Goal: Task Accomplishment & Management: Complete application form

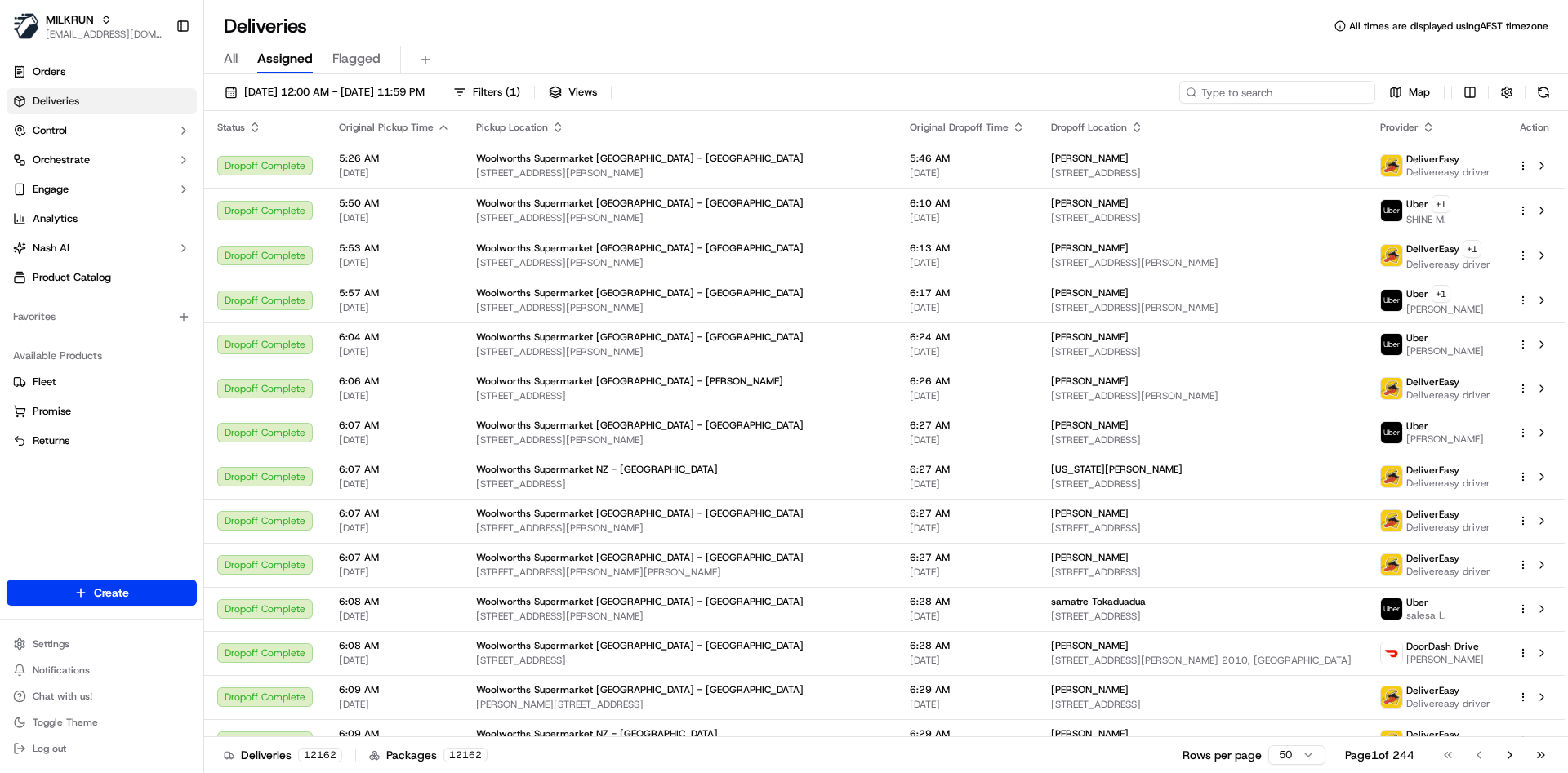
click at [1264, 95] on input at bounding box center [1278, 92] width 196 height 23
paste input "46f27d69-9bfe-483e-a5ff-fa0c74c669fe"
type input "46f27d69-9bfe-483e-a5ff-fa0c74c669fe"
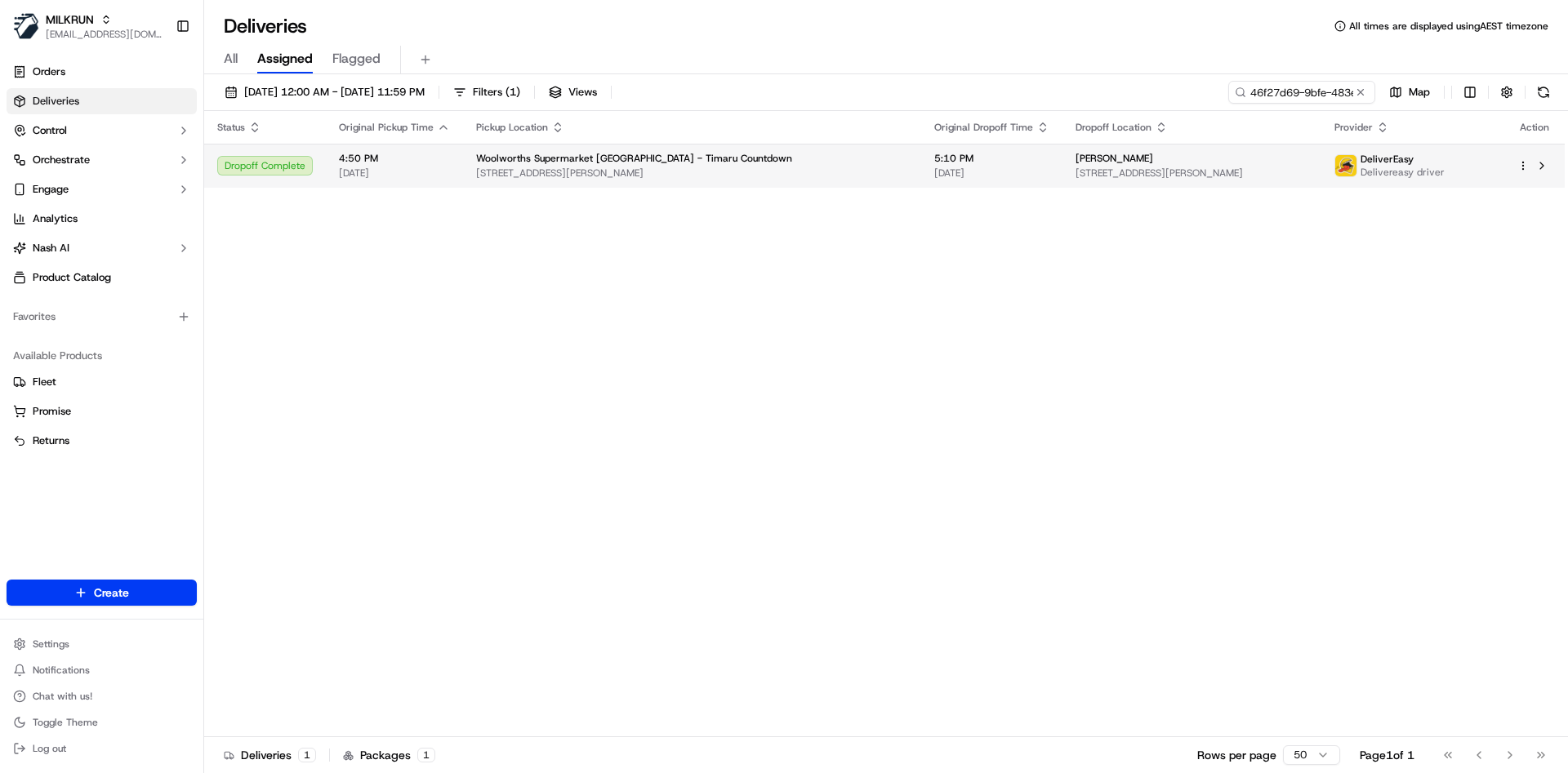
click at [1523, 169] on html "MILKRUN atariq@woolworths.com.au Toggle Sidebar Orders Deliveries Control Orche…" at bounding box center [784, 386] width 1568 height 773
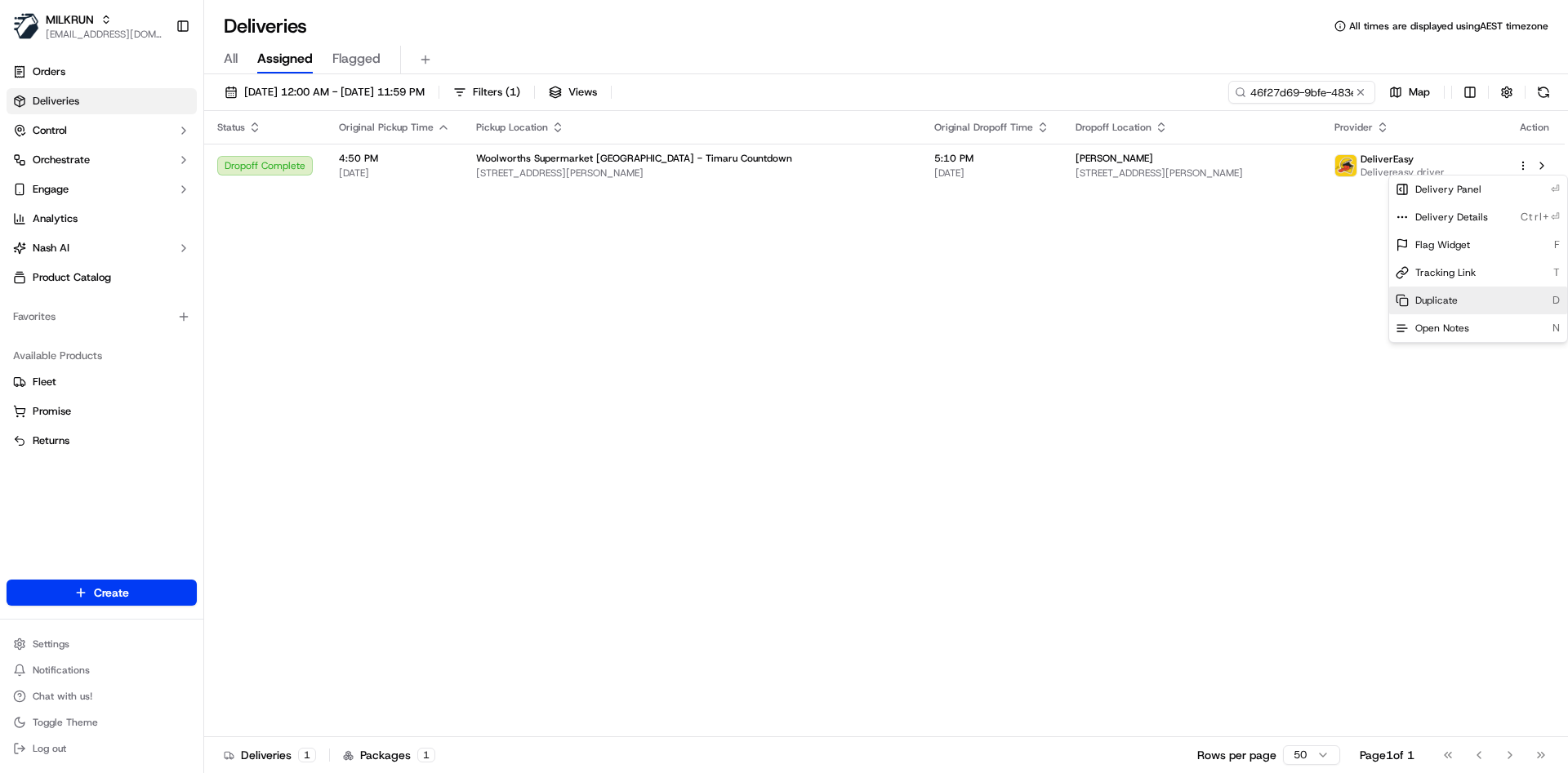
click at [1458, 302] on div "Duplicate D" at bounding box center [1478, 300] width 178 height 28
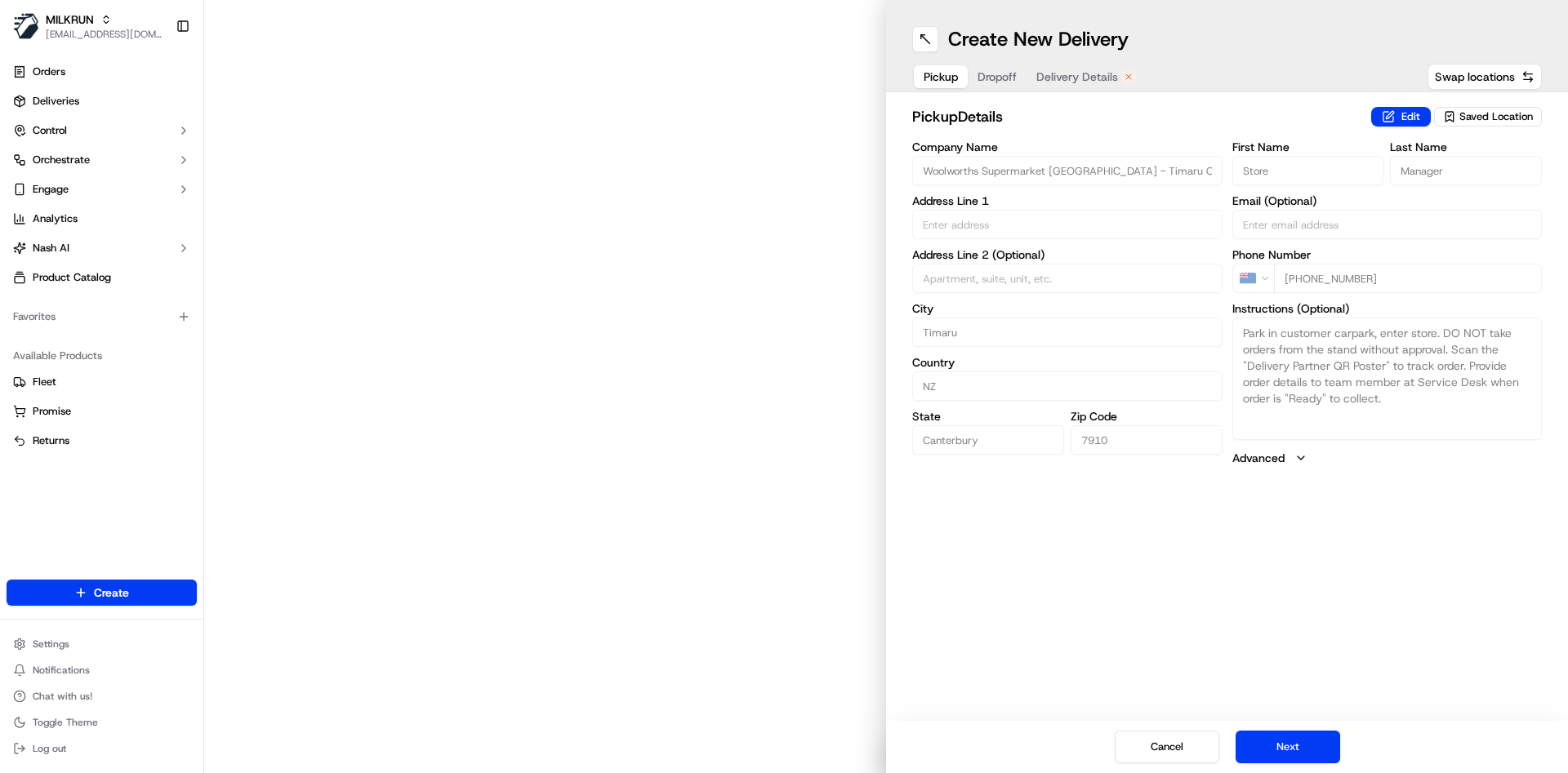
type input "9 Browne St"
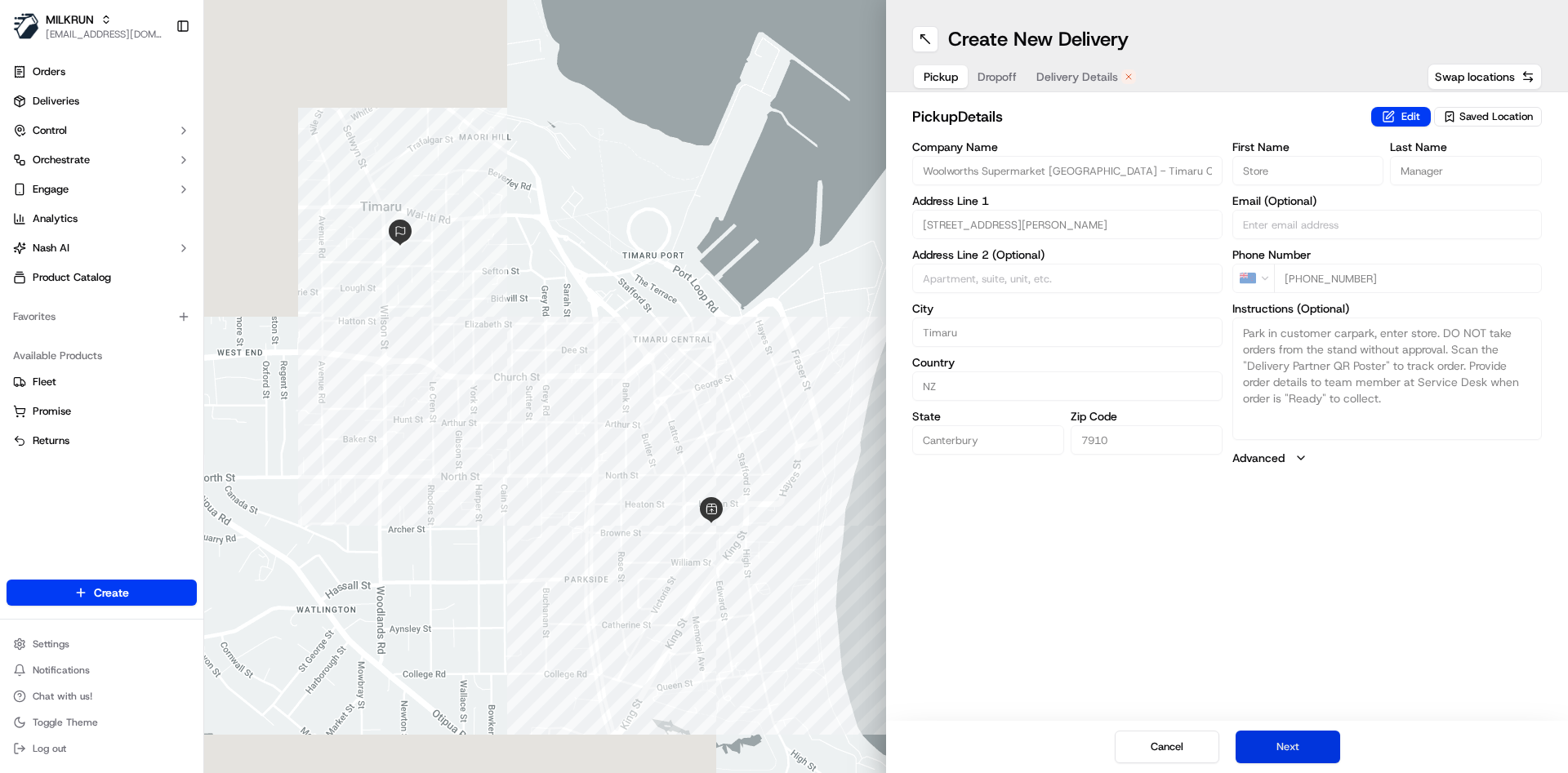
click at [1290, 743] on button "Next" at bounding box center [1288, 747] width 105 height 33
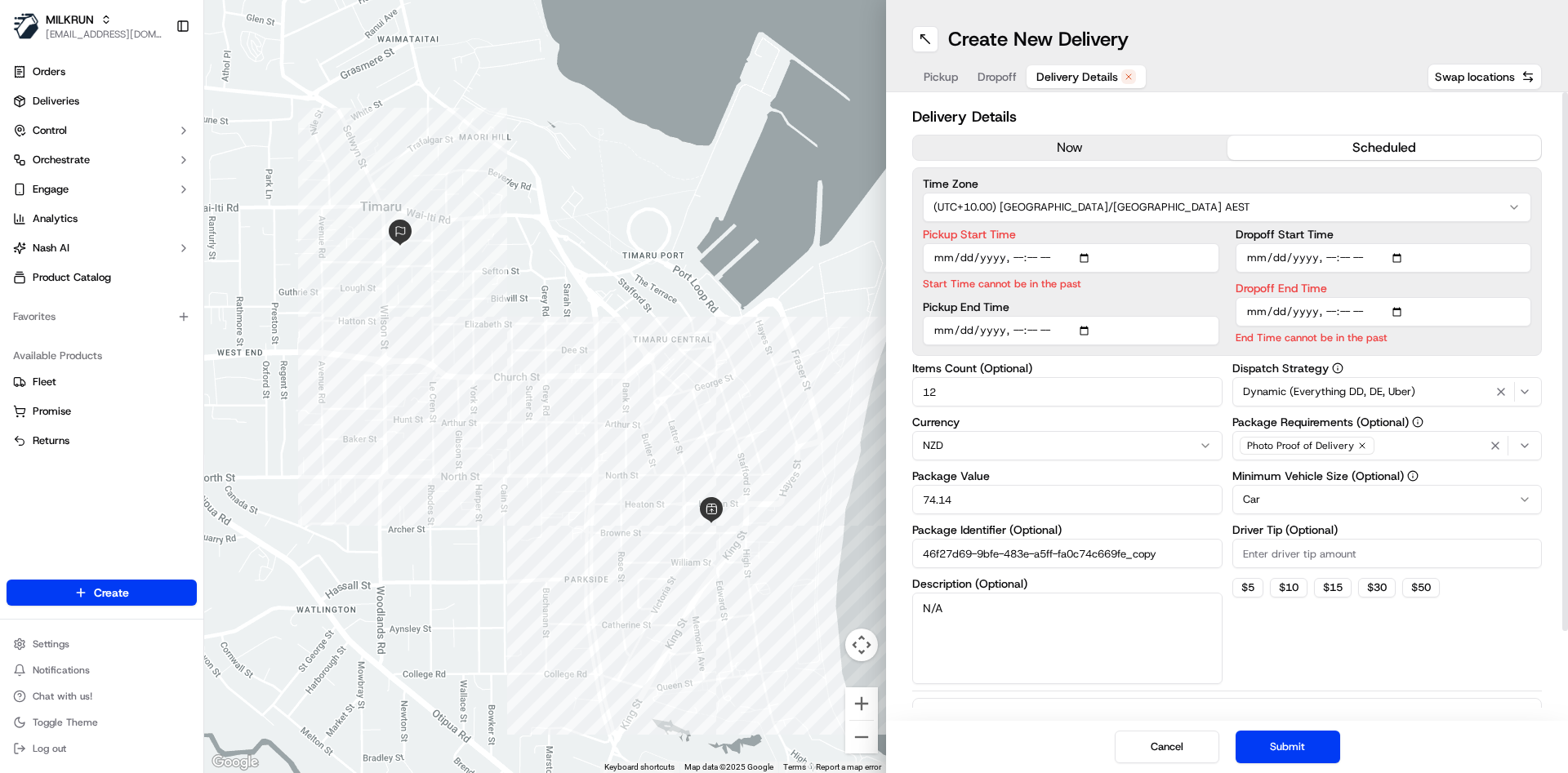
click at [1015, 258] on input "Pickup Start Time" at bounding box center [1071, 258] width 296 height 29
type input "2025-09-15T17:21"
click at [1341, 308] on input "Dropoff End Time" at bounding box center [1384, 311] width 296 height 29
type input "2025-09-15T17:33"
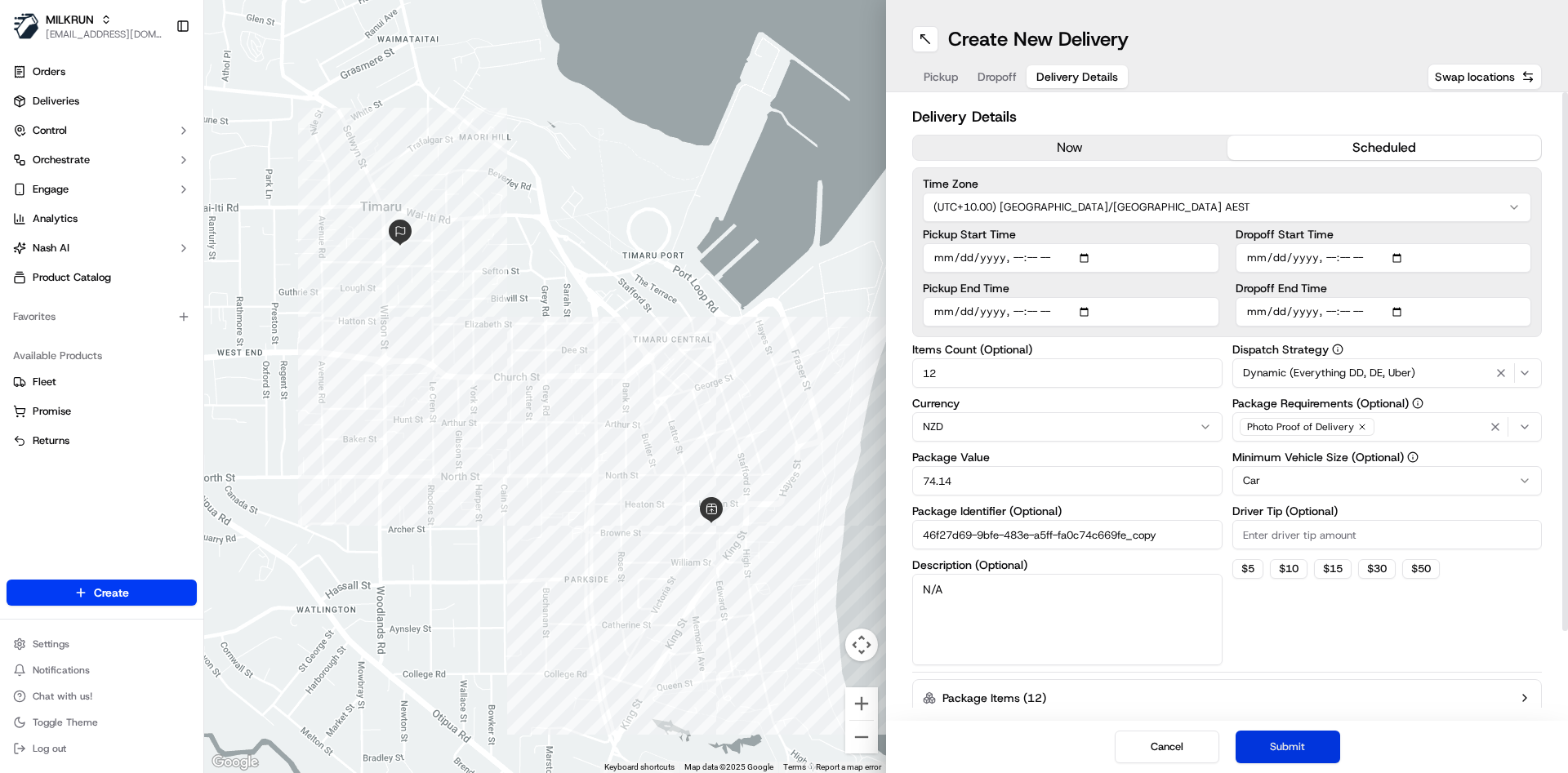
click at [1286, 759] on button "Submit" at bounding box center [1288, 747] width 105 height 33
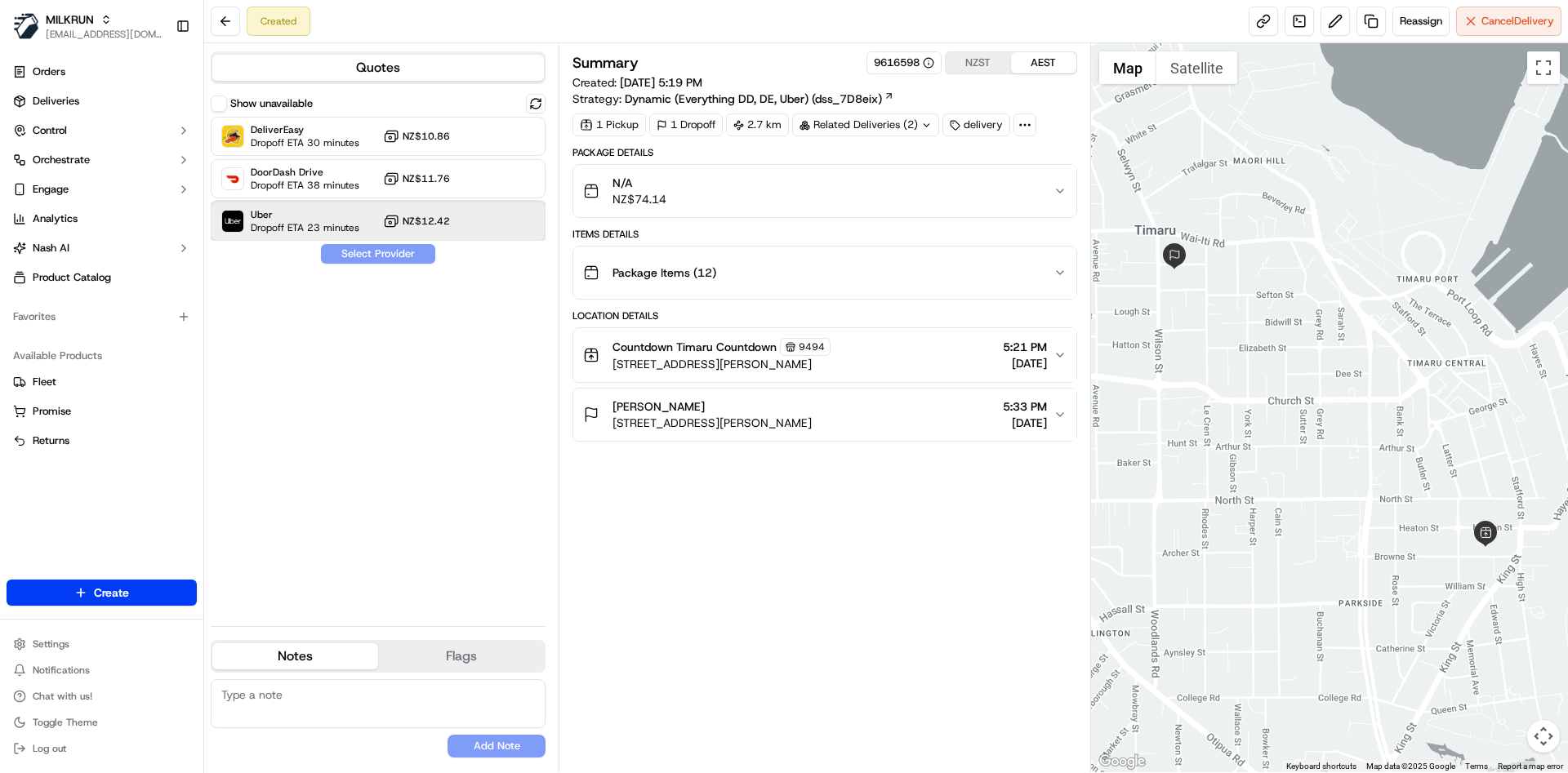
click at [290, 235] on div "Uber Dropoff ETA 23 minutes NZ$12.42" at bounding box center [378, 221] width 335 height 39
click at [339, 254] on button "Assign Provider" at bounding box center [378, 253] width 116 height 19
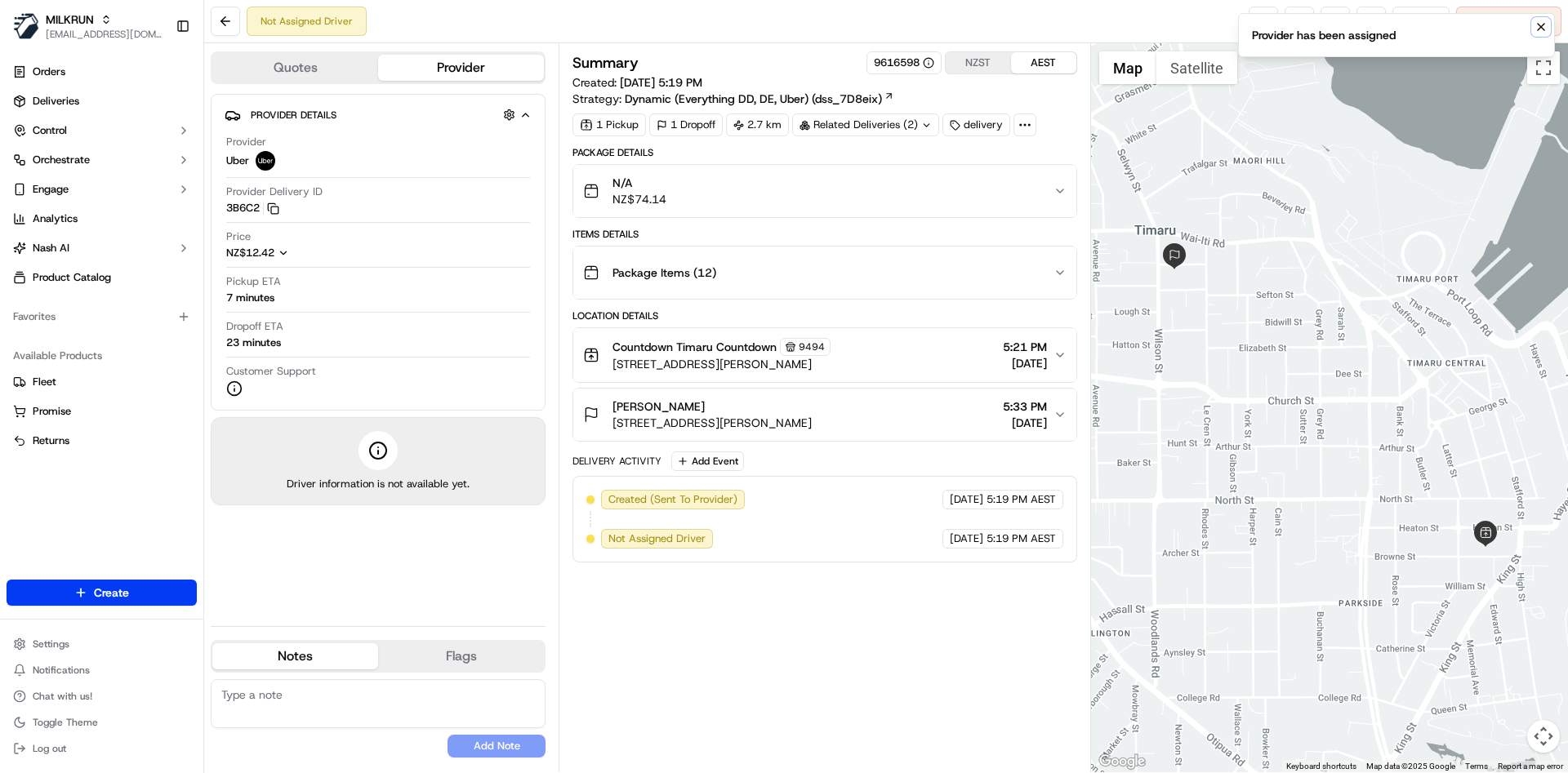
click at [1535, 24] on icon "Notifications (F8)" at bounding box center [1541, 27] width 13 height 13
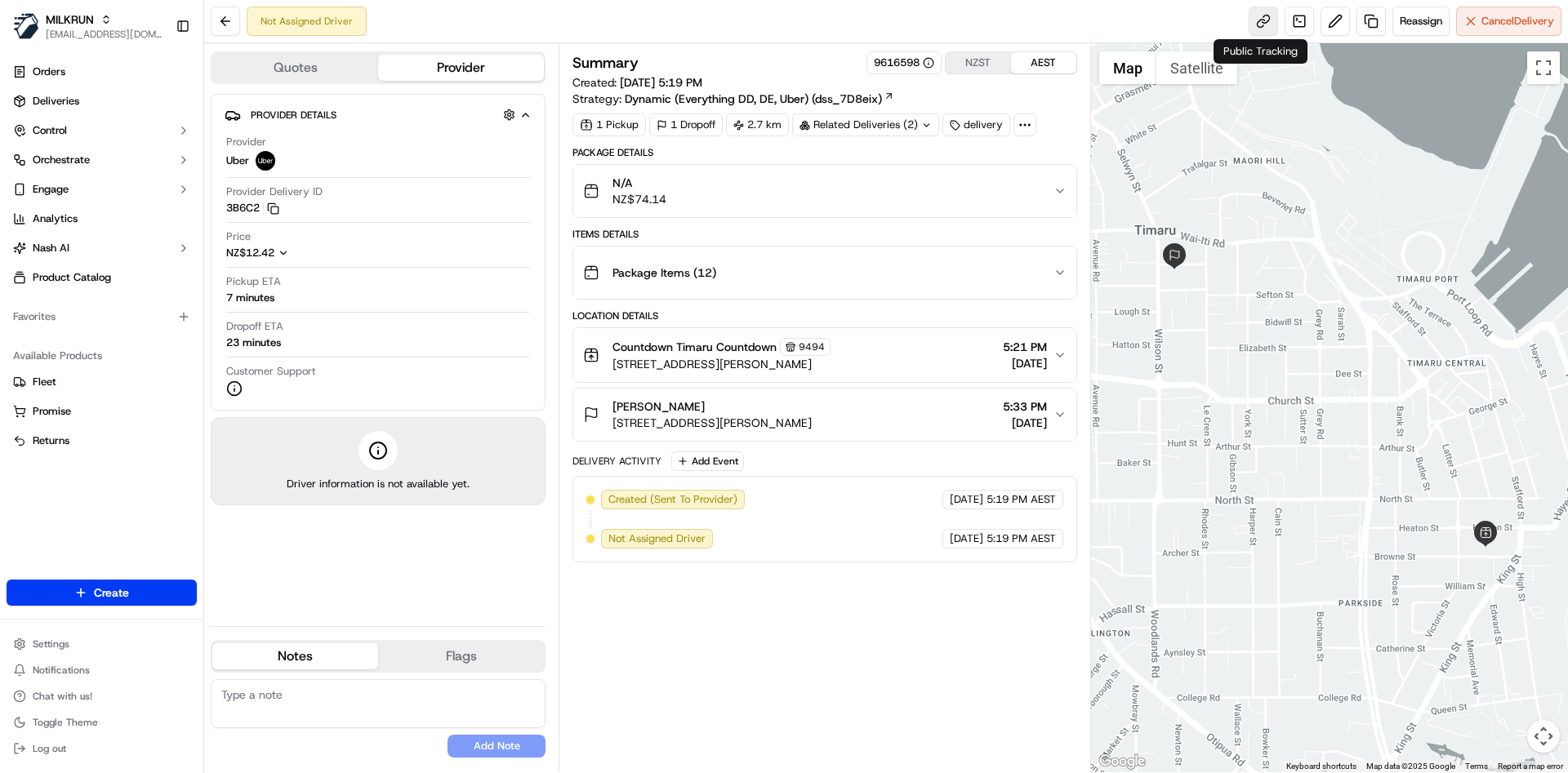
click at [1258, 28] on link at bounding box center [1263, 21] width 29 height 29
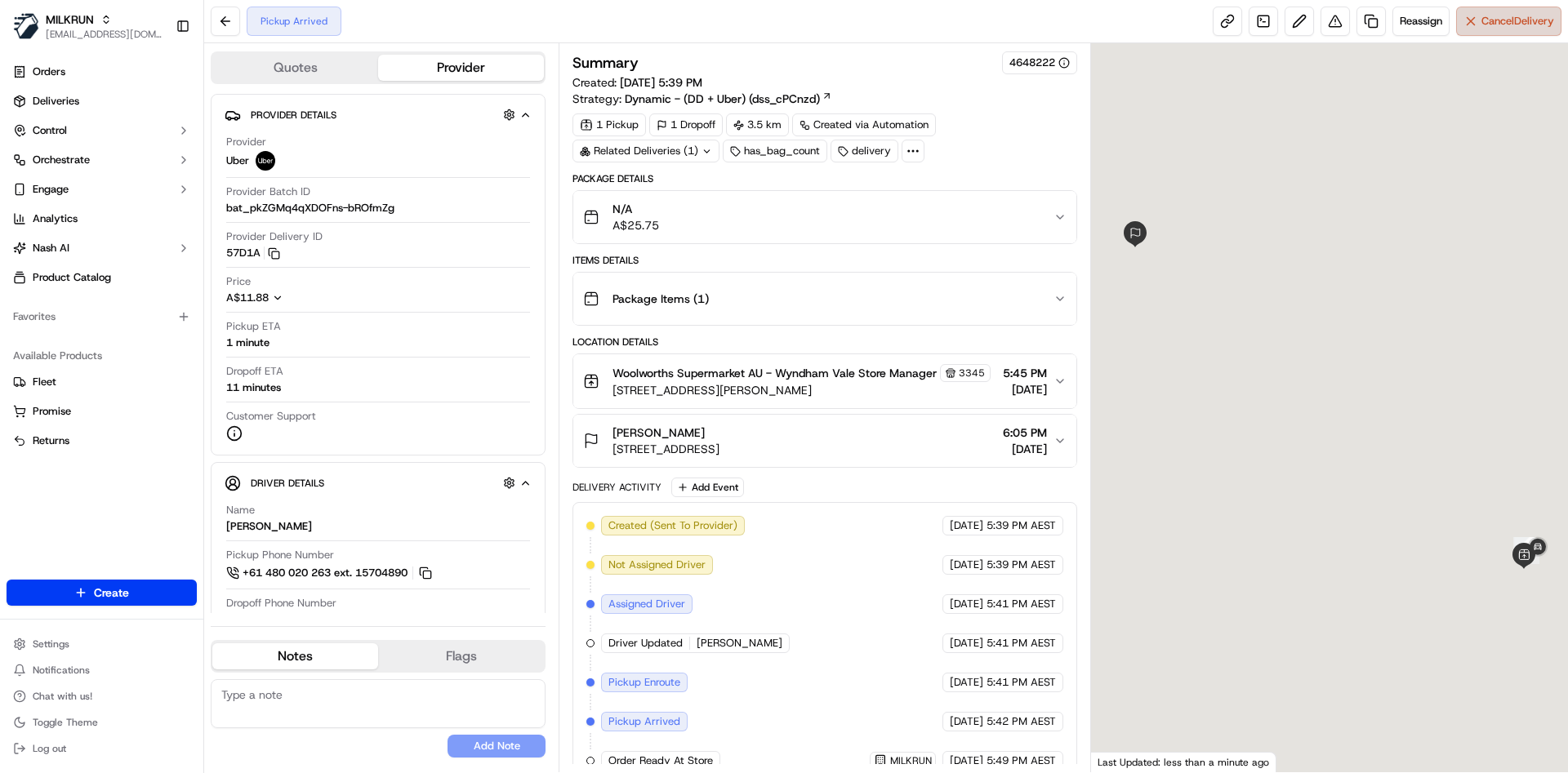
click at [1482, 12] on button "Cancel Delivery" at bounding box center [1509, 21] width 105 height 29
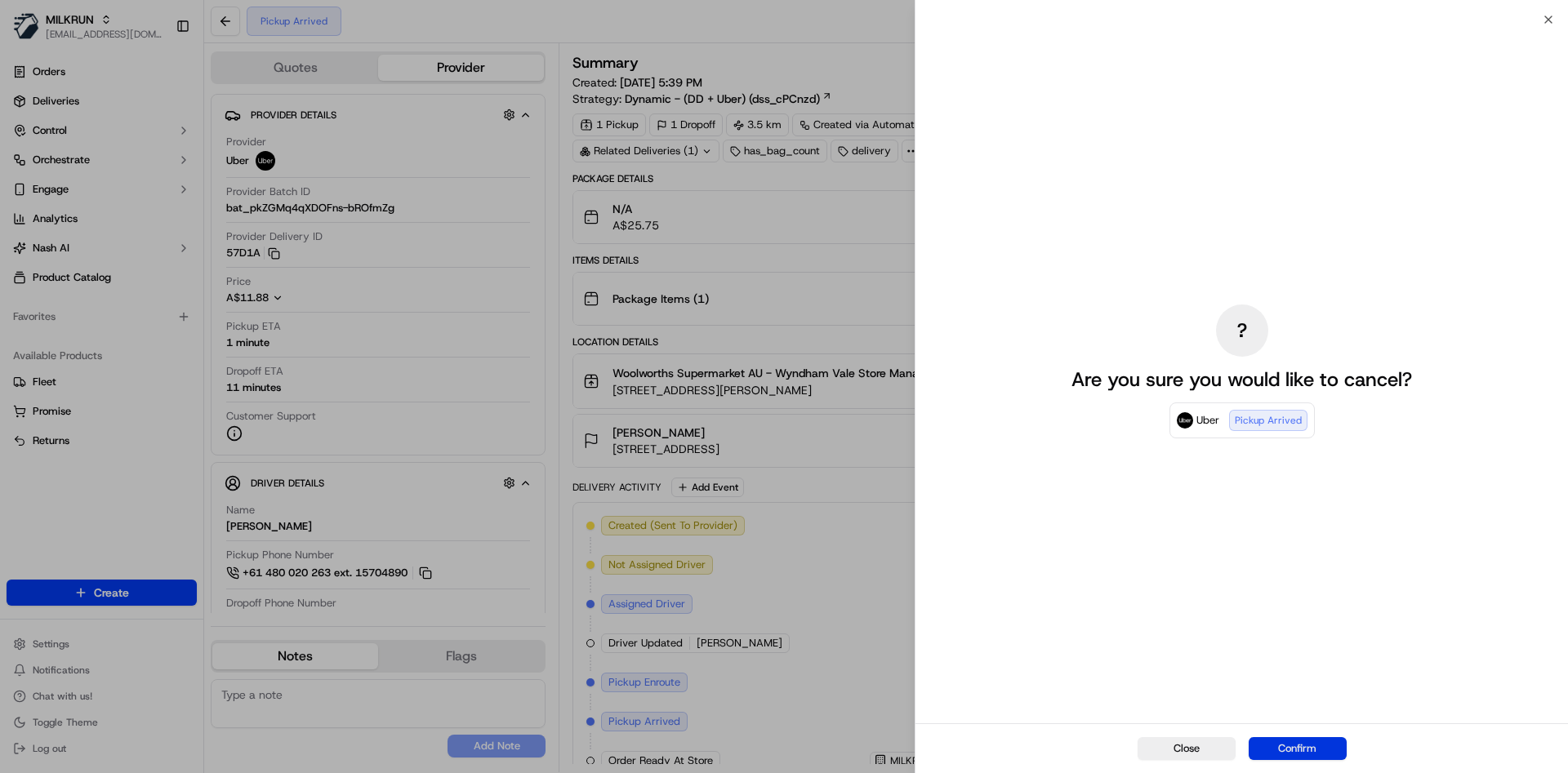
click at [1309, 747] on button "Confirm" at bounding box center [1298, 748] width 98 height 23
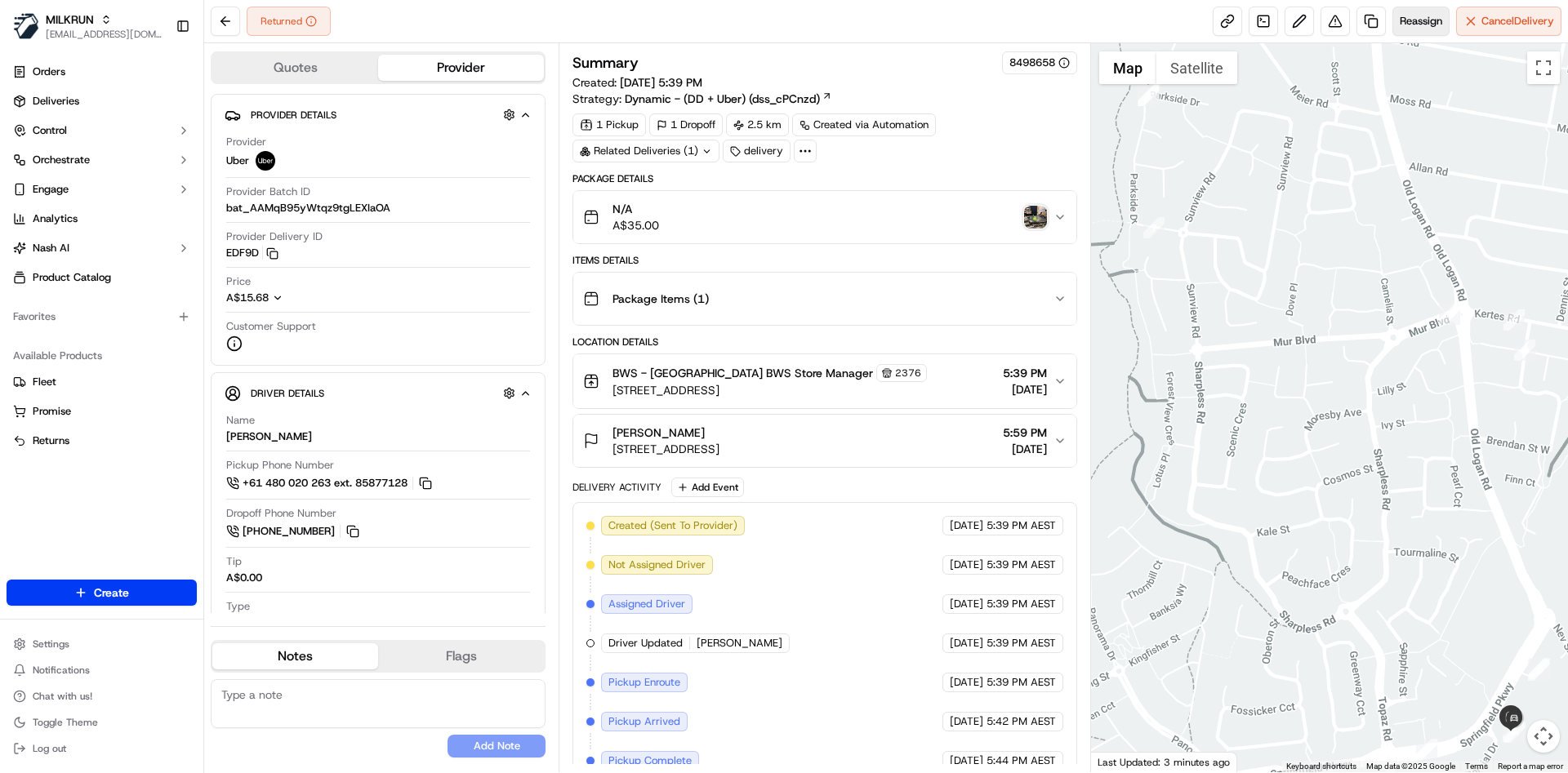
click at [1402, 24] on span "Reassign" at bounding box center [1421, 22] width 43 height 15
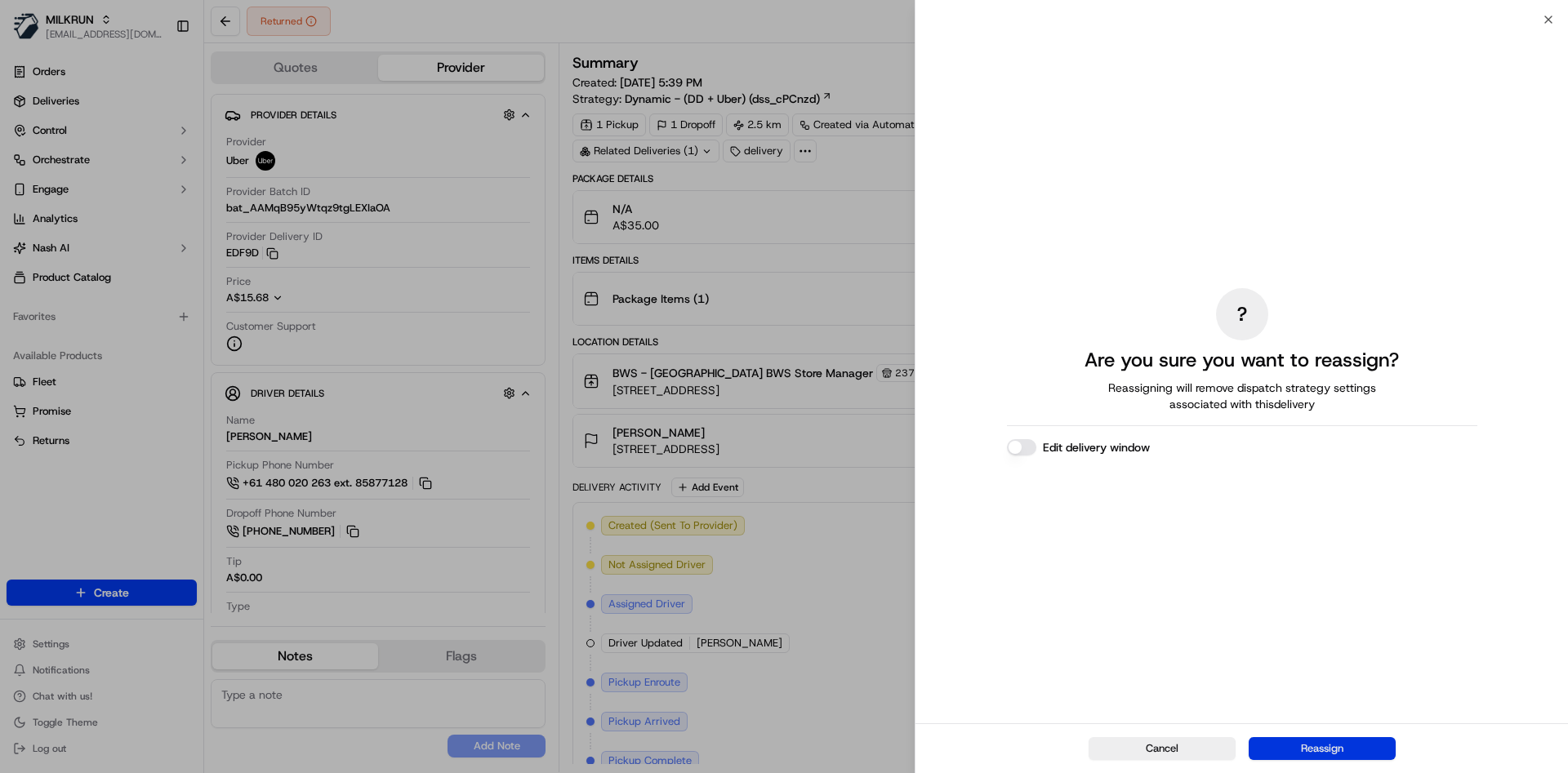
click at [1321, 755] on button "Reassign" at bounding box center [1323, 748] width 147 height 23
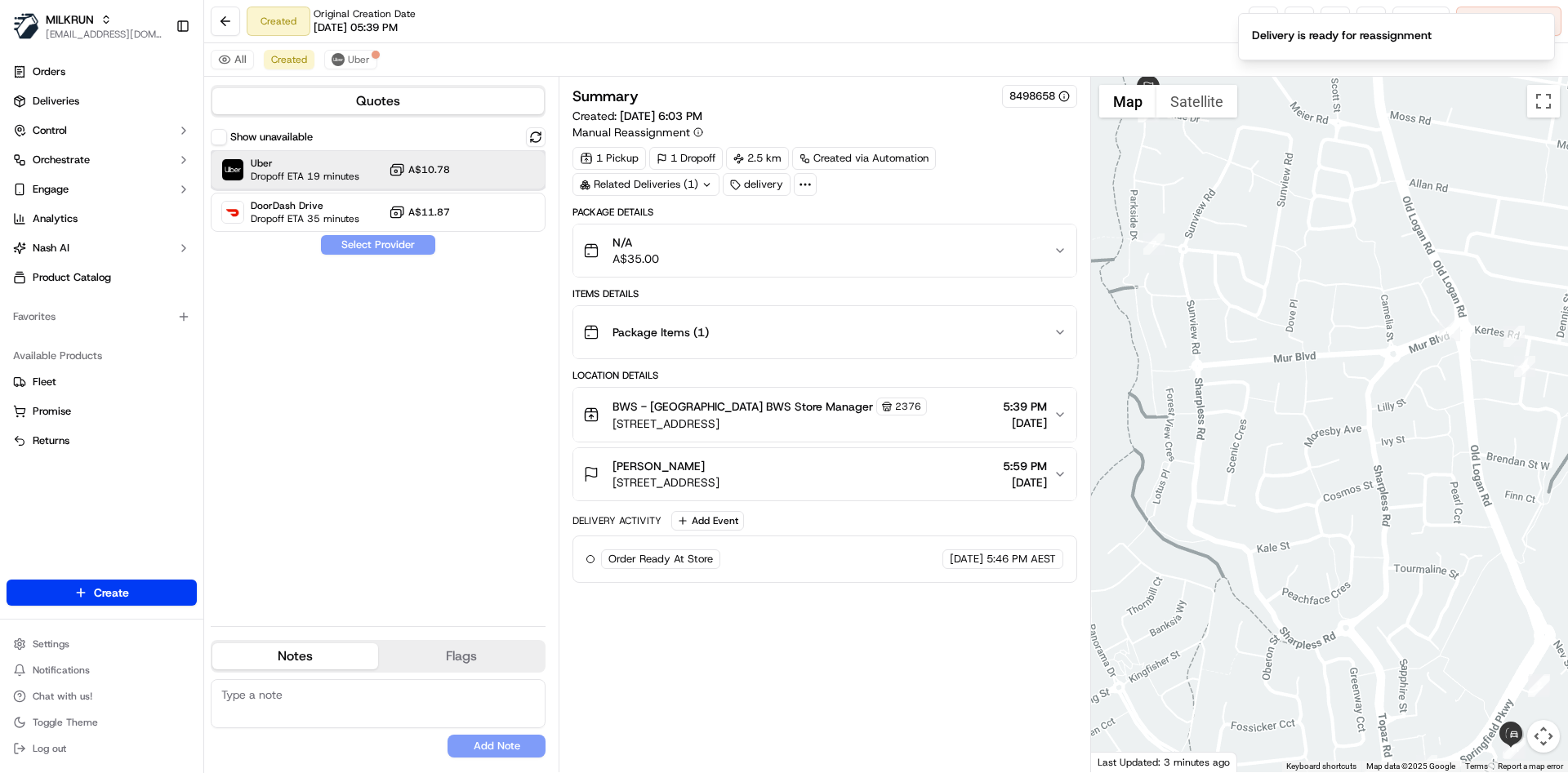
click at [295, 166] on span "Uber" at bounding box center [305, 163] width 109 height 13
click at [378, 246] on button "Assign Provider" at bounding box center [378, 244] width 116 height 19
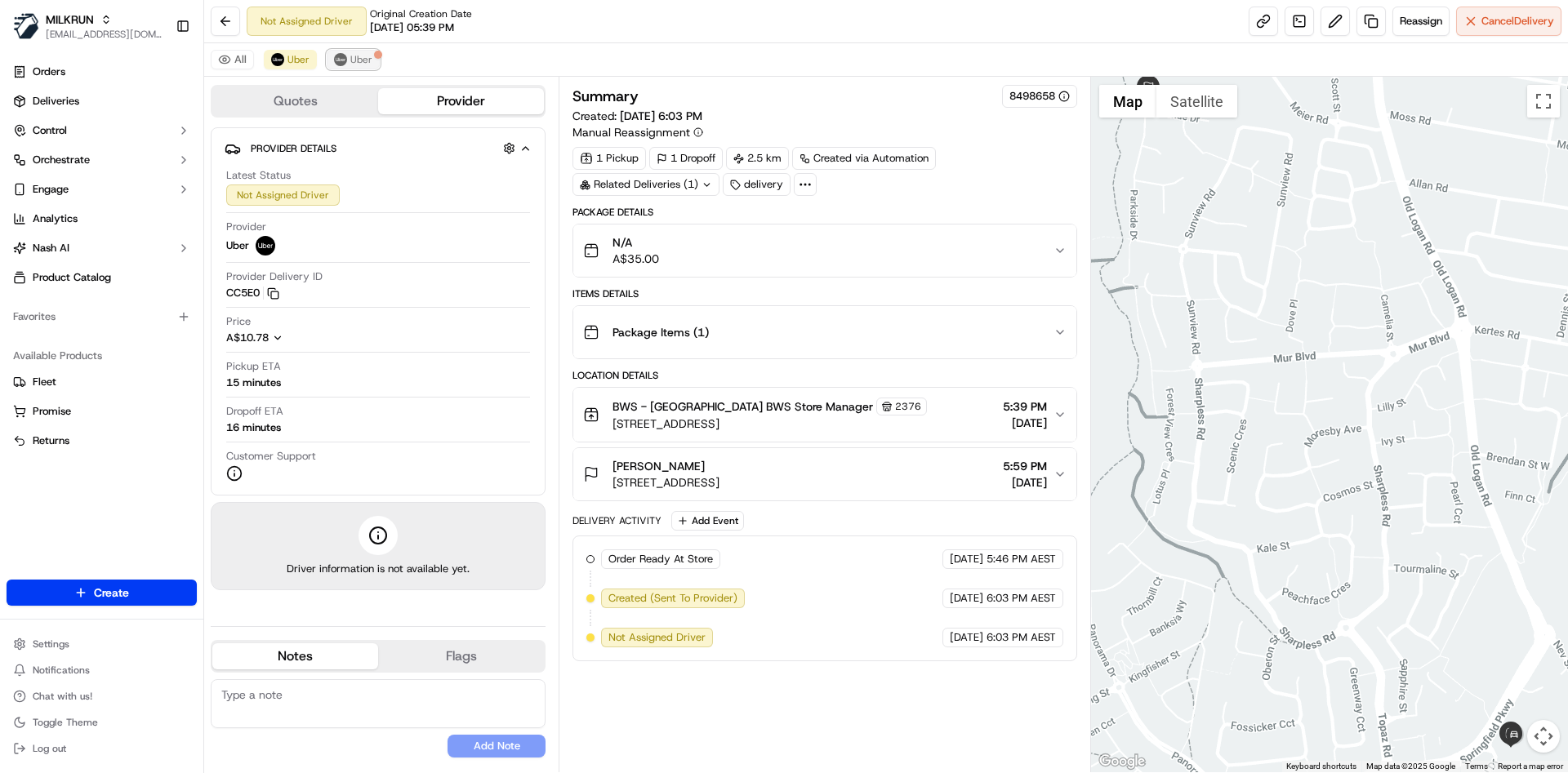
click at [341, 55] on img at bounding box center [341, 59] width 13 height 13
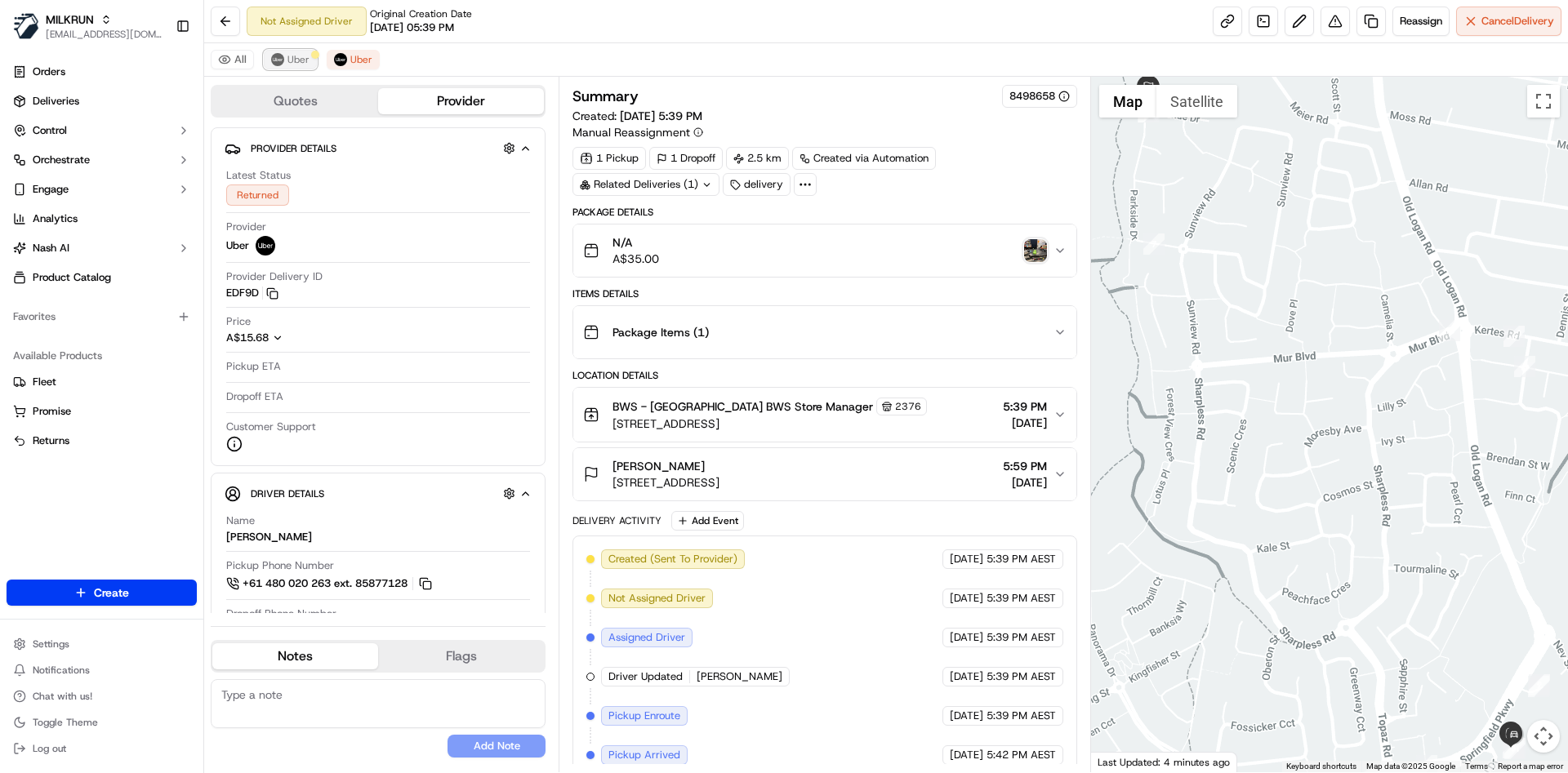
click at [305, 58] on span "Uber" at bounding box center [299, 59] width 22 height 13
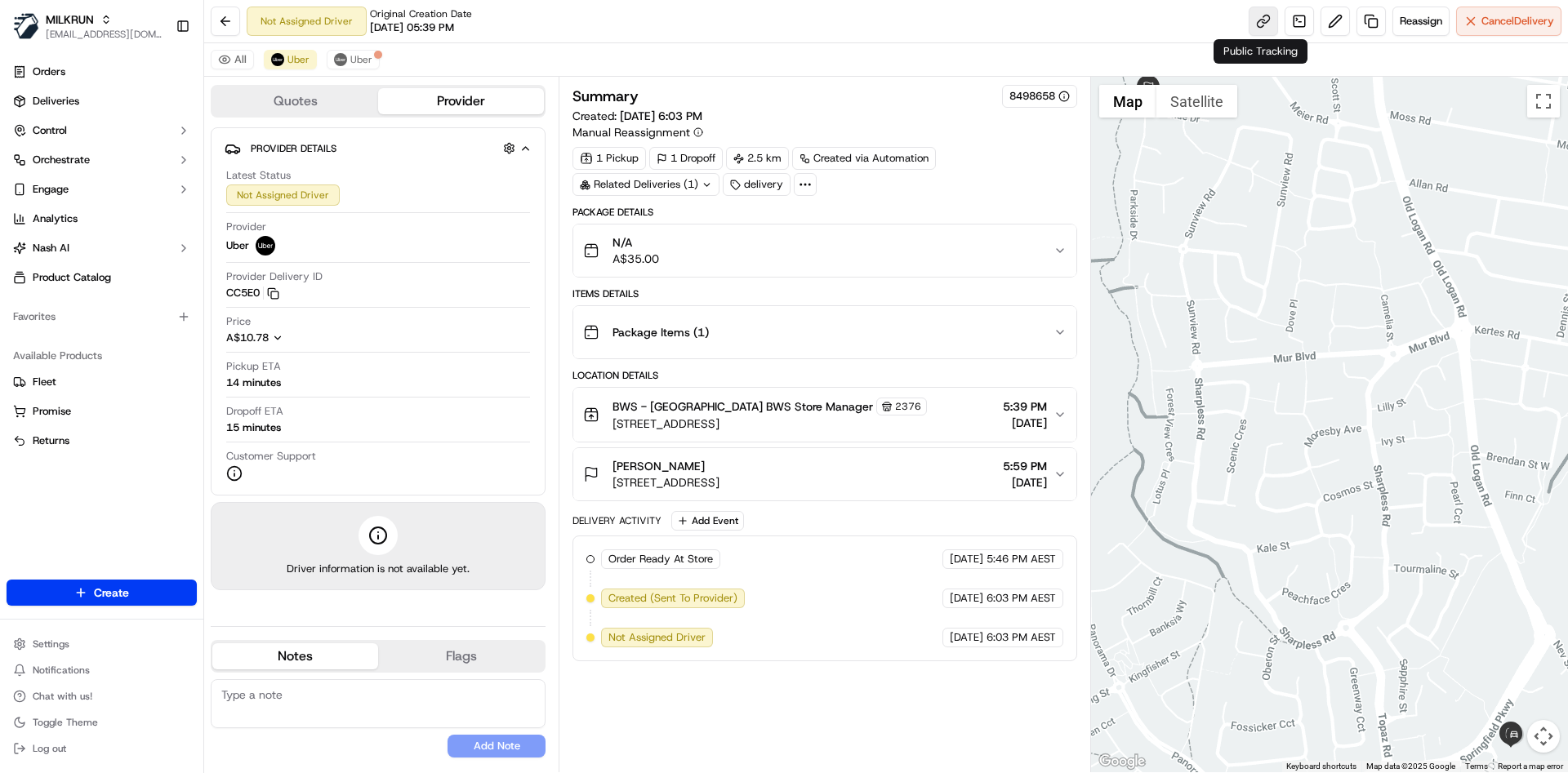
click at [1263, 17] on link at bounding box center [1263, 21] width 29 height 29
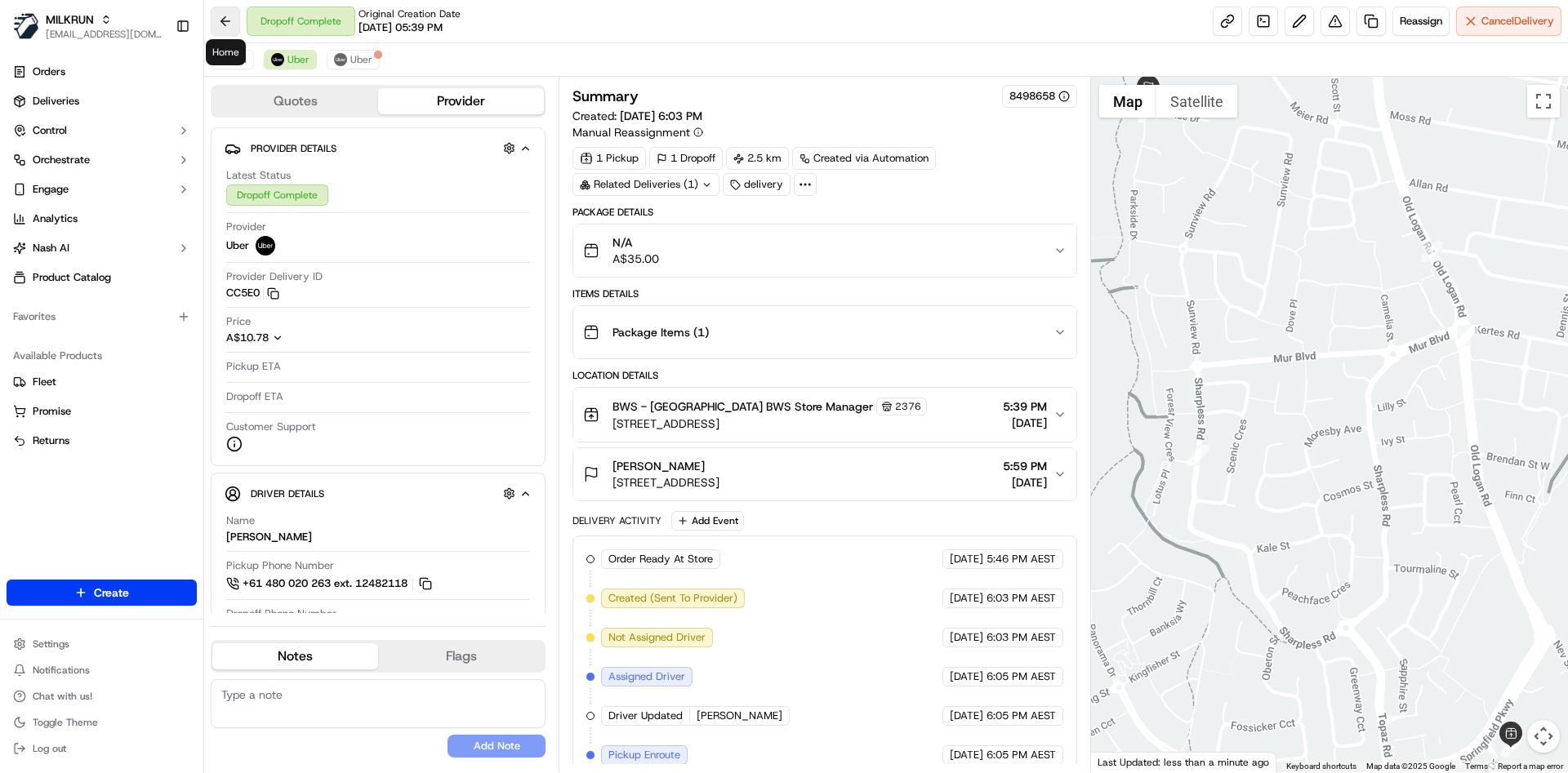
click at [230, 23] on button at bounding box center [225, 21] width 29 height 29
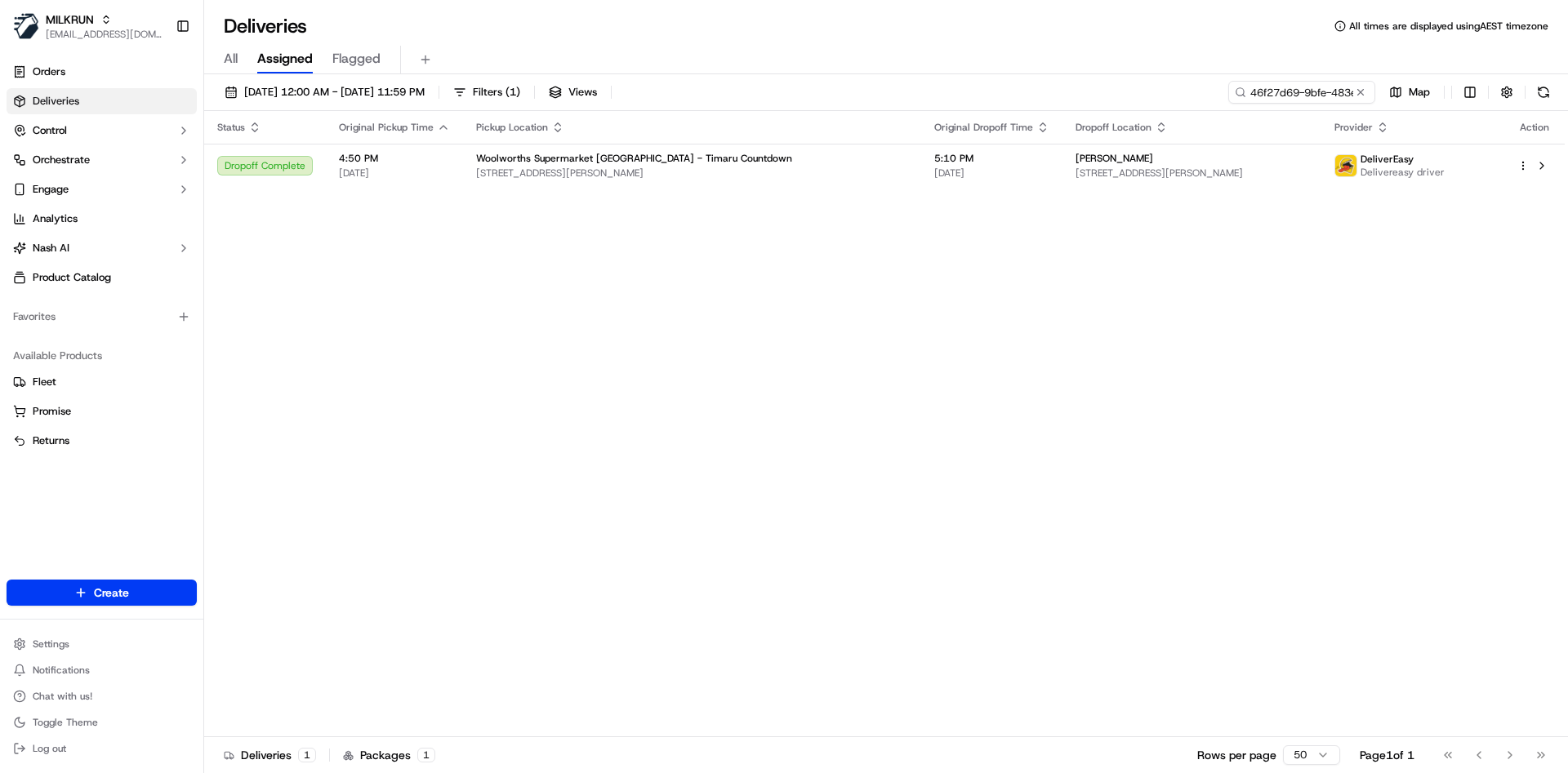
click at [1276, 90] on input "46f27d69-9bfe-483e-a5ff-fa0c74c669fe" at bounding box center [1302, 92] width 147 height 23
type input "a655d6e0-ce08-4dfb-aa0c-ede2d9658191"
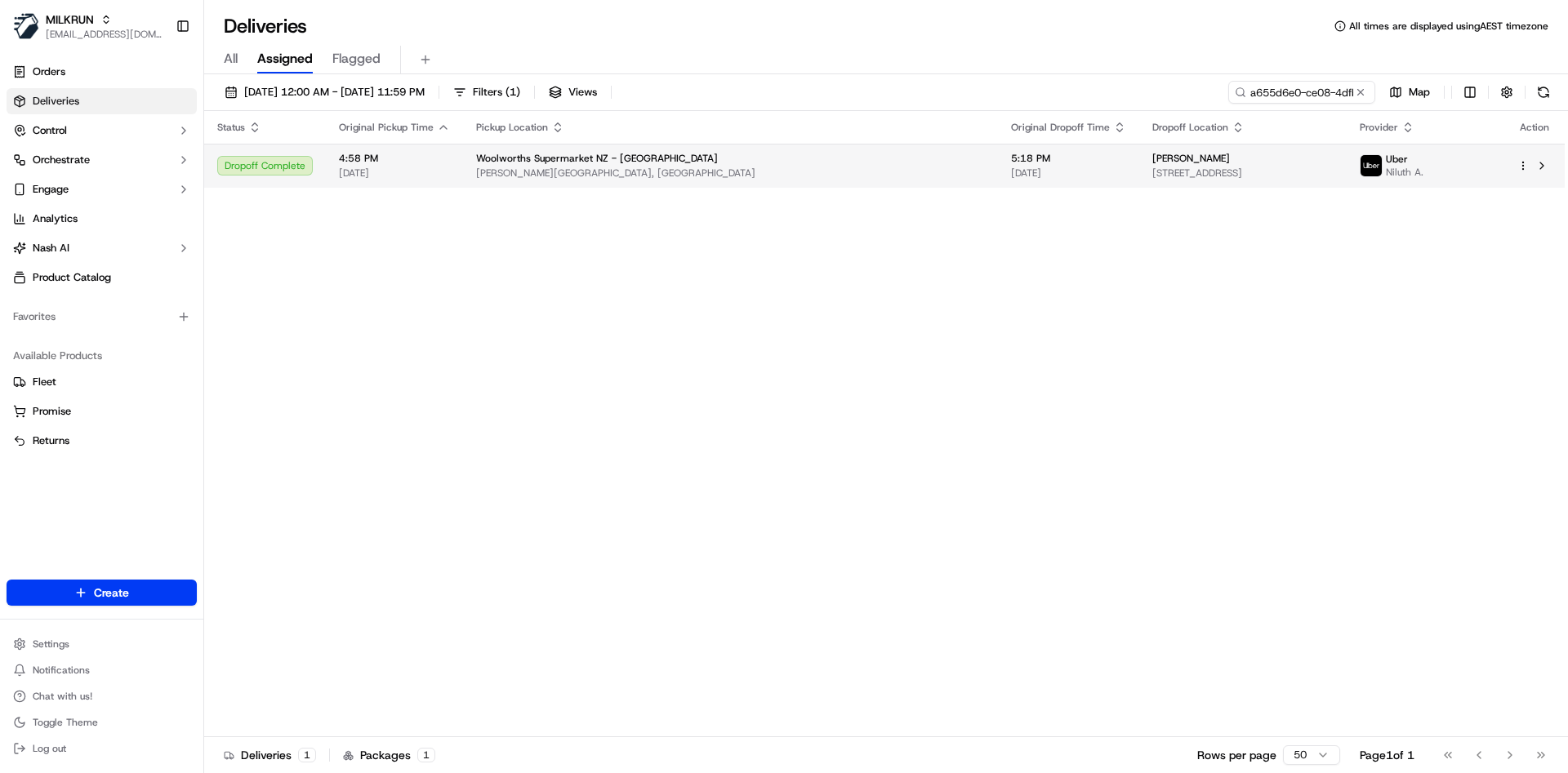
click at [1382, 166] on img at bounding box center [1371, 165] width 21 height 21
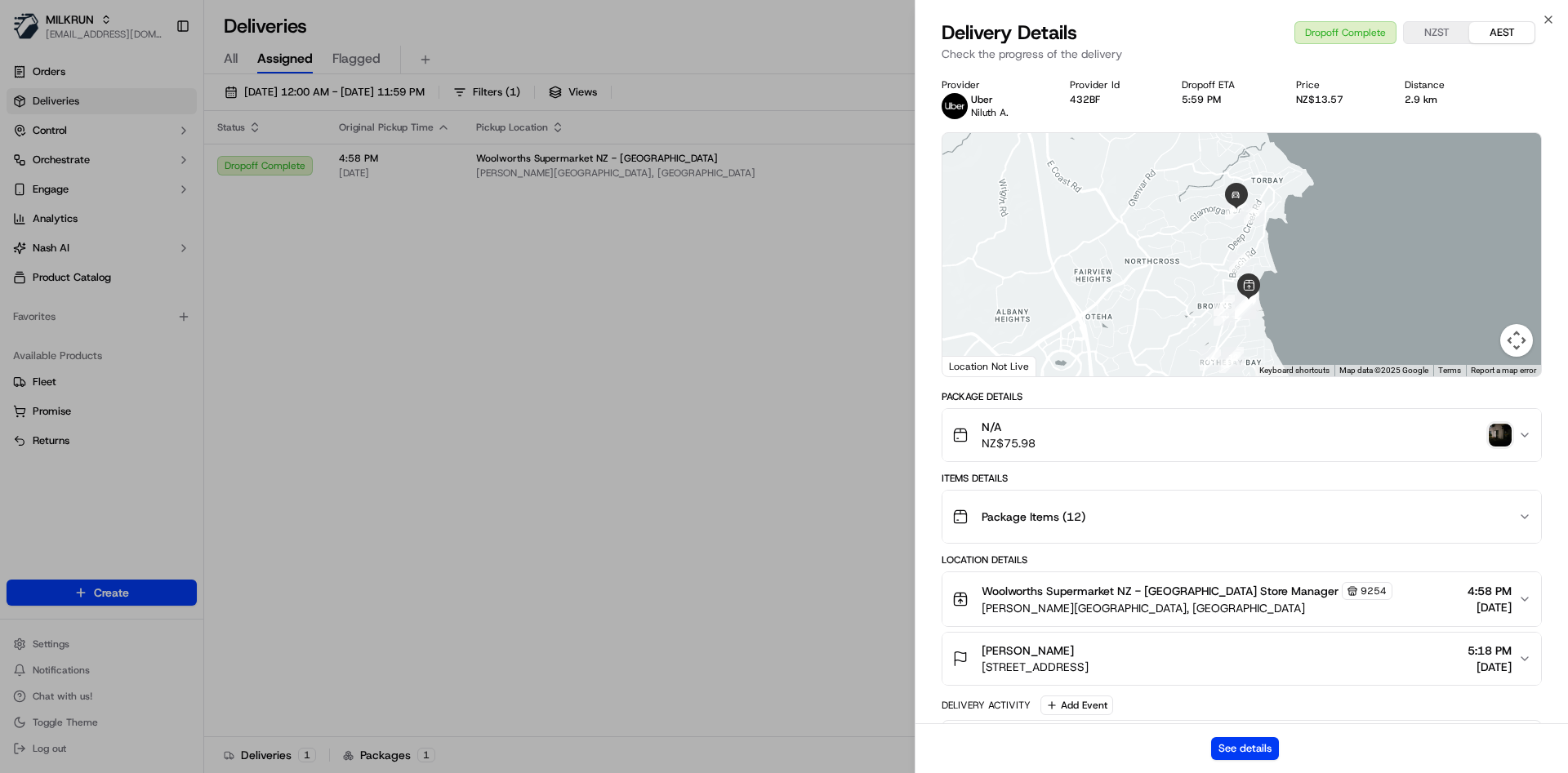
drag, startPoint x: 1125, startPoint y: 645, endPoint x: 982, endPoint y: 658, distance: 143.6
click at [982, 658] on div "[PERSON_NAME]" at bounding box center [1035, 651] width 107 height 17
copy span "[PERSON_NAME]"
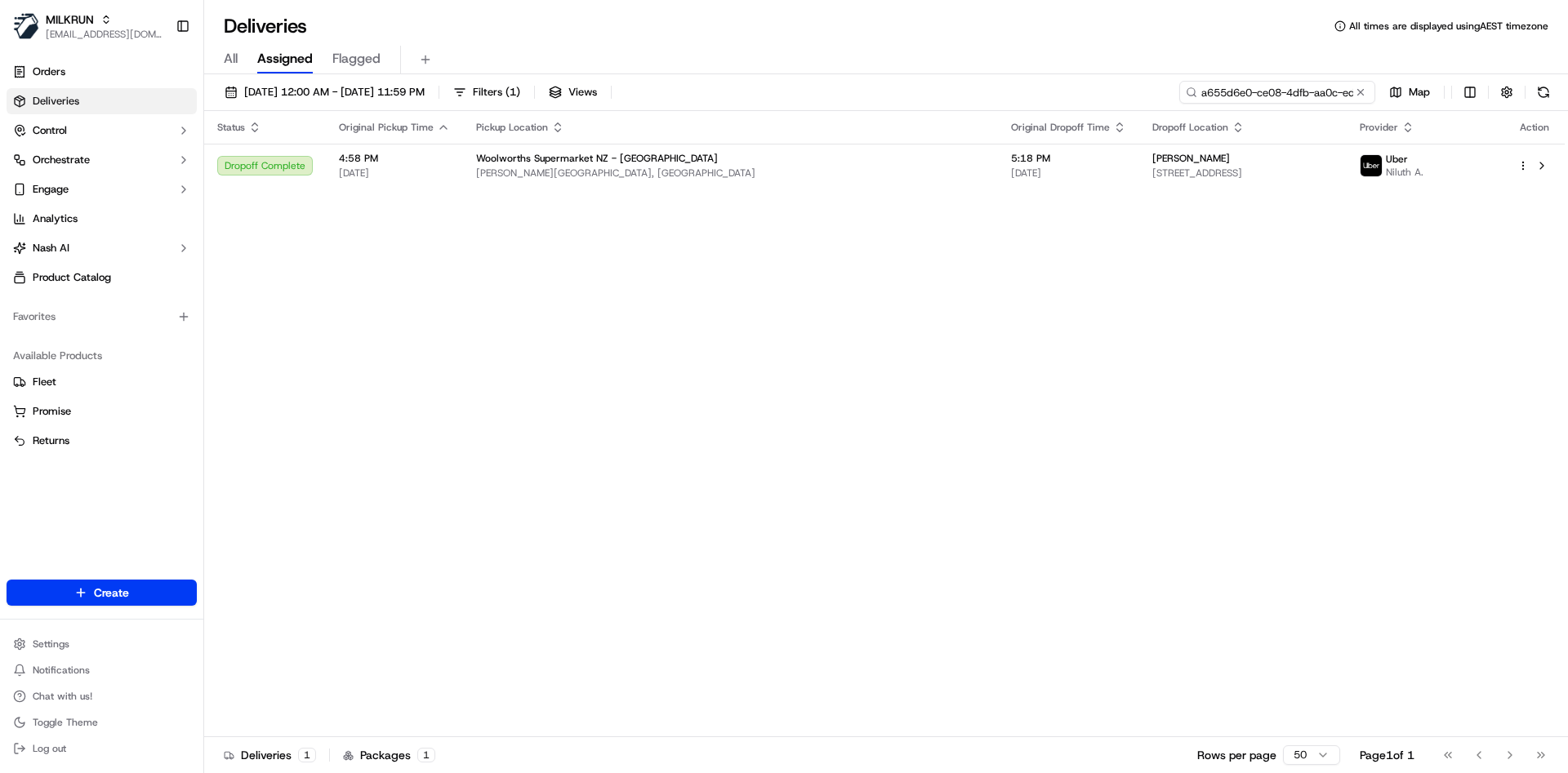
click at [1286, 91] on input "a655d6e0-ce08-4dfb-aa0c-ede2d9658191" at bounding box center [1278, 92] width 196 height 23
paste input "[PERSON_NAME]"
type input "[PERSON_NAME]"
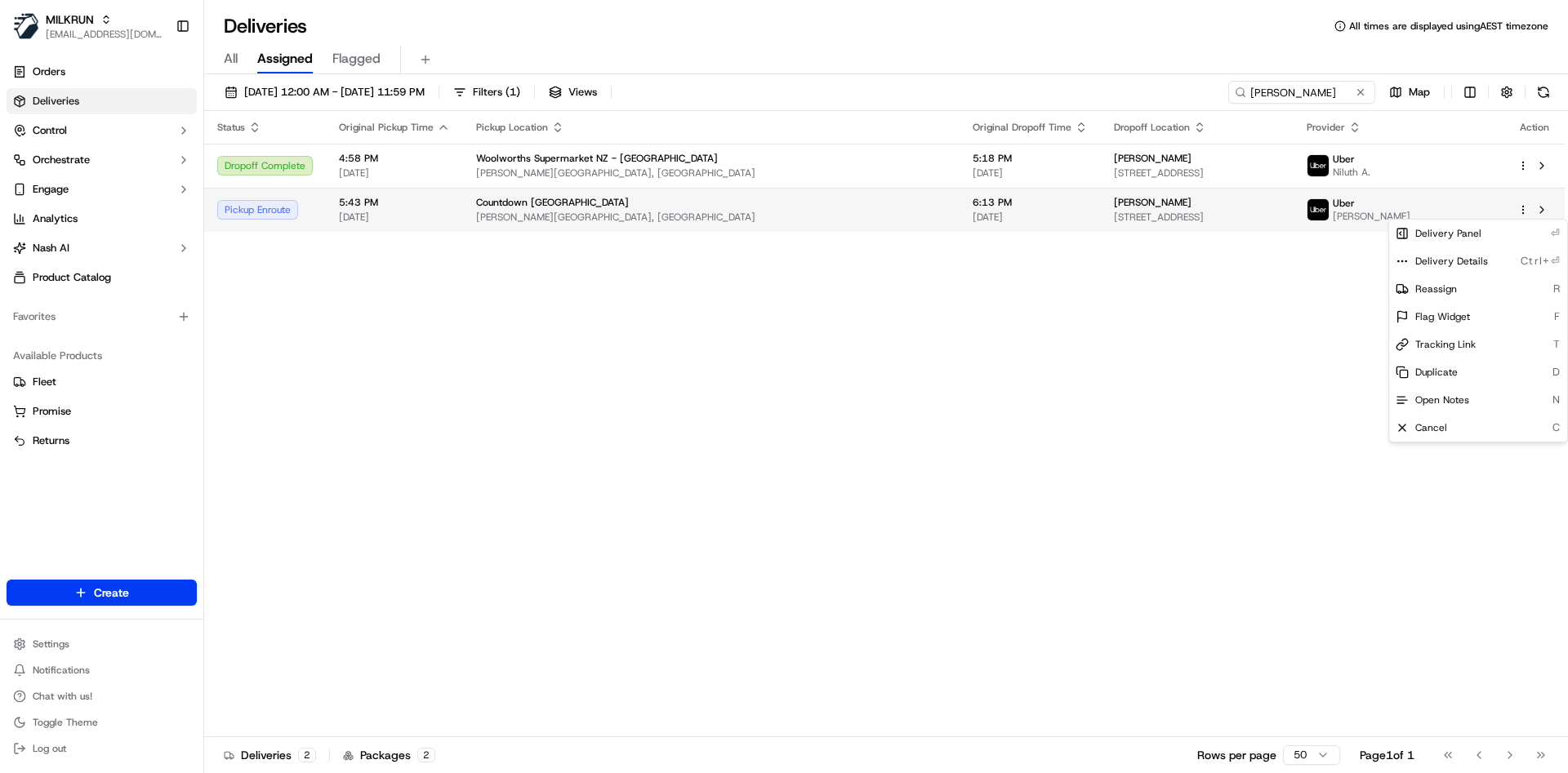
click at [1526, 207] on html "MILKRUN [EMAIL_ADDRESS][DOMAIN_NAME] Toggle Sidebar Orders Deliveries Control O…" at bounding box center [784, 386] width 1568 height 773
click at [1481, 417] on div "Cancel C" at bounding box center [1478, 427] width 178 height 28
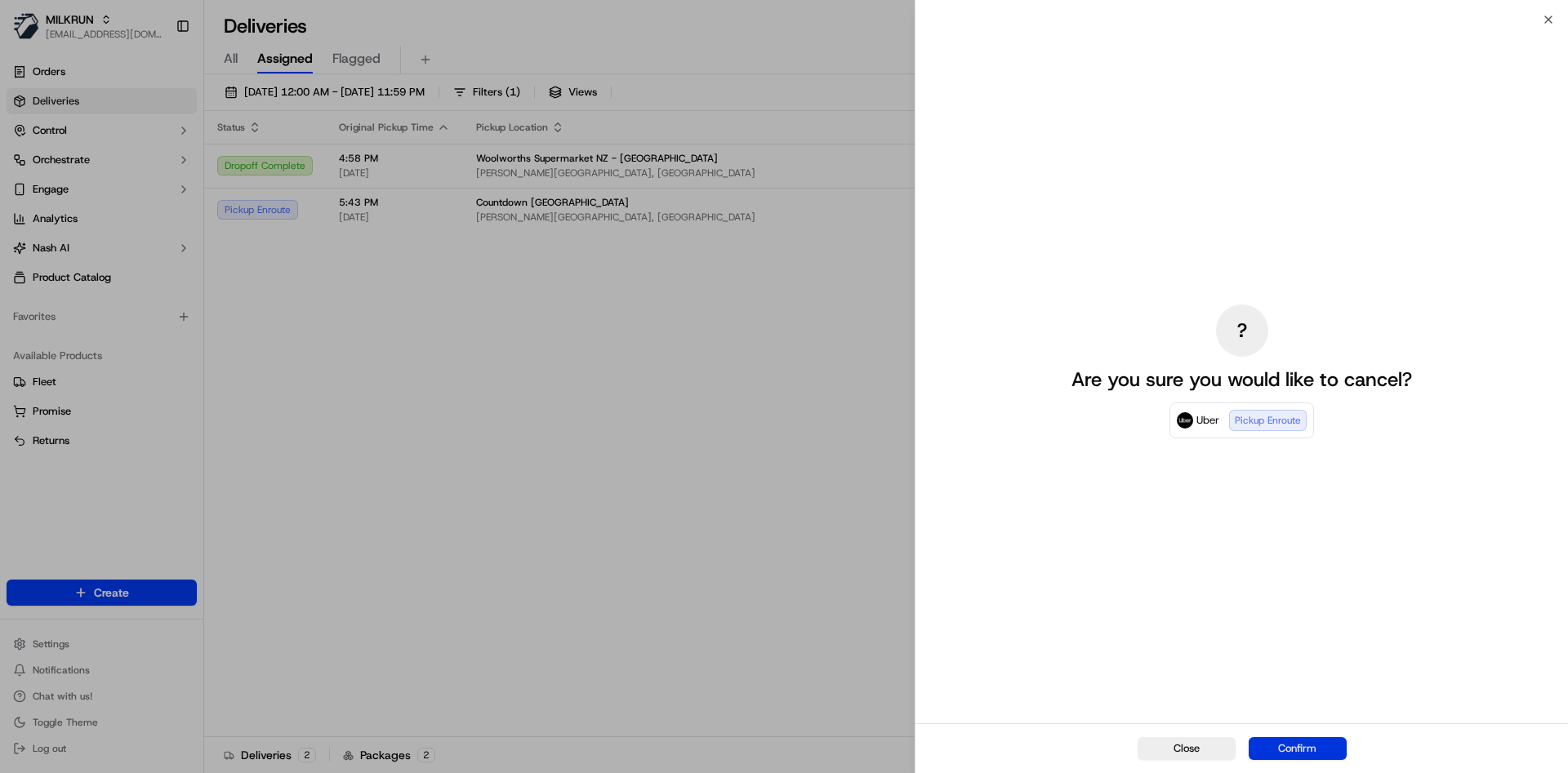
click at [1276, 739] on button "Confirm" at bounding box center [1298, 748] width 98 height 23
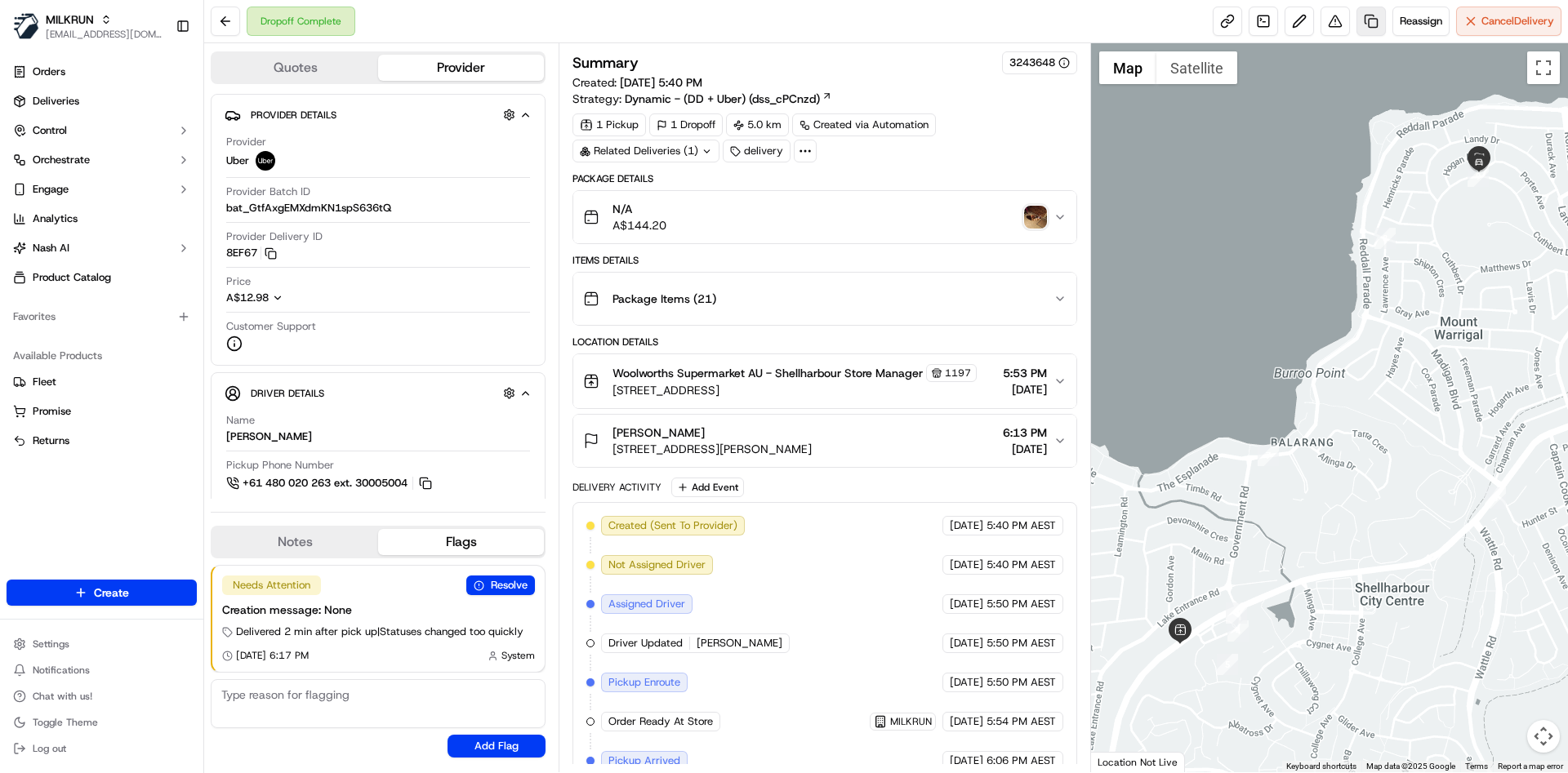
click at [1365, 21] on link at bounding box center [1371, 21] width 29 height 29
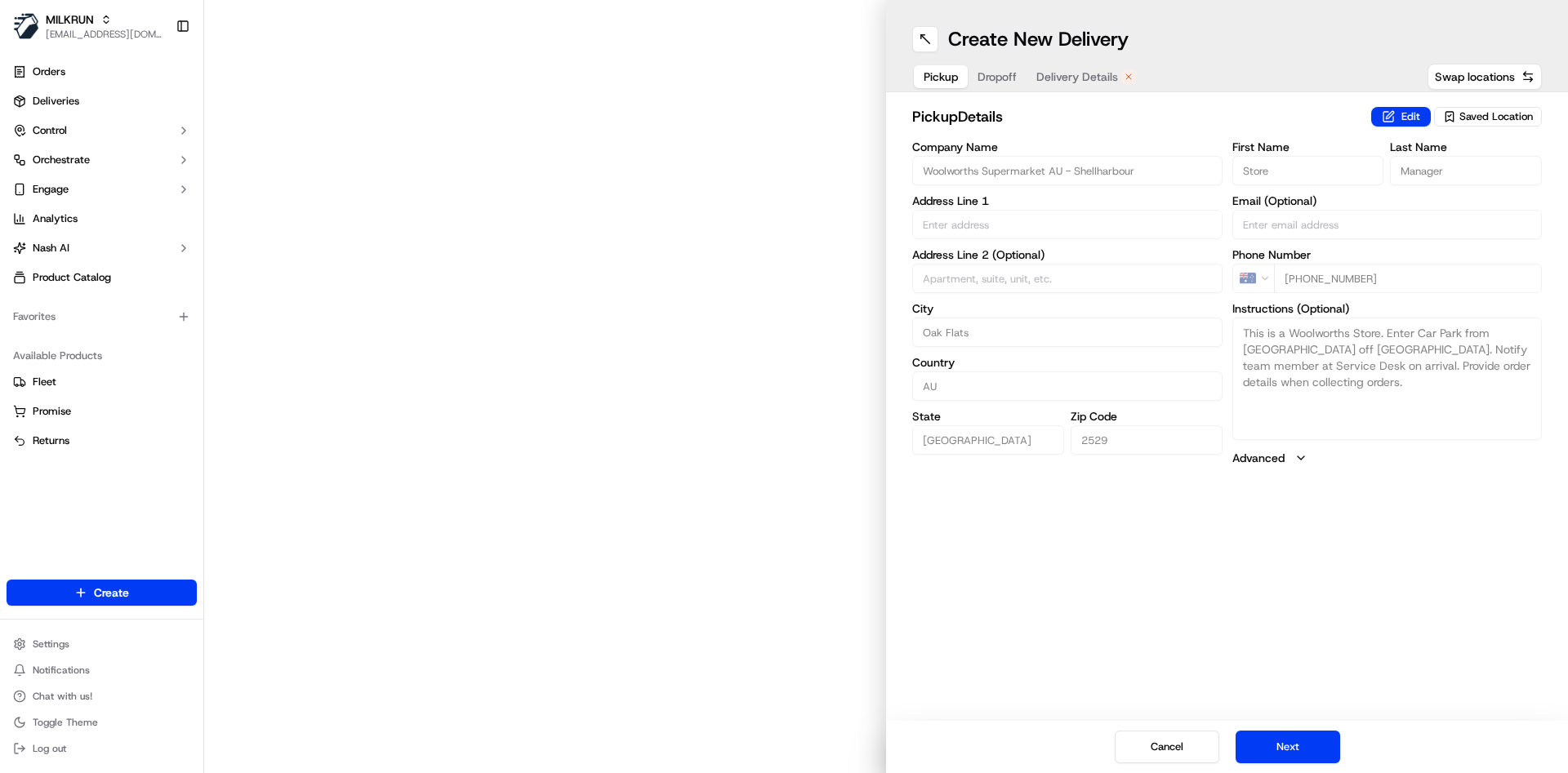
type input "[GEOGRAPHIC_DATA]"
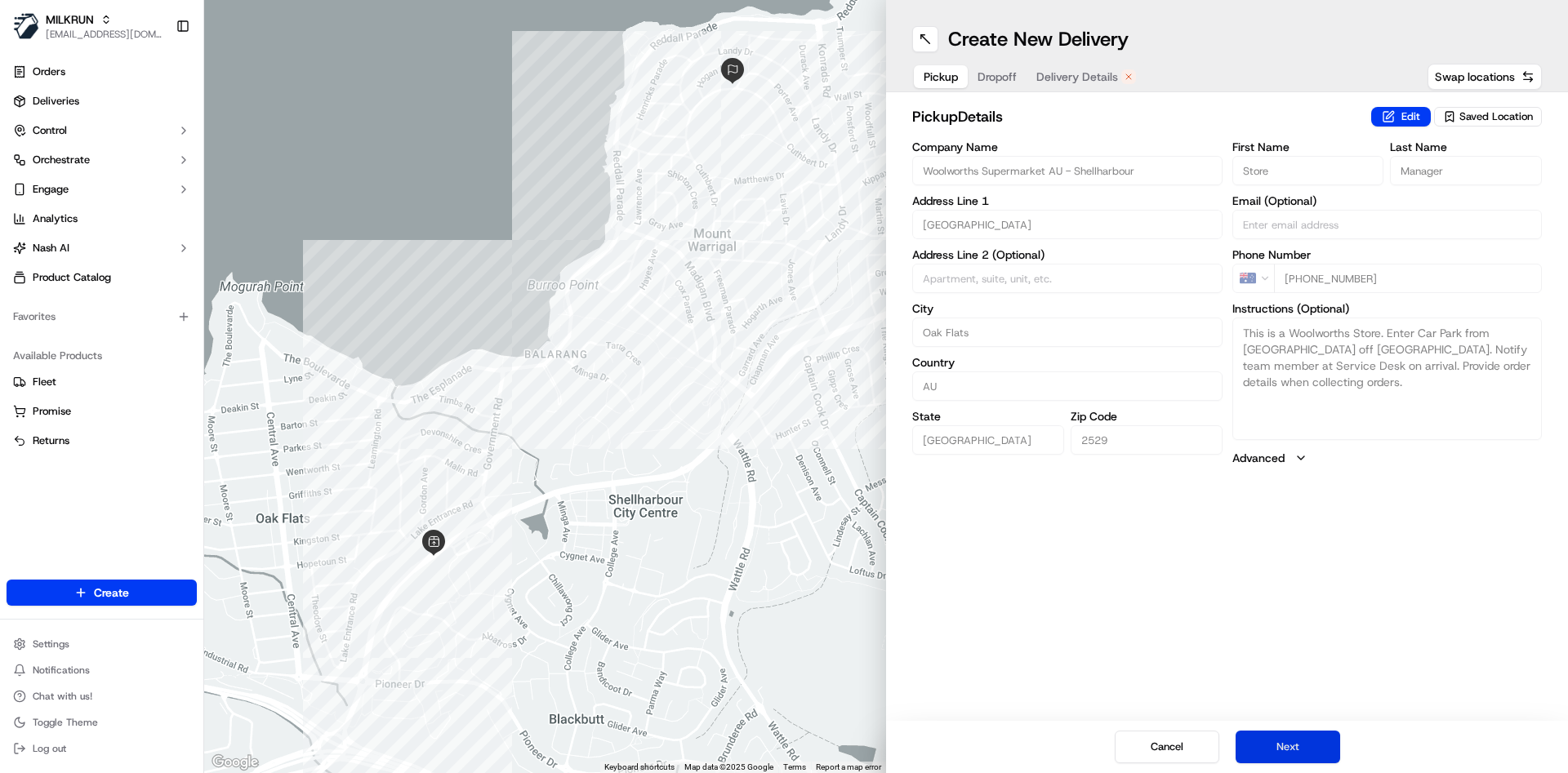
click at [1292, 751] on button "Next" at bounding box center [1288, 747] width 105 height 33
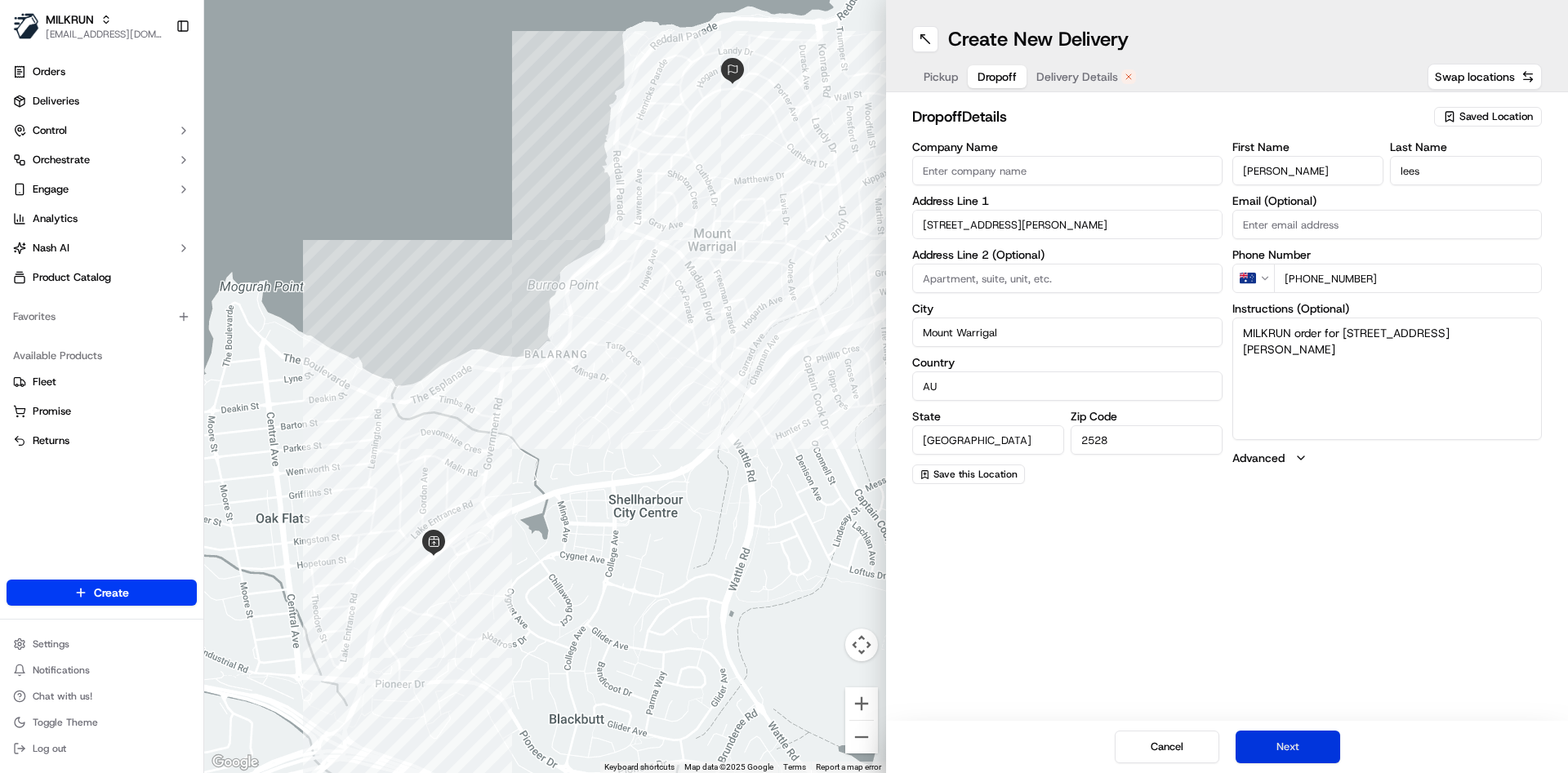
click at [1292, 751] on button "Next" at bounding box center [1288, 747] width 105 height 33
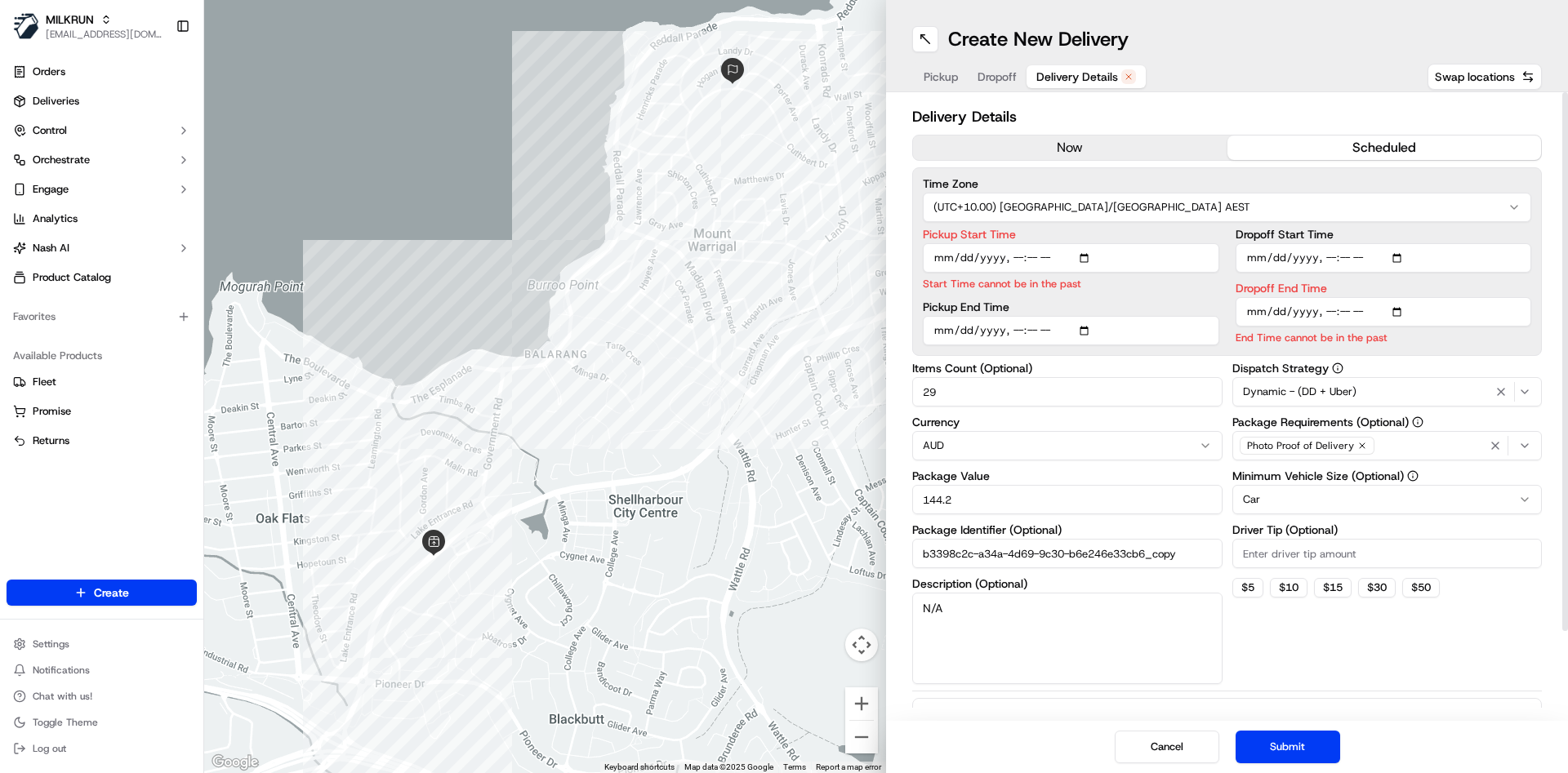
click at [1014, 260] on input "Pickup Start Time" at bounding box center [1071, 258] width 296 height 29
type input "2025-09-15T18:45"
click at [1342, 310] on input "Dropoff End Time" at bounding box center [1384, 311] width 296 height 29
type input "2025-09-15T18:59"
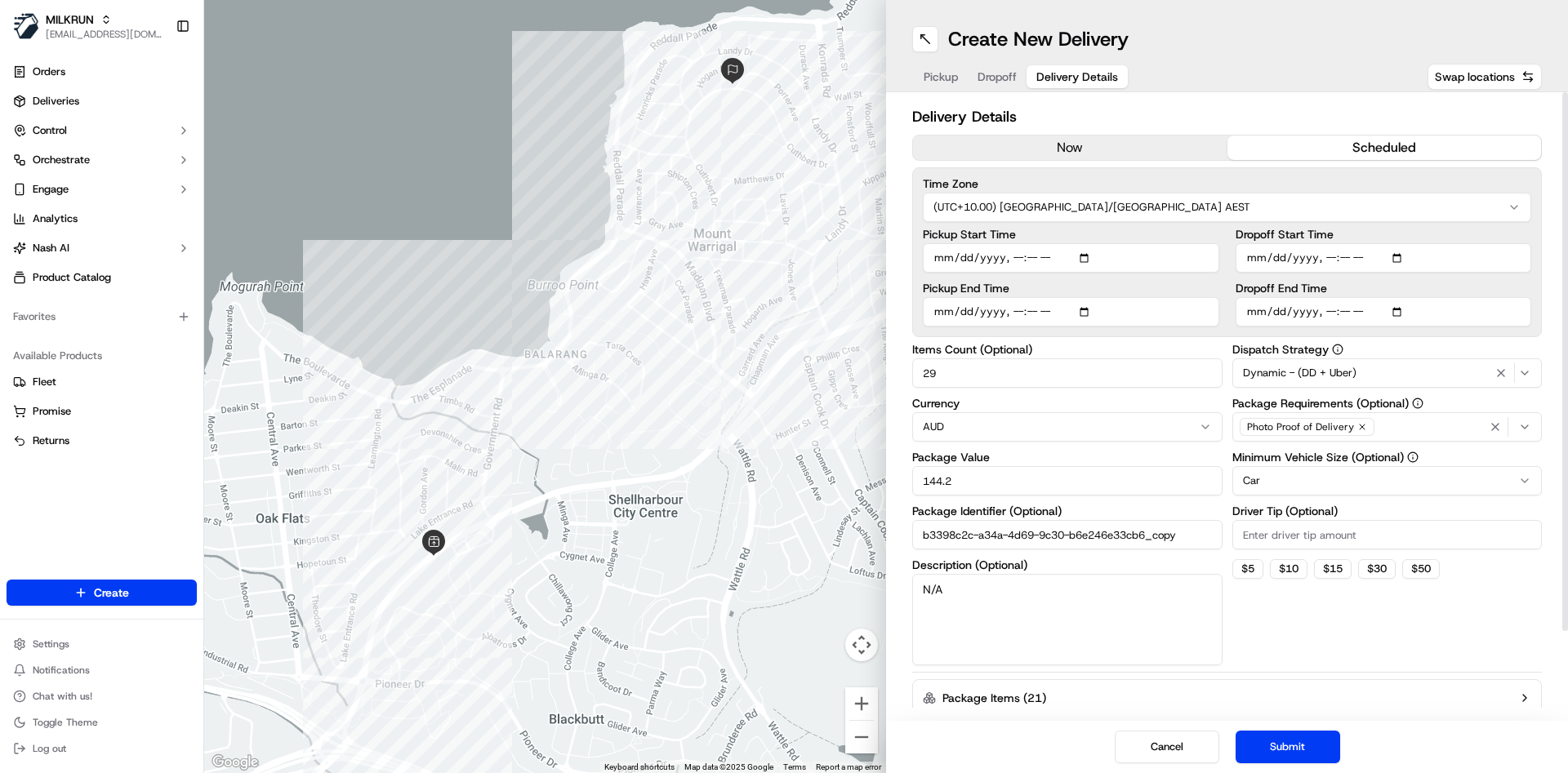
click at [1295, 729] on div "Cancel Submit" at bounding box center [1227, 747] width 682 height 52
click at [1278, 747] on button "Submit" at bounding box center [1288, 747] width 105 height 33
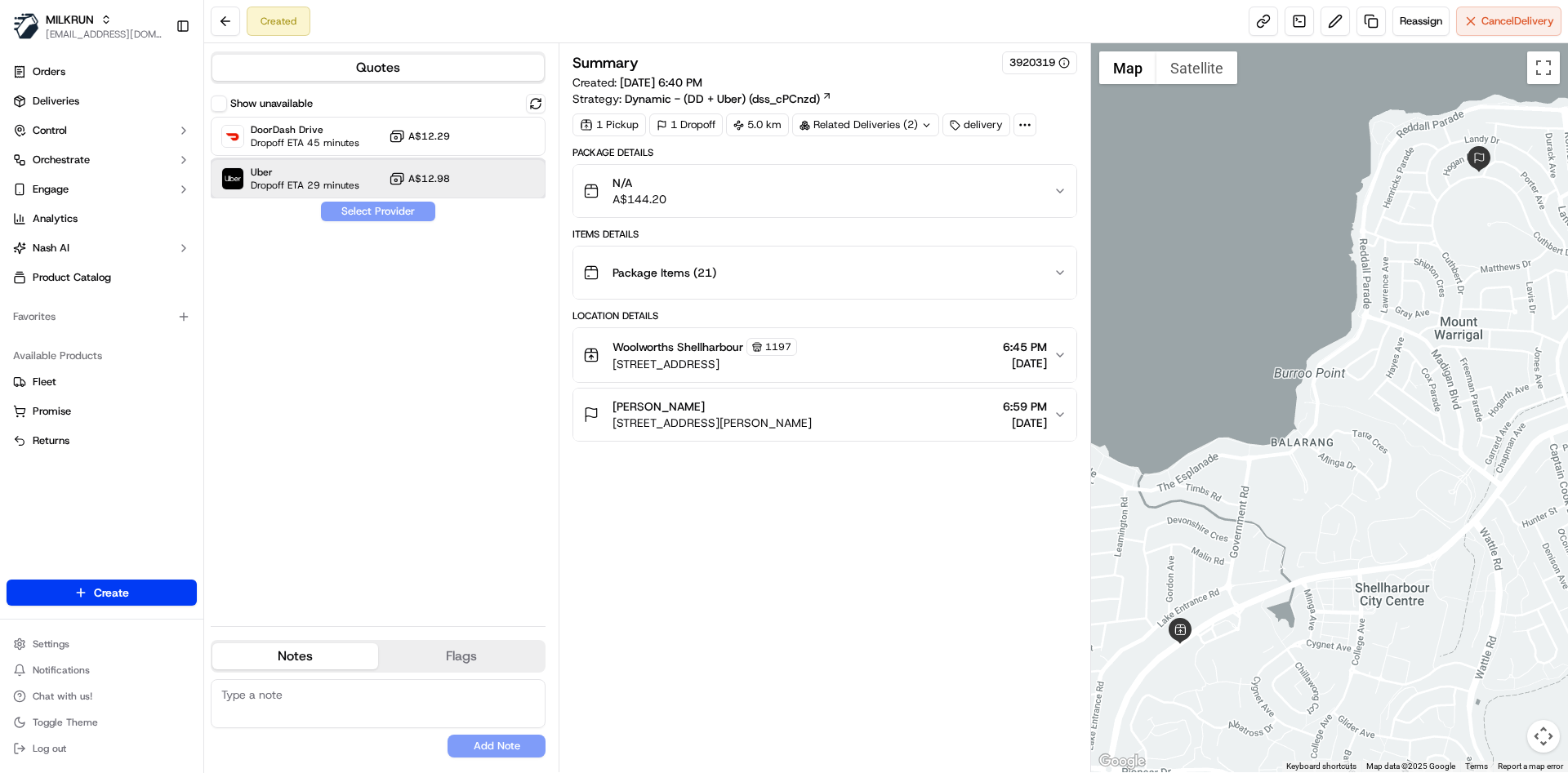
click at [311, 177] on span "Uber" at bounding box center [305, 172] width 109 height 13
click at [350, 207] on button "Assign Provider" at bounding box center [378, 211] width 116 height 19
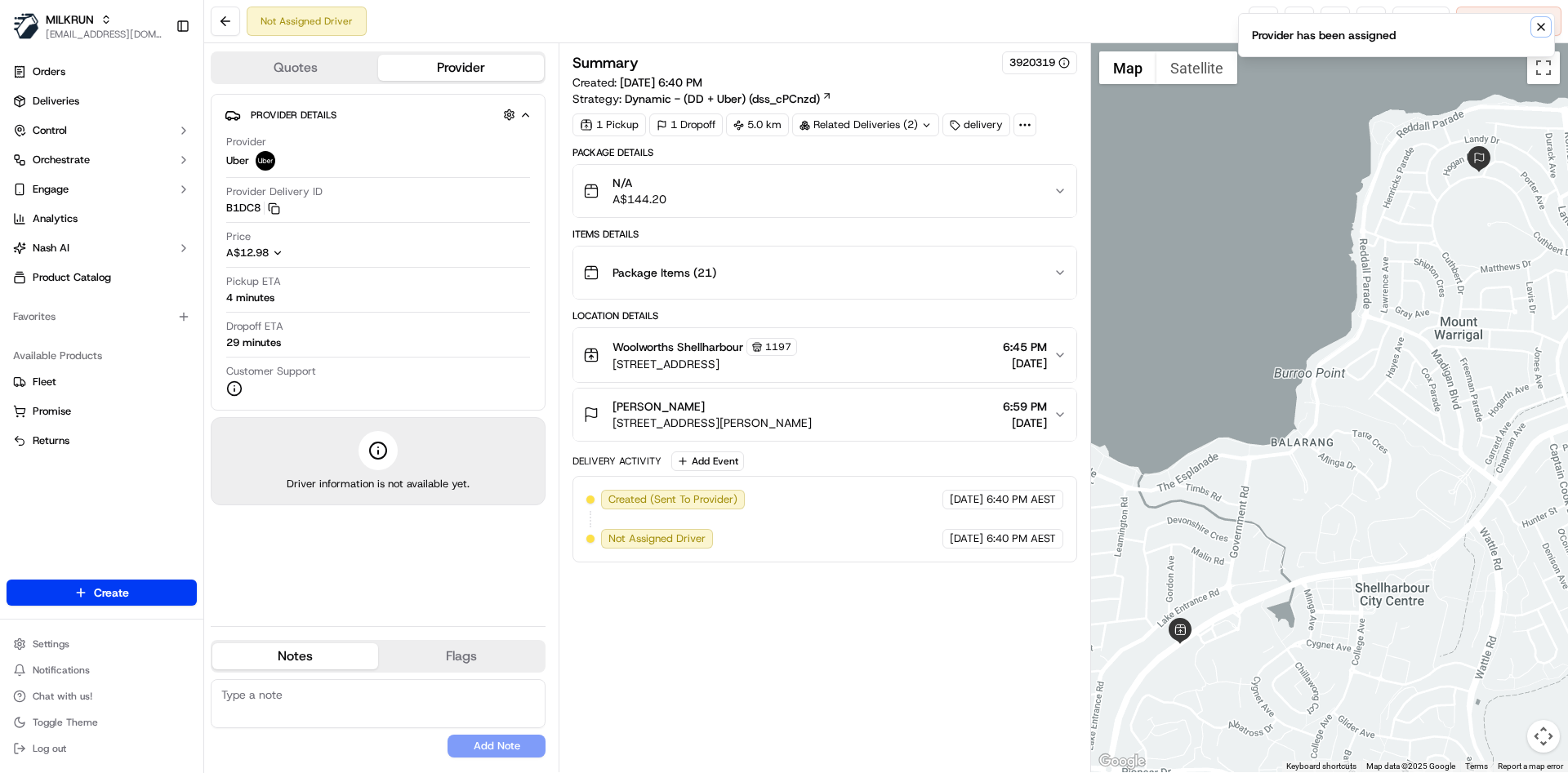
click at [1540, 28] on icon "Notifications (F8)" at bounding box center [1541, 27] width 13 height 13
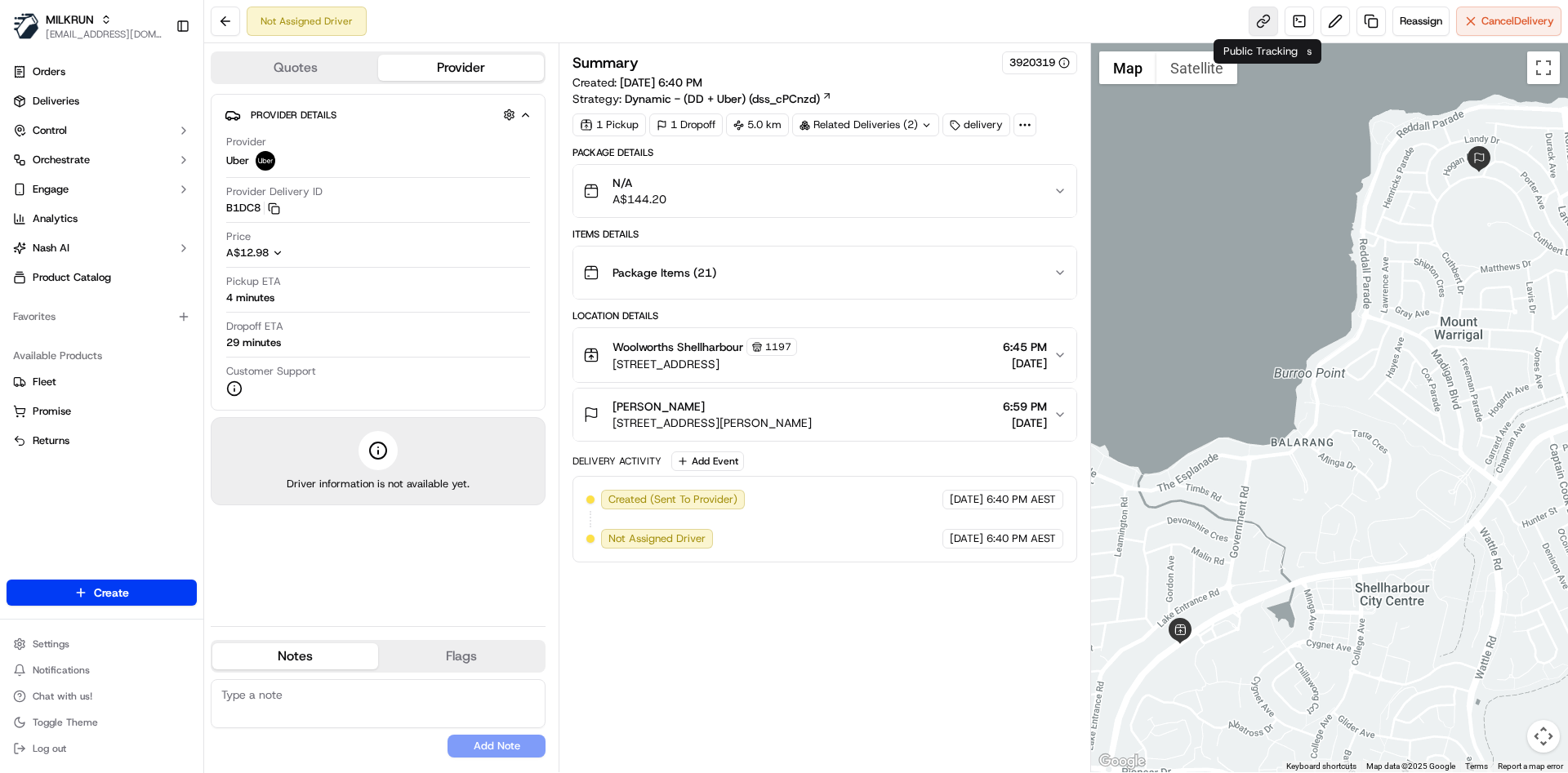
click at [1258, 17] on link at bounding box center [1263, 21] width 29 height 29
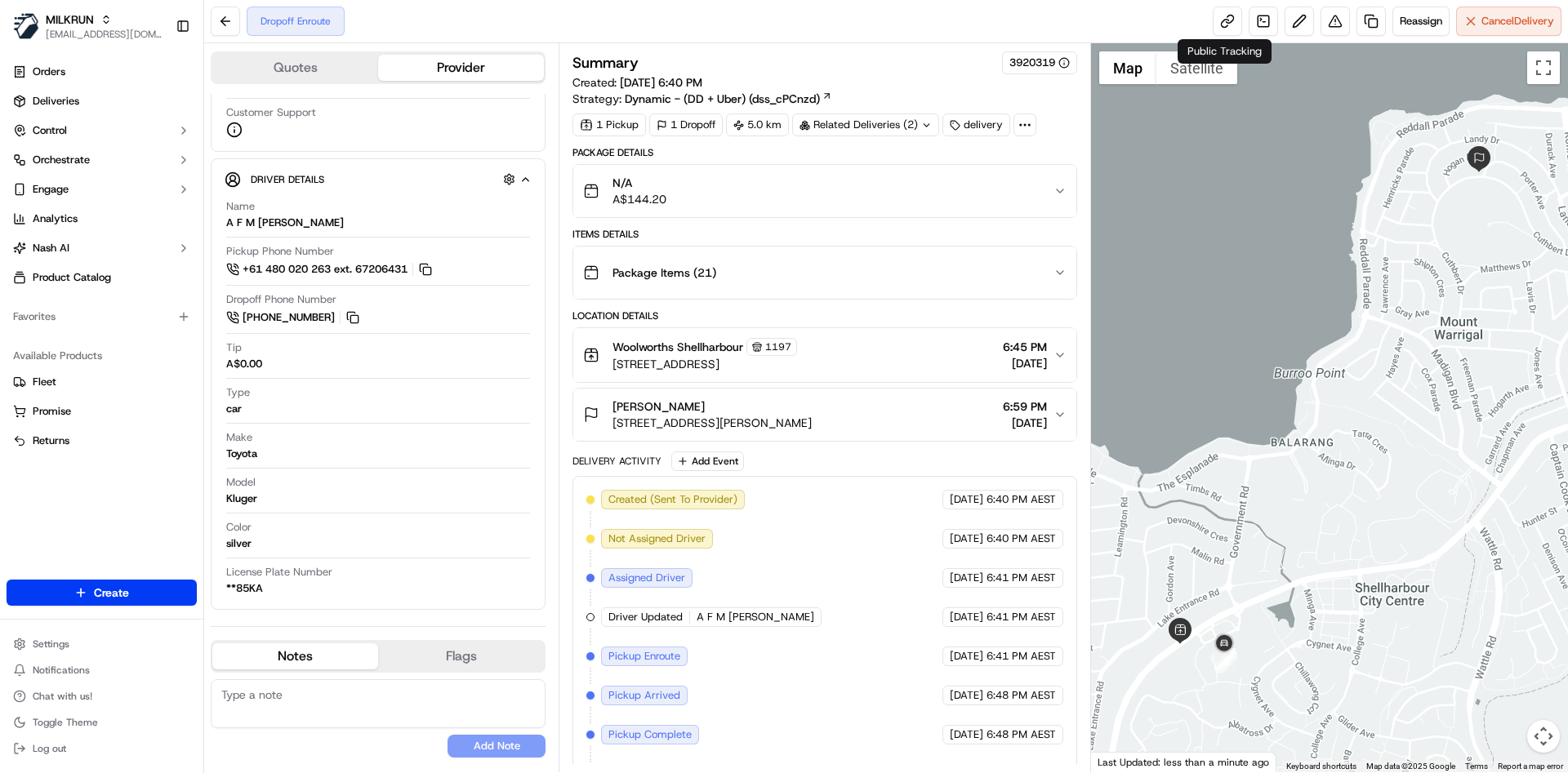
scroll to position [244, 0]
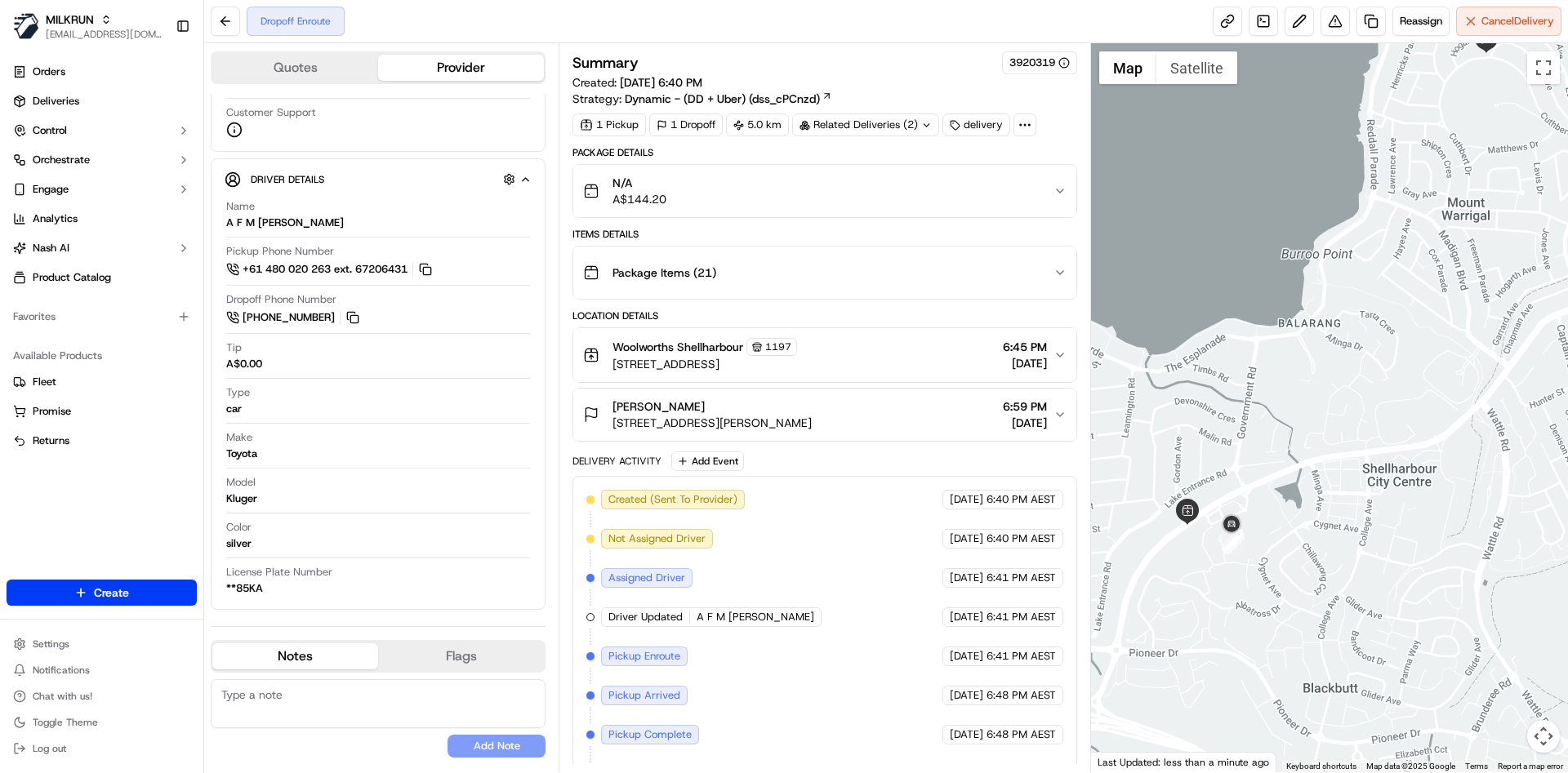
drag, startPoint x: 1238, startPoint y: 390, endPoint x: 1253, endPoint y: 216, distance: 174.6
click at [1253, 216] on div at bounding box center [1330, 408] width 478 height 729
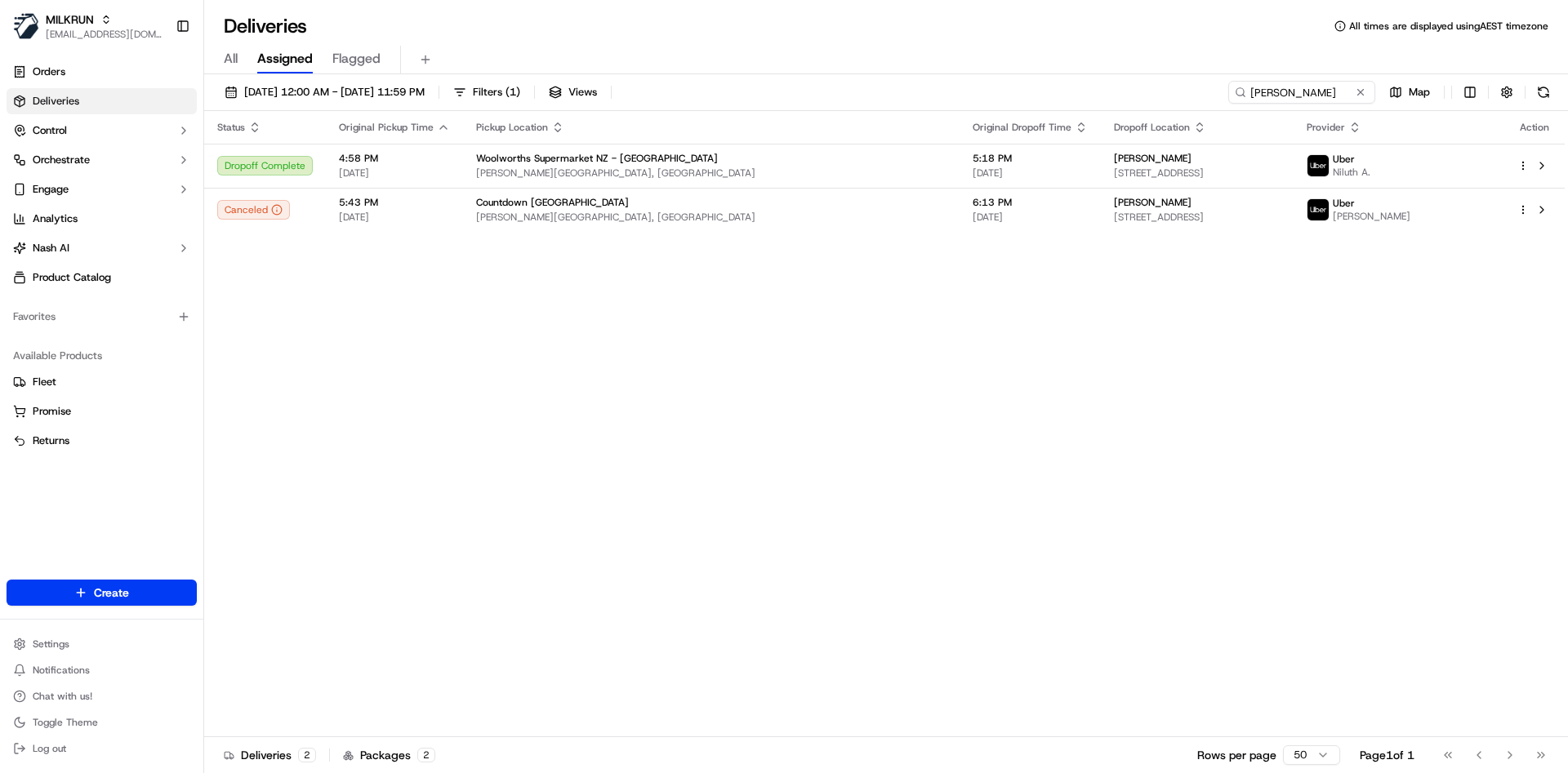
click at [1302, 94] on input "[PERSON_NAME]" at bounding box center [1302, 92] width 147 height 23
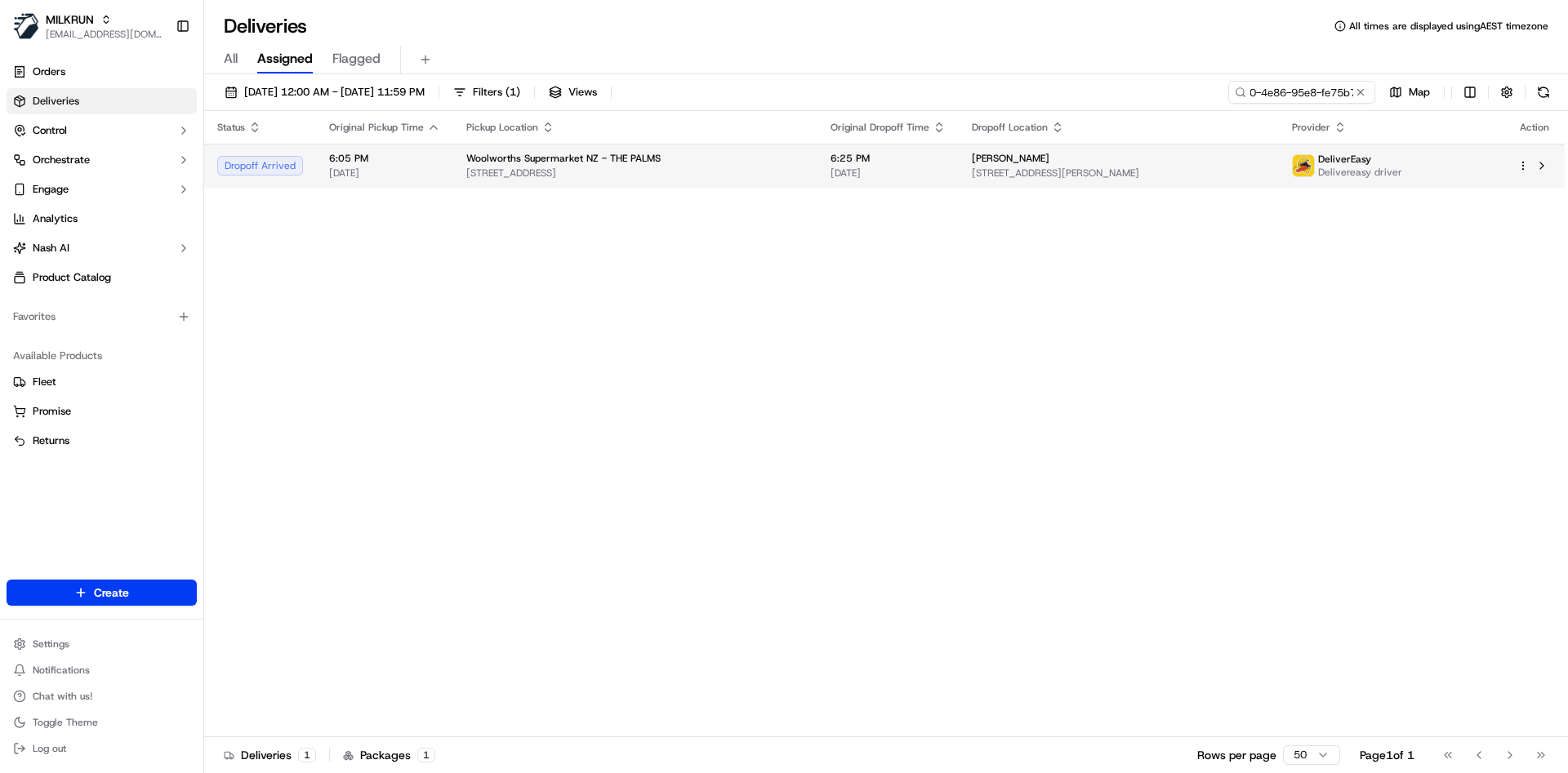
click at [1023, 163] on span "[PERSON_NAME]" at bounding box center [1011, 159] width 78 height 13
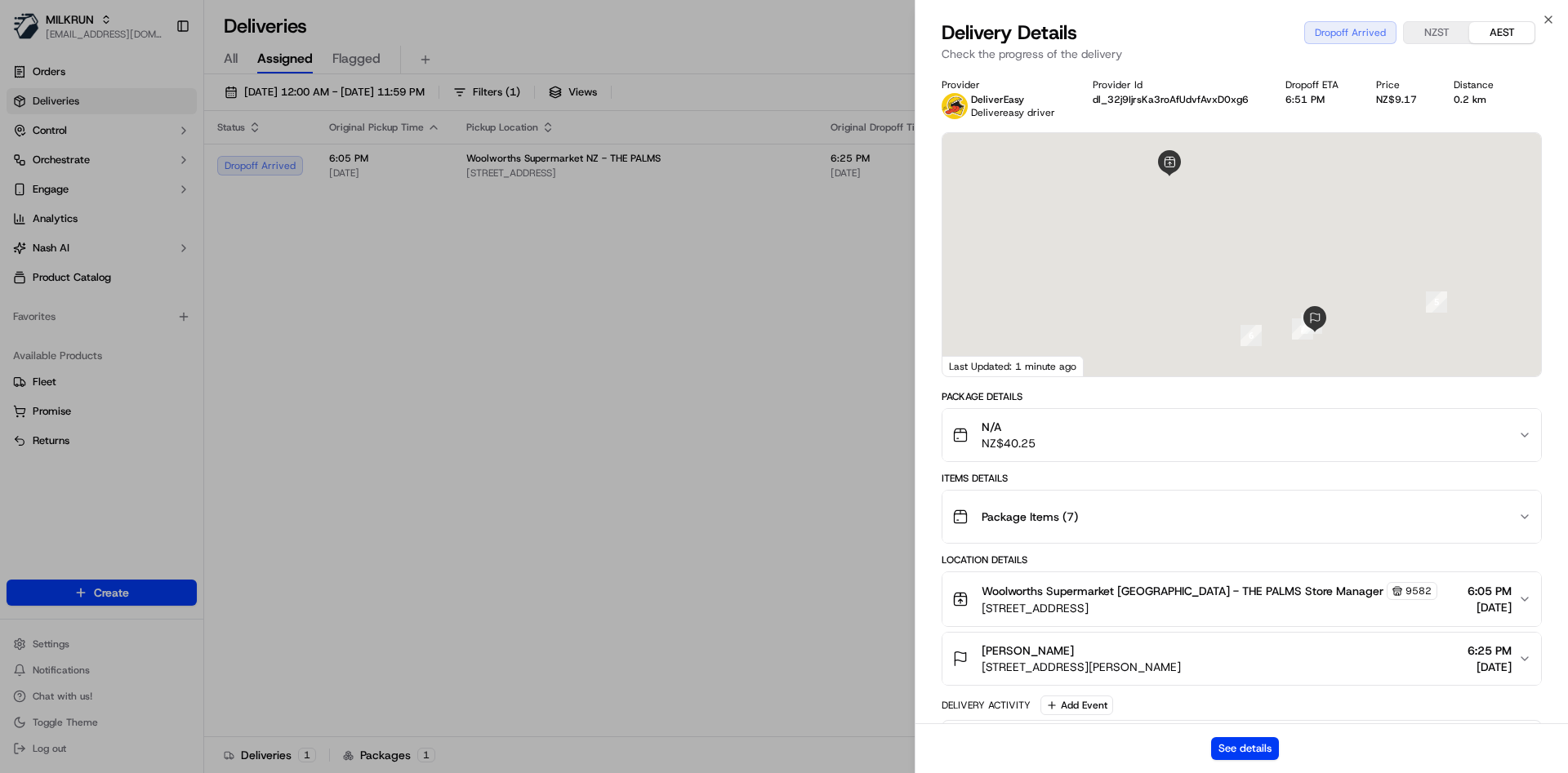
scroll to position [407, 0]
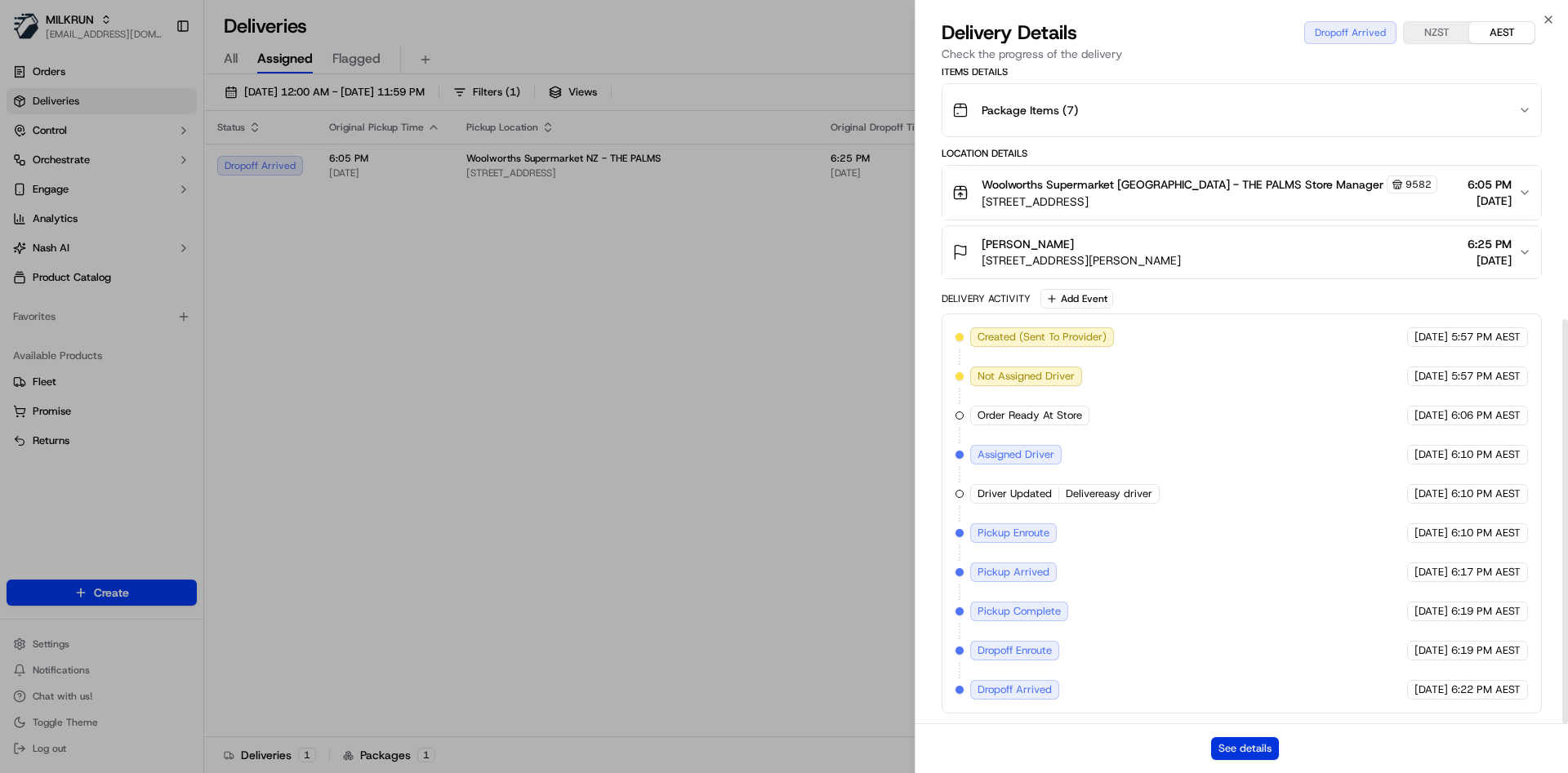
click at [1245, 748] on button "See details" at bounding box center [1245, 748] width 68 height 23
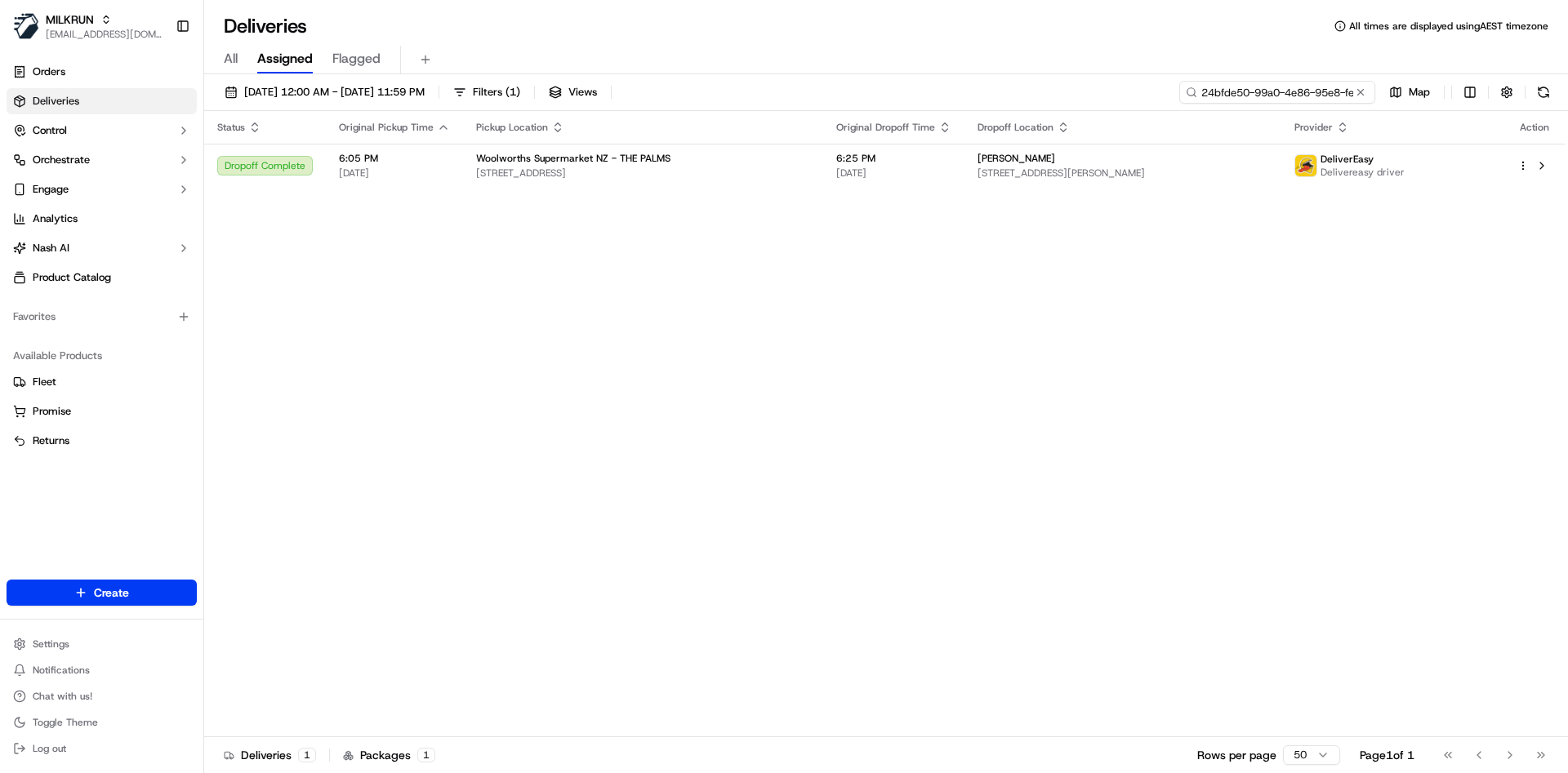
click at [1298, 85] on input "24bfde50-99a0-4e86-95e8-fe75b7ed9cc9" at bounding box center [1278, 92] width 196 height 23
paste input "f4b94d53-190d-4c3f-b1f2-1f34dfff48dd"
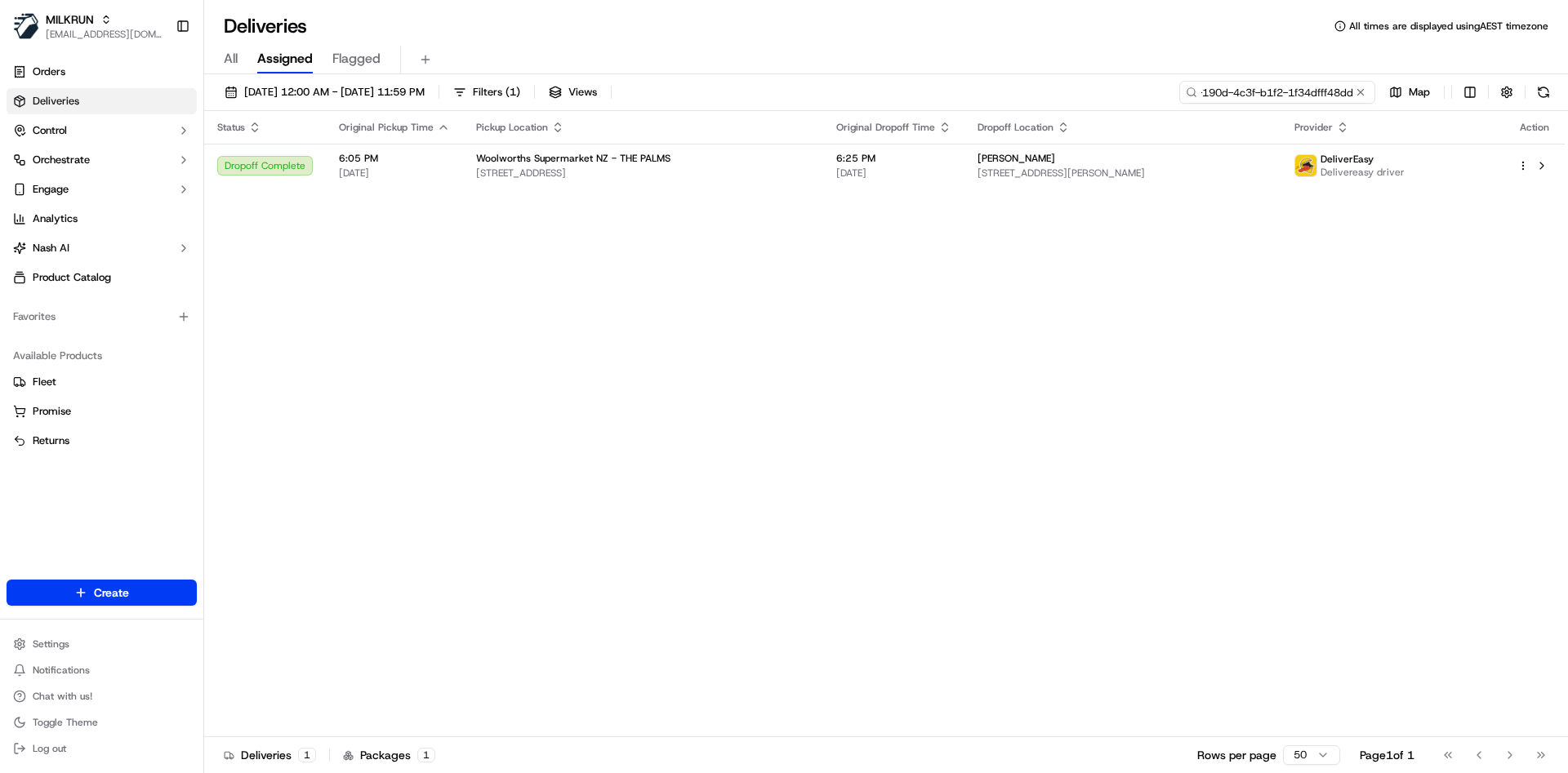
type input "f4b94d53-190d-4c3f-b1f2-1f34dfff48dd"
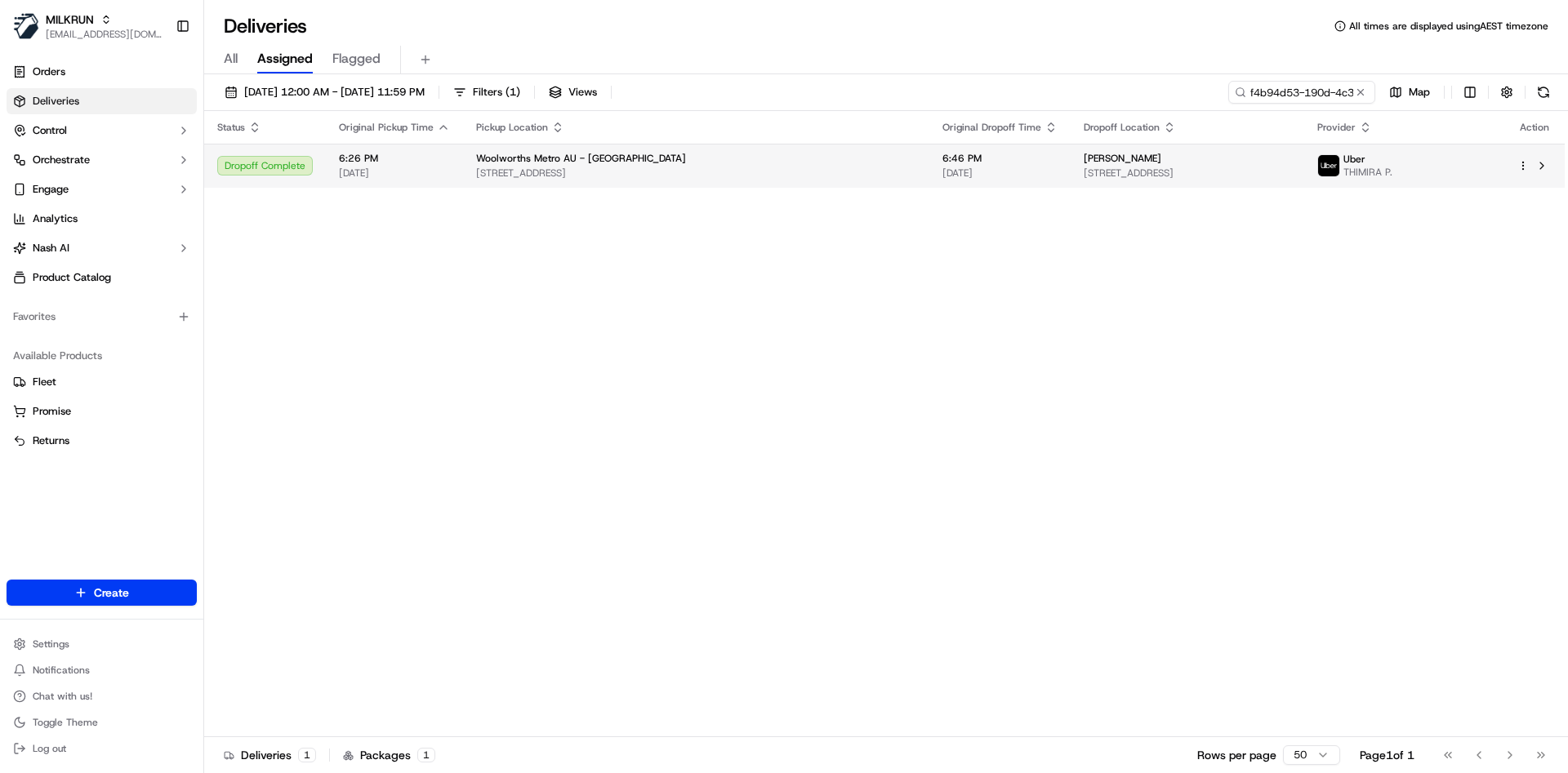
click at [1520, 159] on html "MILKRUN atariq@woolworths.com.au Toggle Sidebar Orders Deliveries Control Orche…" at bounding box center [784, 386] width 1568 height 773
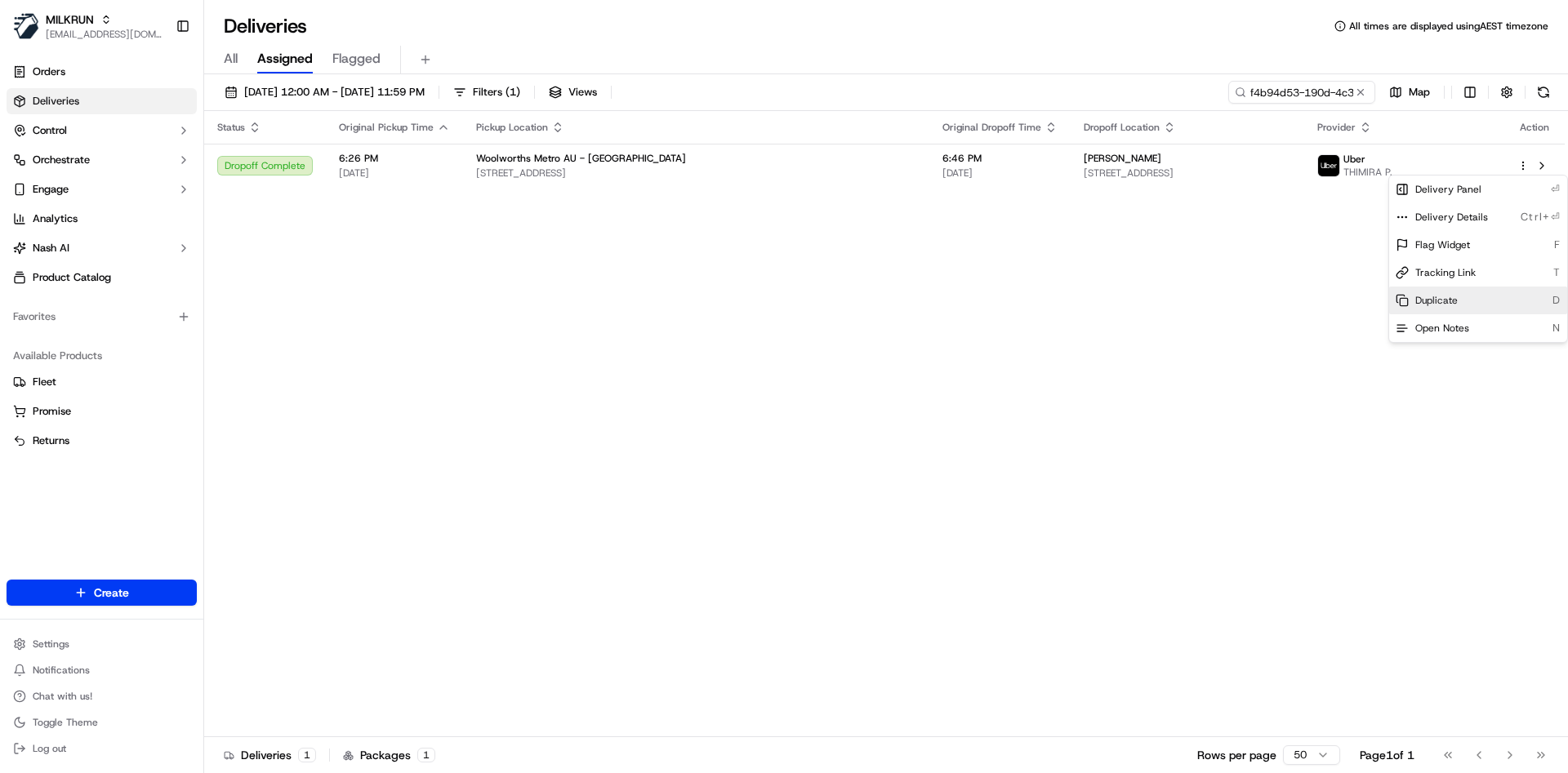
click at [1422, 291] on div "Duplicate D" at bounding box center [1478, 300] width 178 height 28
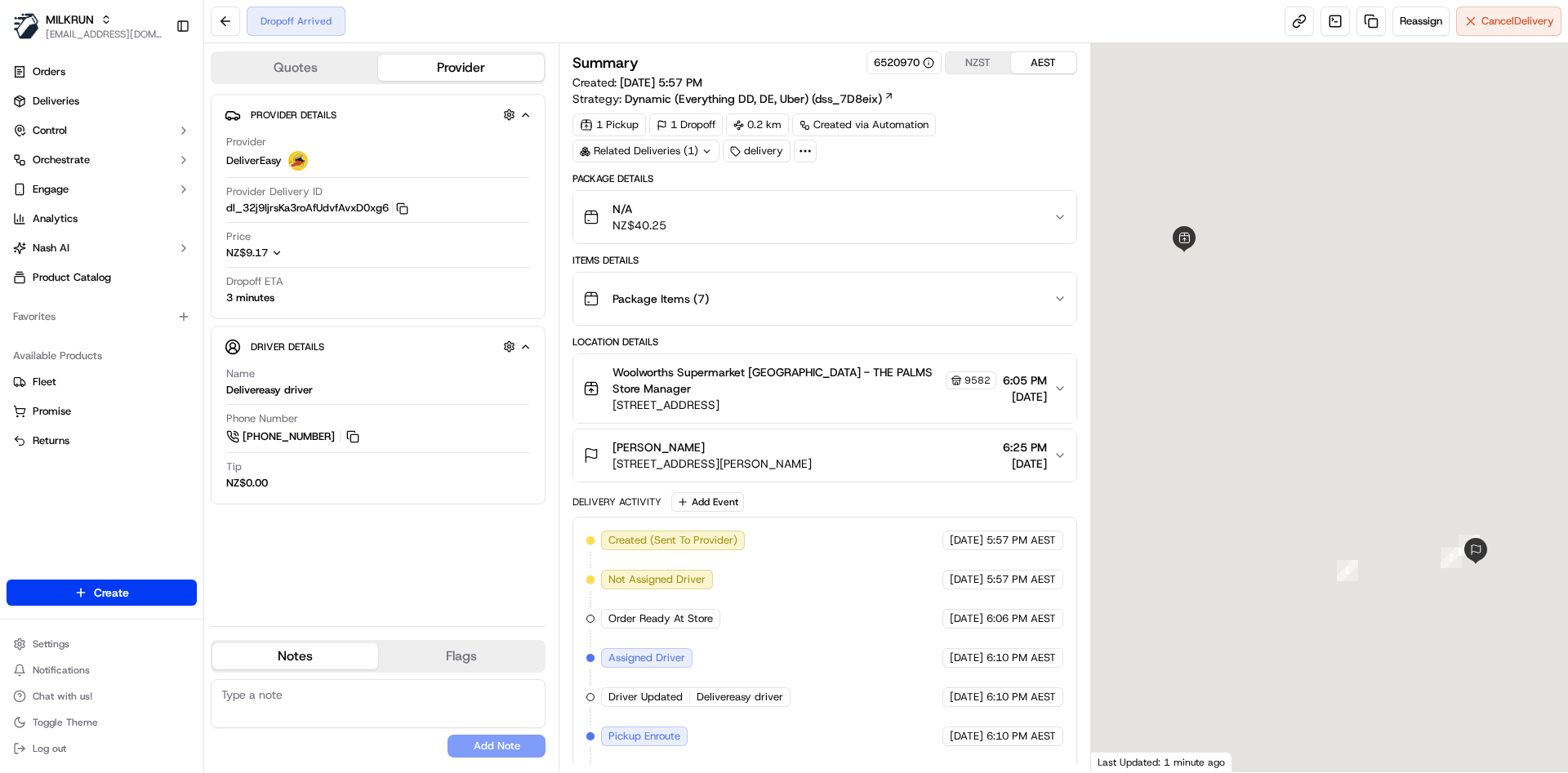
scroll to position [153, 0]
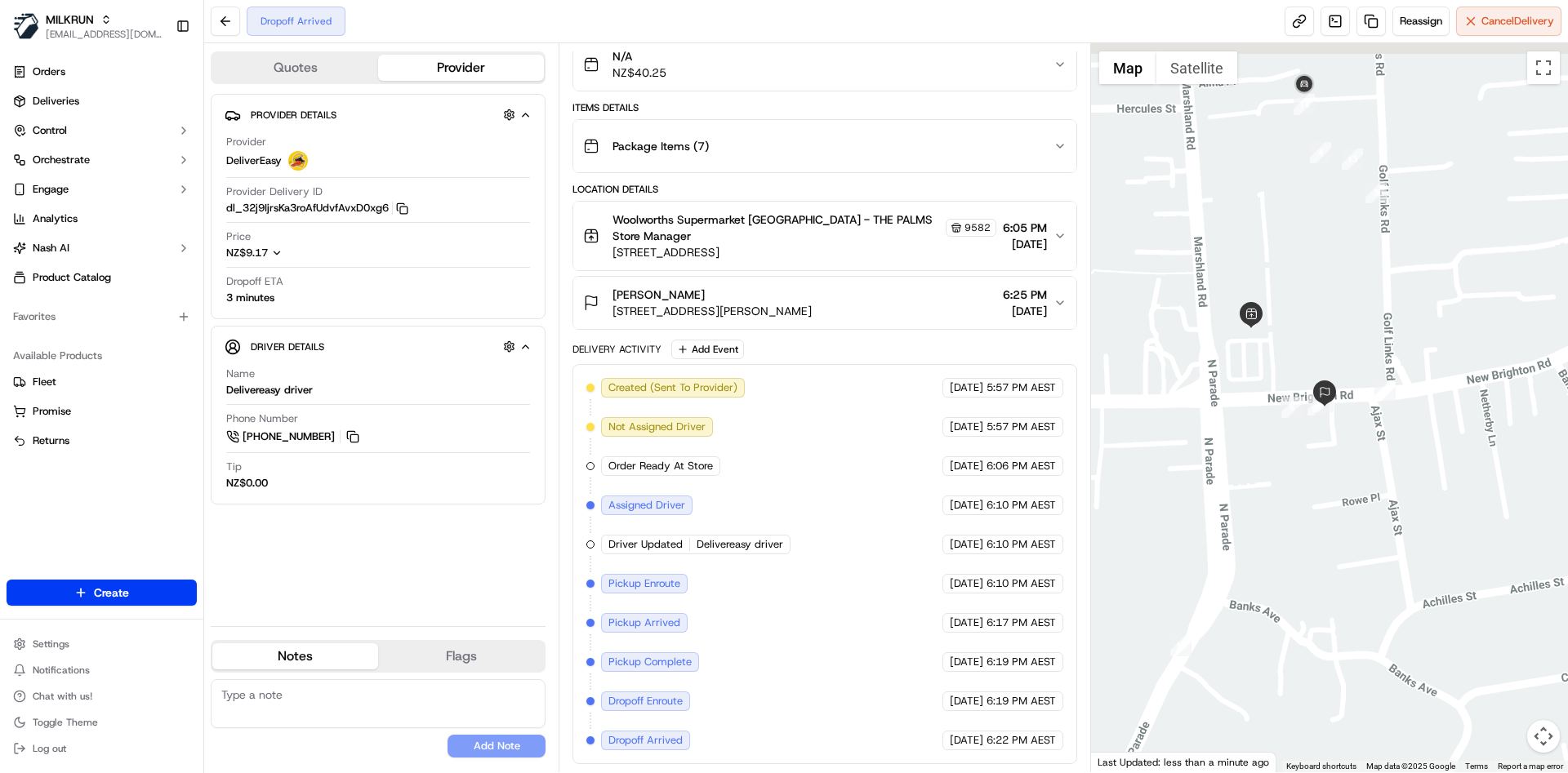
drag, startPoint x: 1288, startPoint y: 166, endPoint x: 1280, endPoint y: 213, distance: 47.7
click at [1280, 213] on div at bounding box center [1330, 408] width 478 height 729
click at [406, 204] on icon "button" at bounding box center [402, 208] width 13 height 13
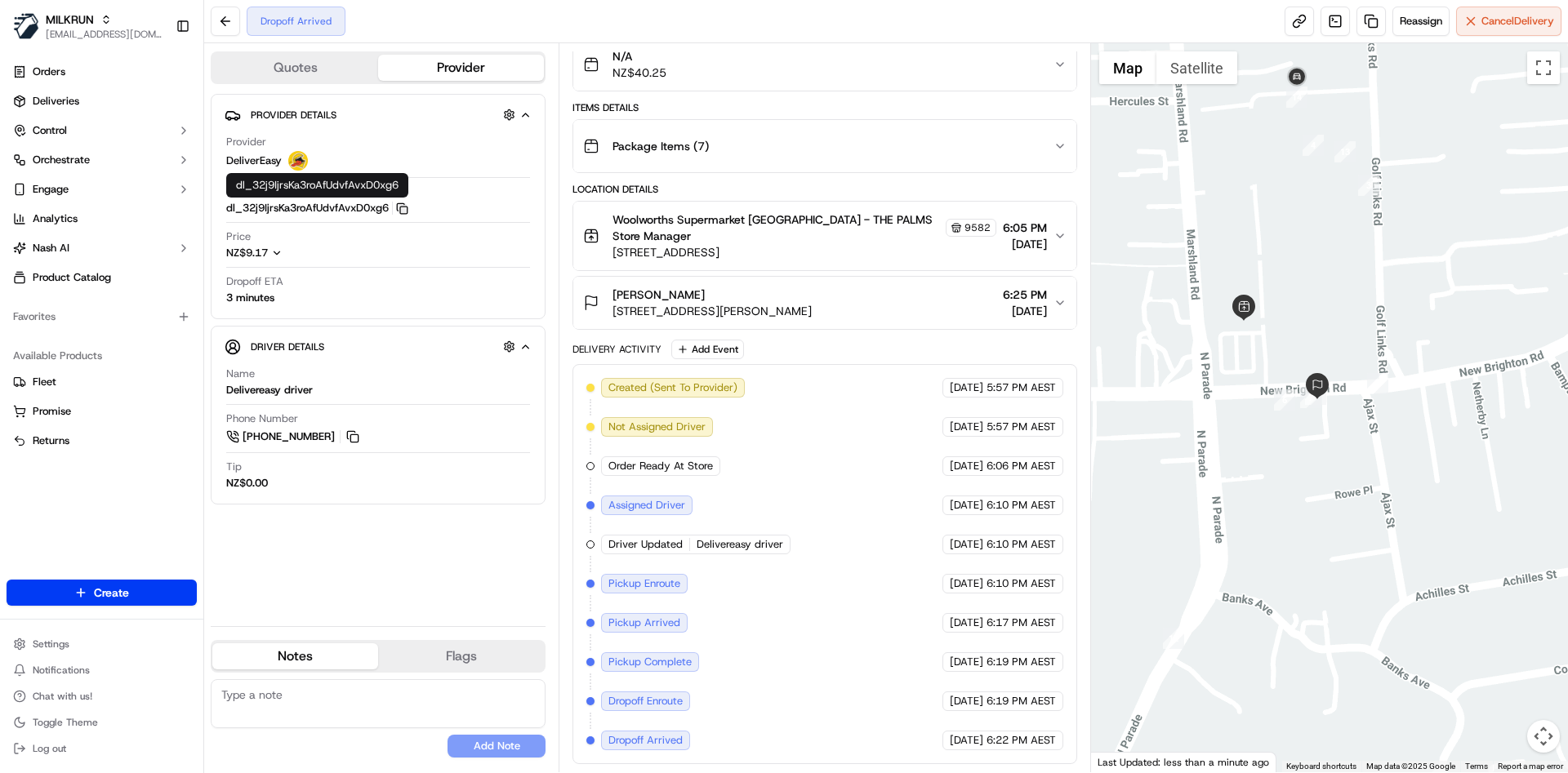
drag, startPoint x: 1210, startPoint y: 249, endPoint x: 1207, endPoint y: 287, distance: 38.1
click at [1207, 287] on div at bounding box center [1330, 408] width 478 height 729
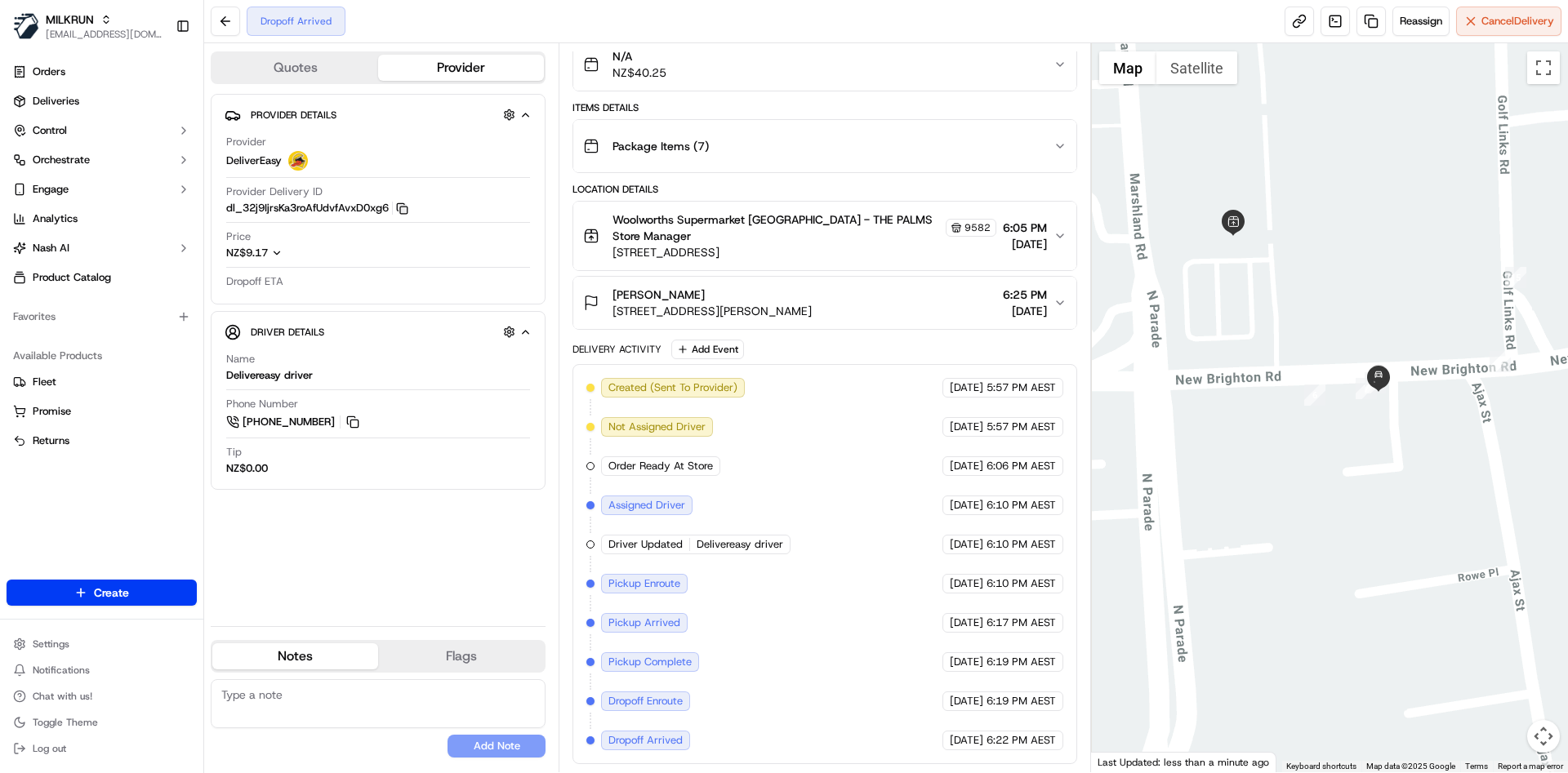
drag, startPoint x: 1320, startPoint y: 434, endPoint x: 1340, endPoint y: 325, distance: 110.8
click at [1340, 325] on div at bounding box center [1330, 408] width 478 height 729
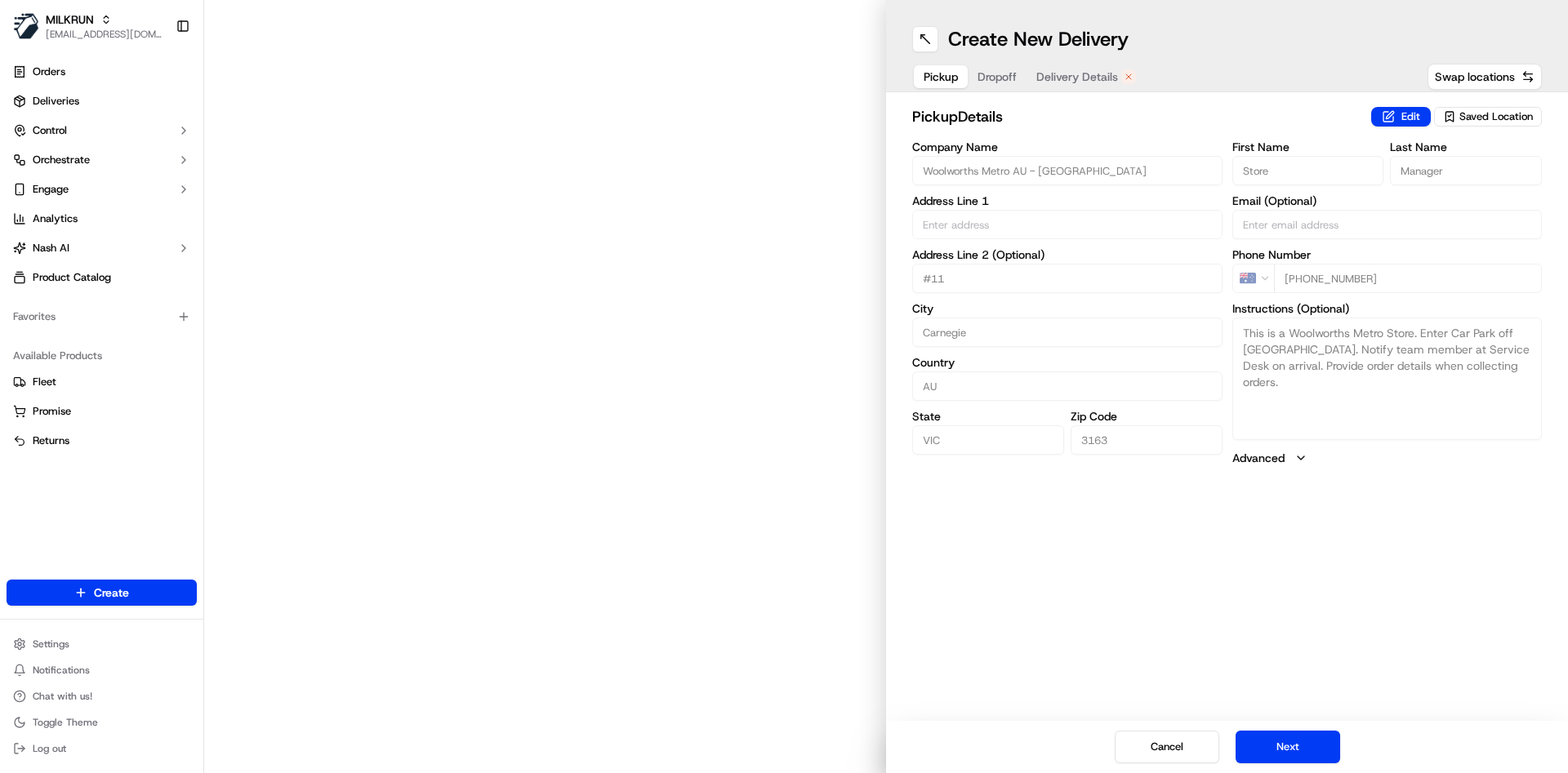
type input "[STREET_ADDRESS]"
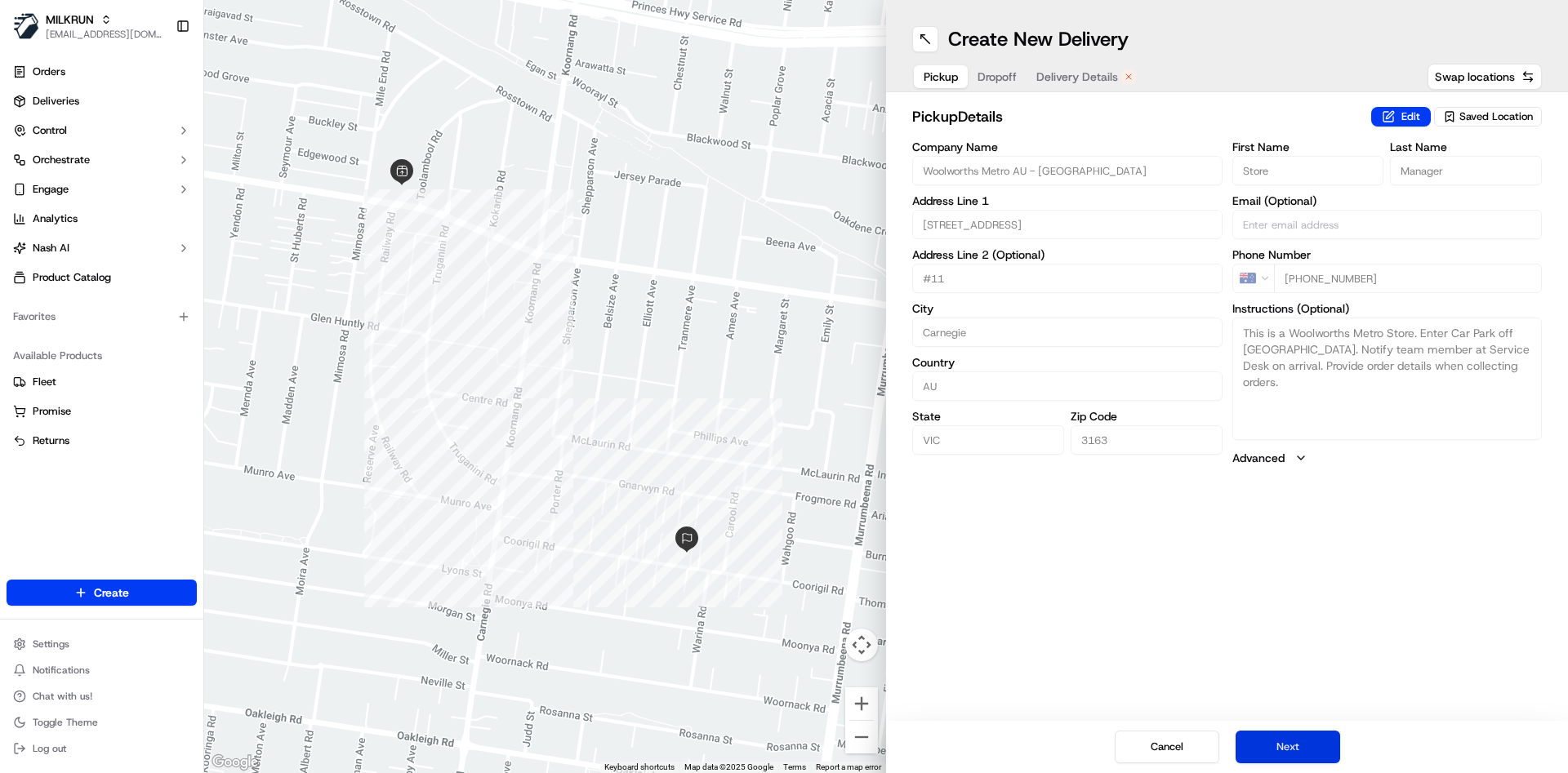
click at [1258, 750] on button "Next" at bounding box center [1288, 747] width 105 height 33
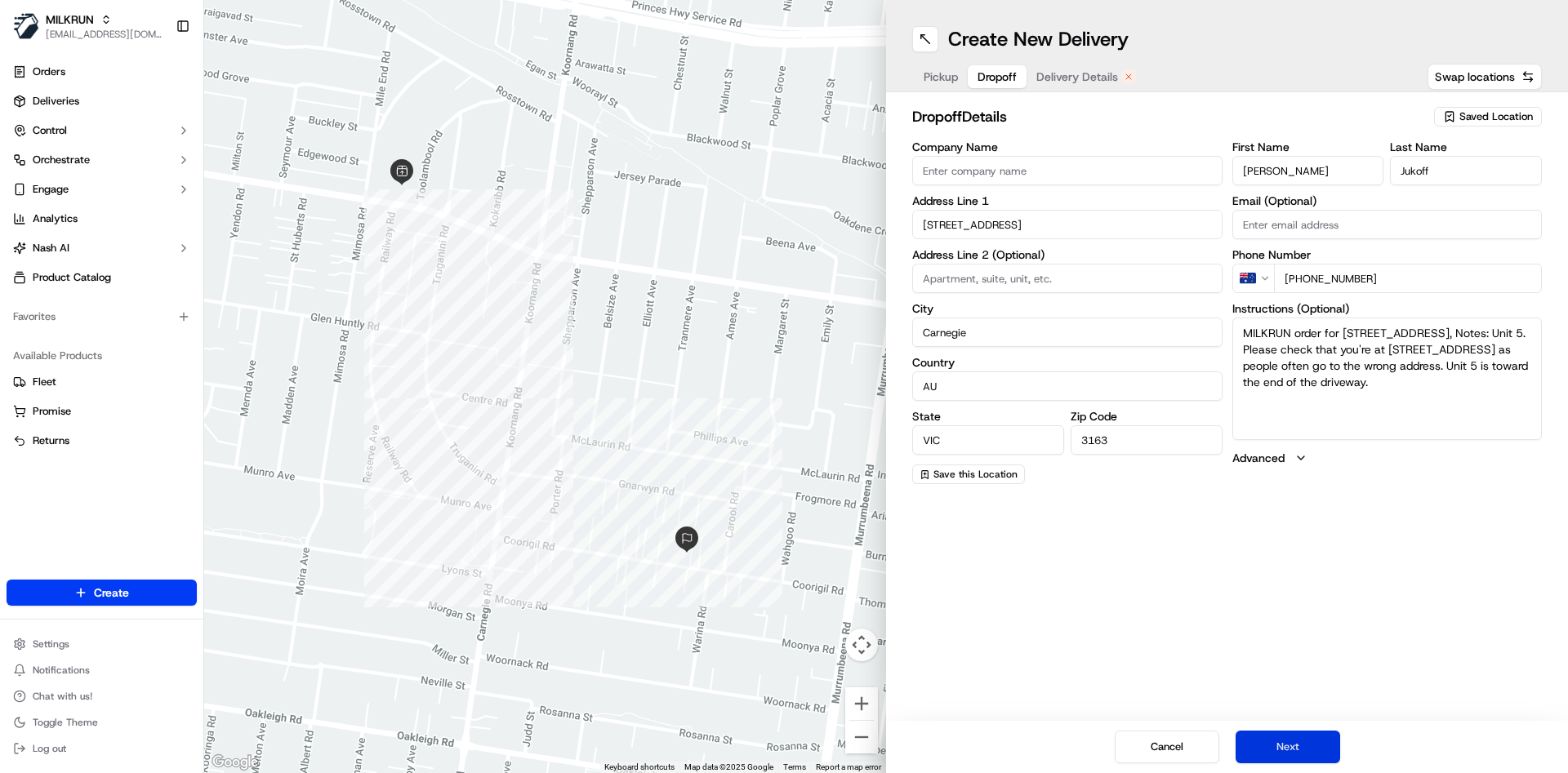
click at [1258, 750] on button "Next" at bounding box center [1288, 747] width 105 height 33
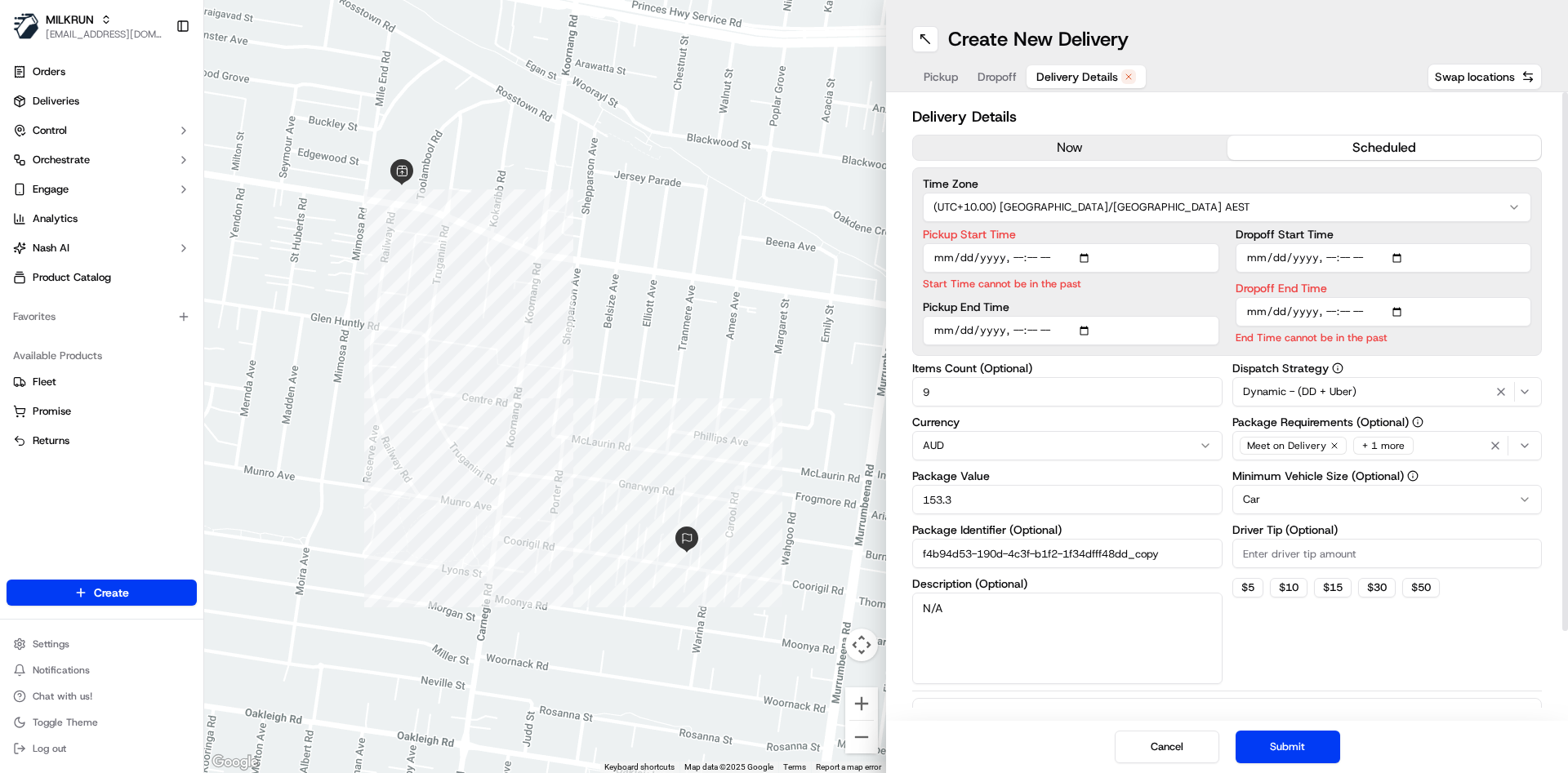
click at [1017, 261] on input "Pickup Start Time" at bounding box center [1071, 258] width 296 height 29
type input "[DATE]T19:20"
click at [1330, 311] on input "Dropoff End Time" at bounding box center [1384, 311] width 296 height 29
type input "2025-09-15T19:25"
click at [1262, 745] on button "Submit" at bounding box center [1288, 747] width 105 height 33
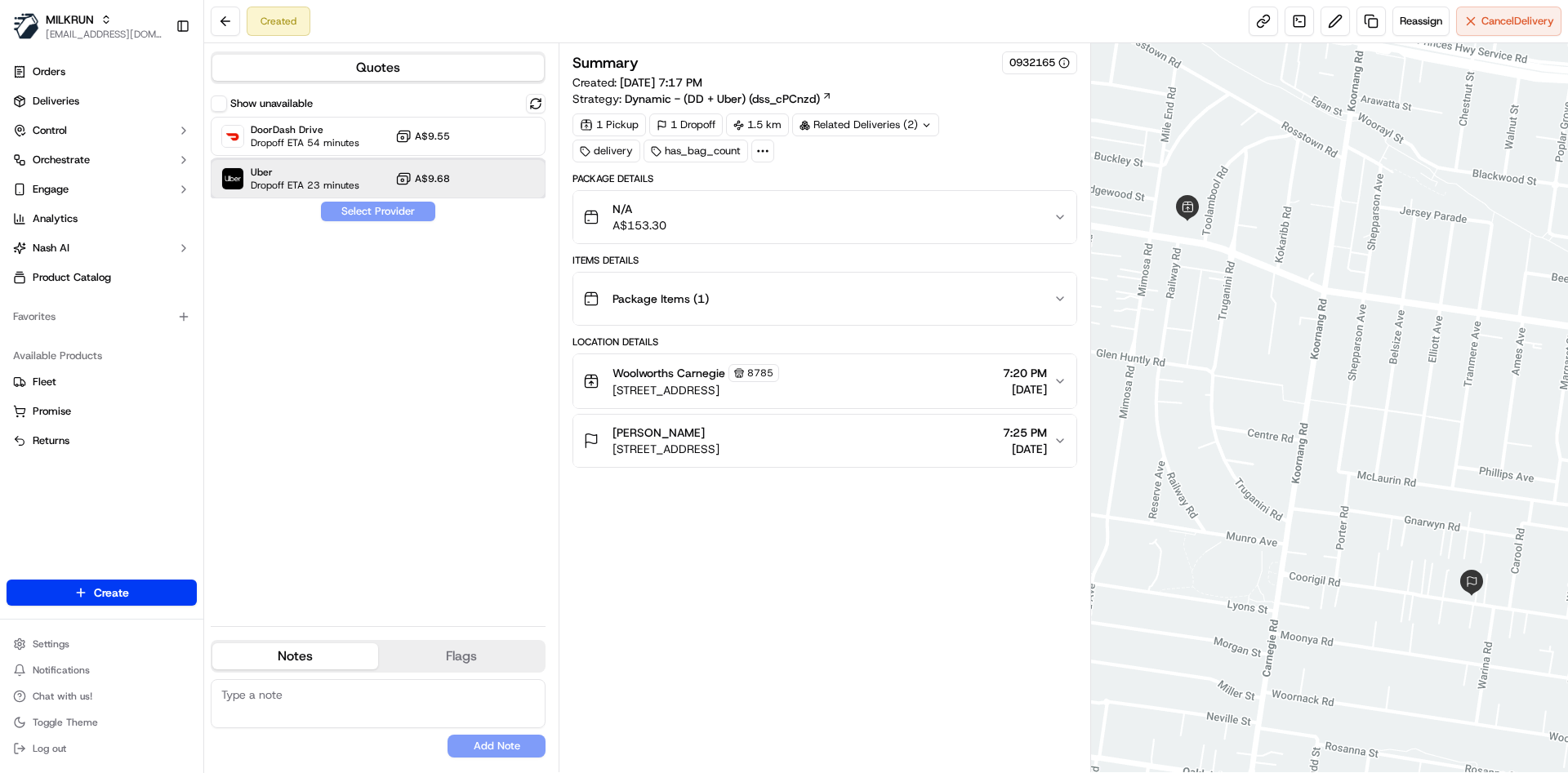
click at [309, 169] on span "Uber" at bounding box center [305, 172] width 109 height 13
click at [351, 207] on button "Assign Provider" at bounding box center [378, 211] width 116 height 19
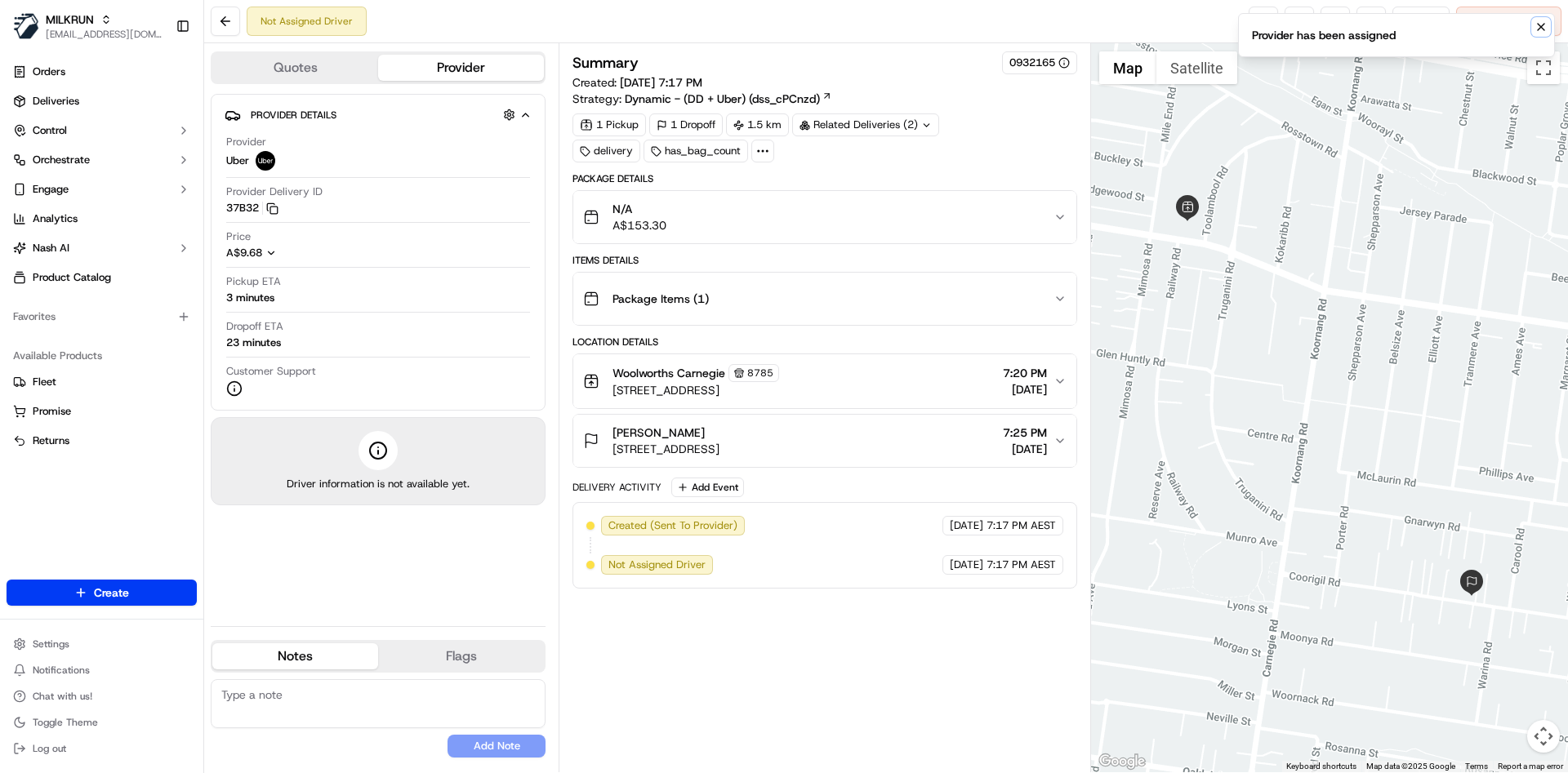
click at [1542, 24] on icon "Notifications (F8)" at bounding box center [1541, 27] width 13 height 13
click at [1260, 12] on link at bounding box center [1263, 21] width 29 height 29
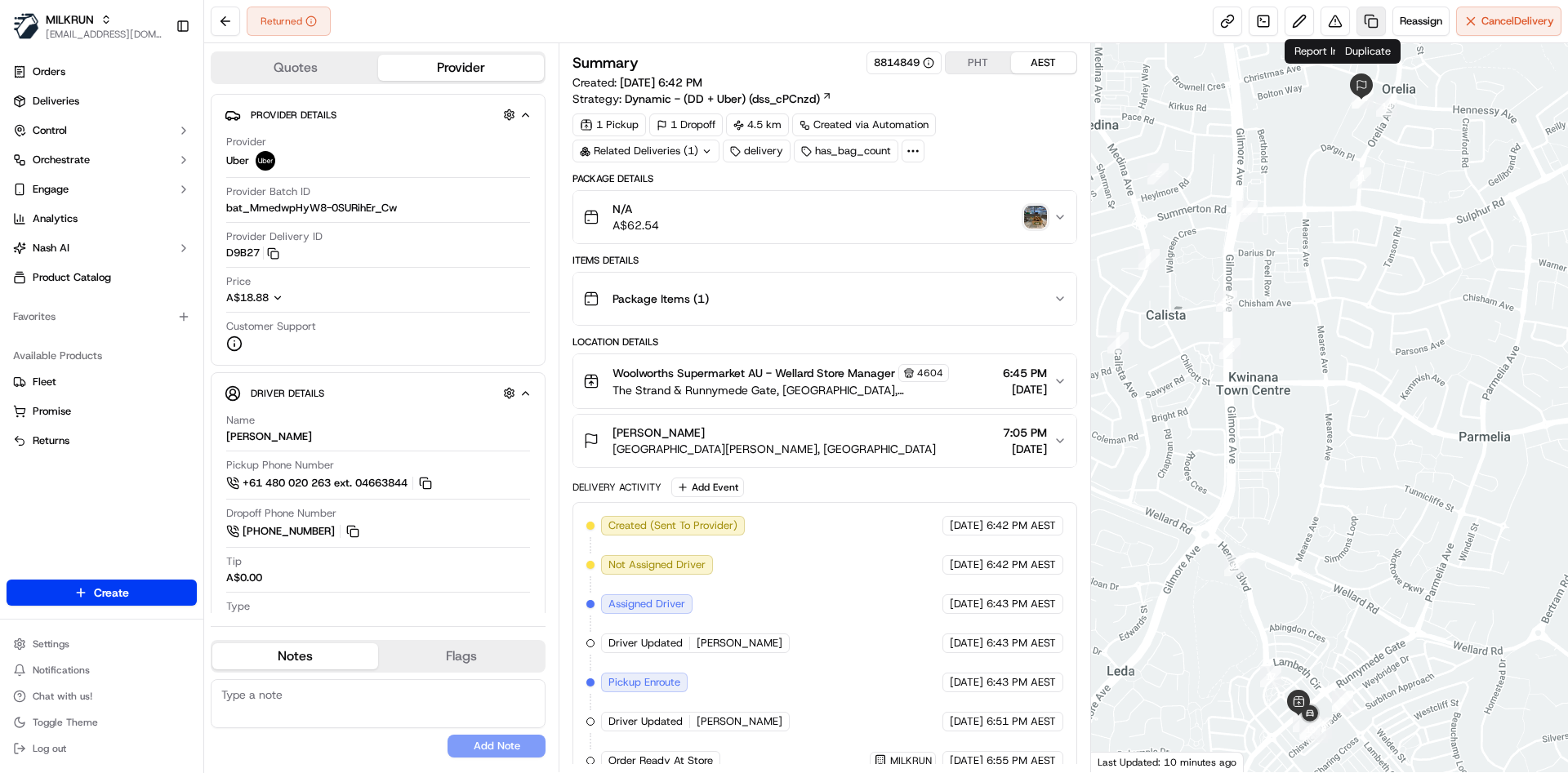
click at [1362, 19] on link at bounding box center [1371, 21] width 29 height 29
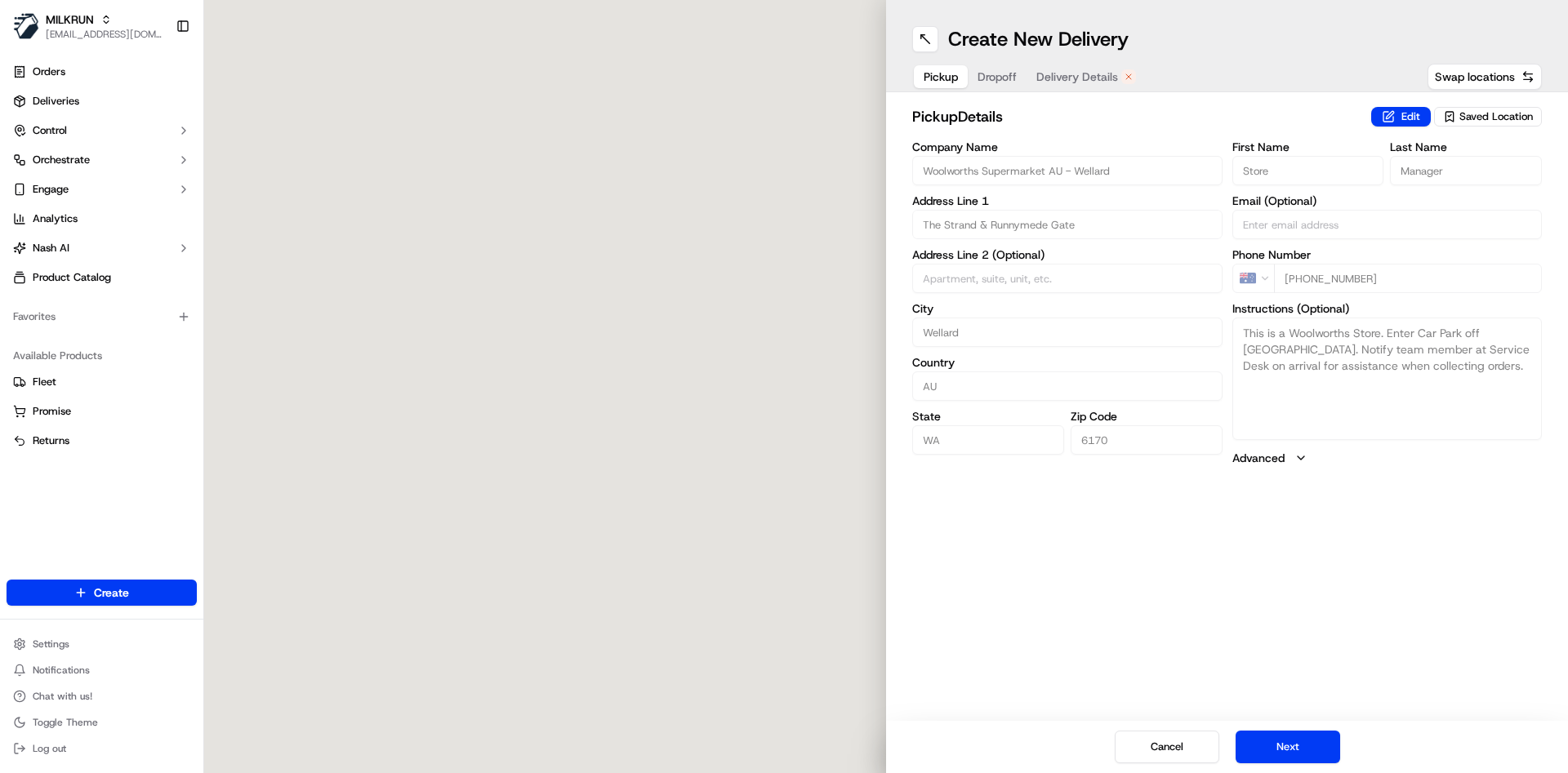
type input "The Strand & Runnymede Gate"
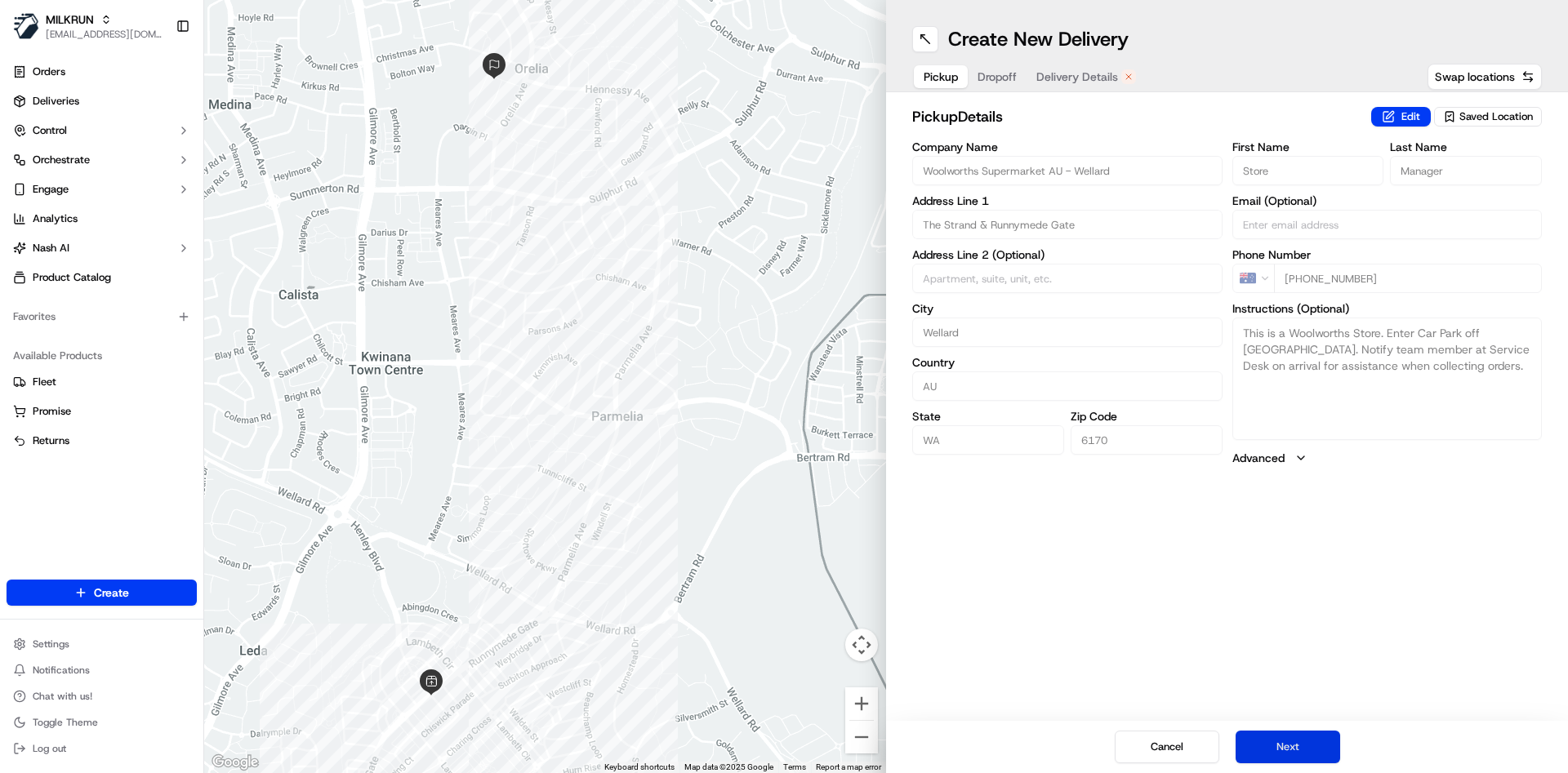
click at [1267, 748] on button "Next" at bounding box center [1288, 747] width 105 height 33
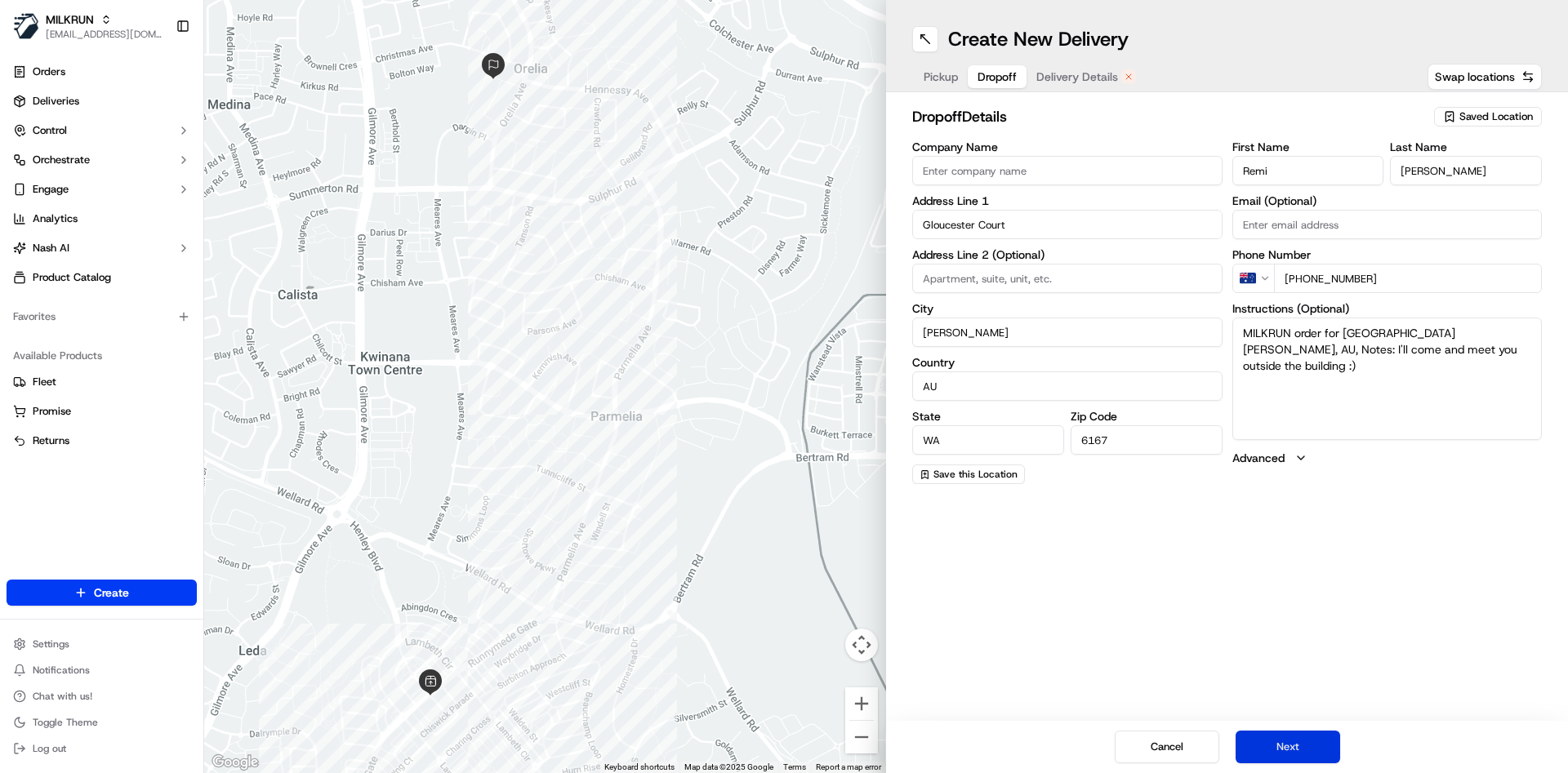
click at [1267, 748] on button "Next" at bounding box center [1288, 747] width 105 height 33
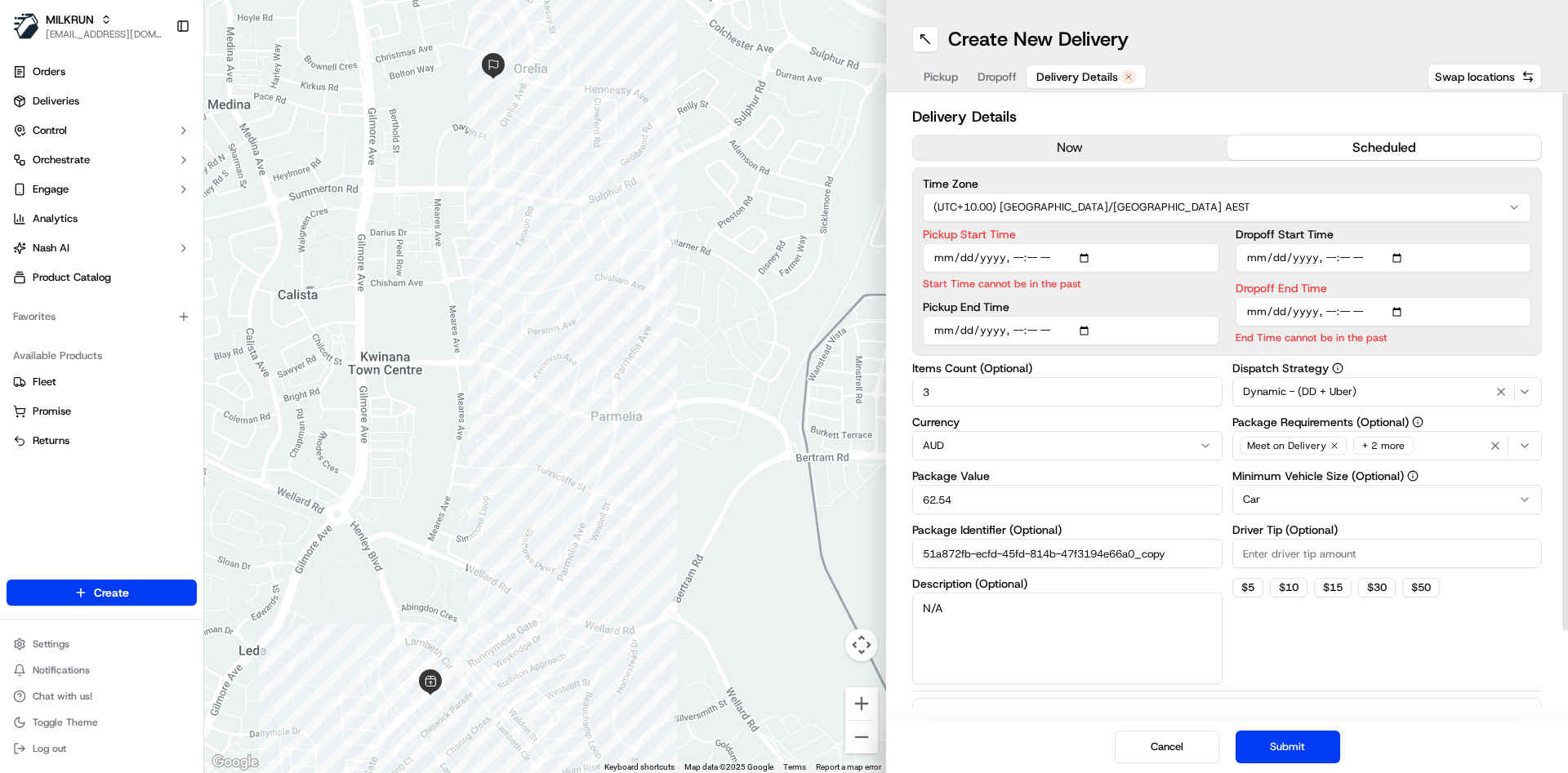
click at [1441, 445] on div "Meet on Delivery + 2 more" at bounding box center [1387, 445] width 302 height 24
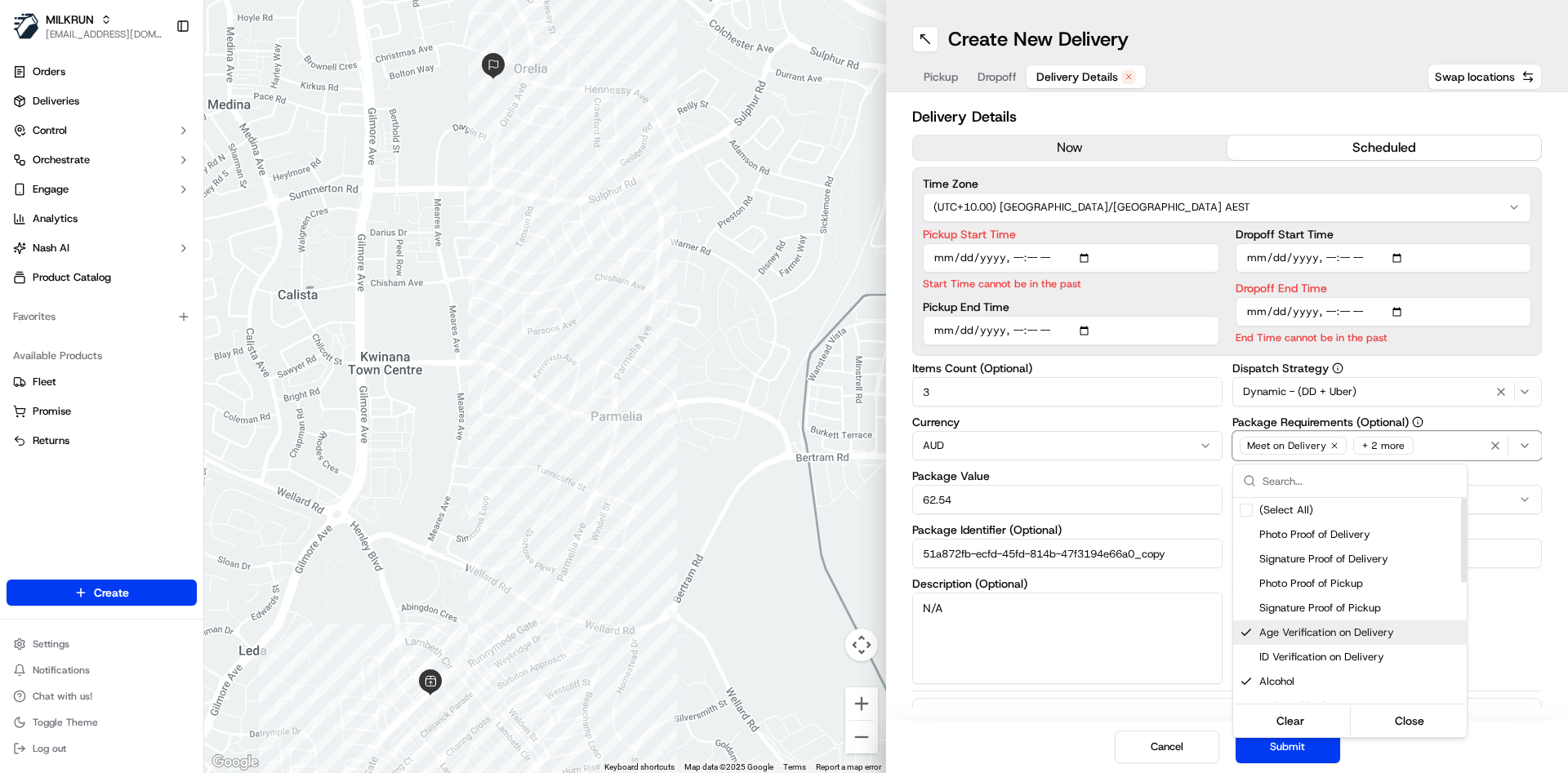
click at [1272, 632] on span "Age Verification on Delivery" at bounding box center [1360, 633] width 201 height 15
click at [1277, 673] on div "Alcohol" at bounding box center [1350, 681] width 233 height 24
click at [1017, 257] on html "MILKRUN [EMAIL_ADDRESS][DOMAIN_NAME] Toggle Sidebar Orders Deliveries Control O…" at bounding box center [784, 386] width 1568 height 773
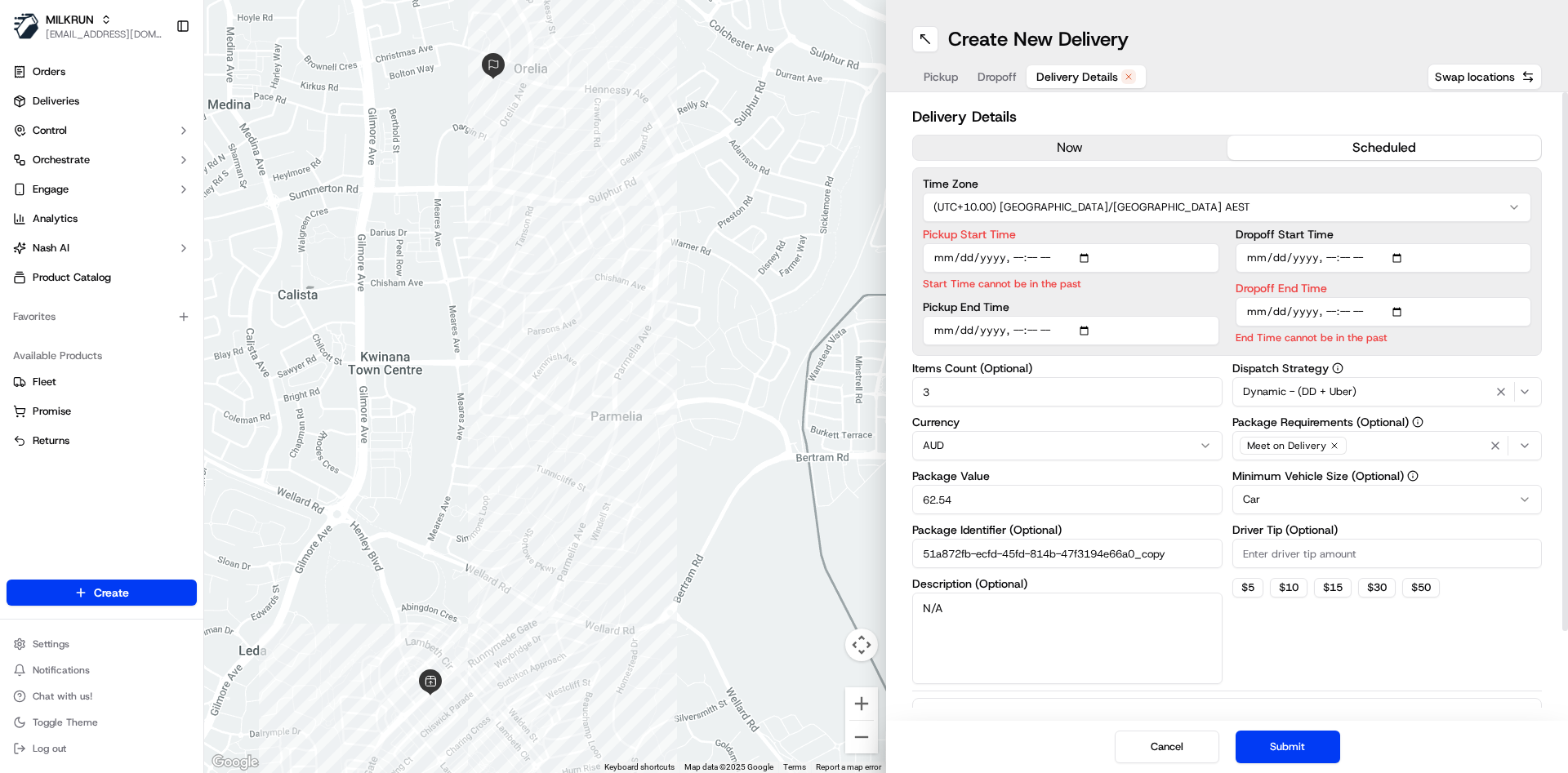
click at [1017, 257] on input "Pickup Start Time" at bounding box center [1071, 258] width 296 height 29
type input "[DATE]T19:45"
click at [1330, 315] on input "Dropoff End Time" at bounding box center [1384, 311] width 296 height 29
type input "[DATE]T20:05"
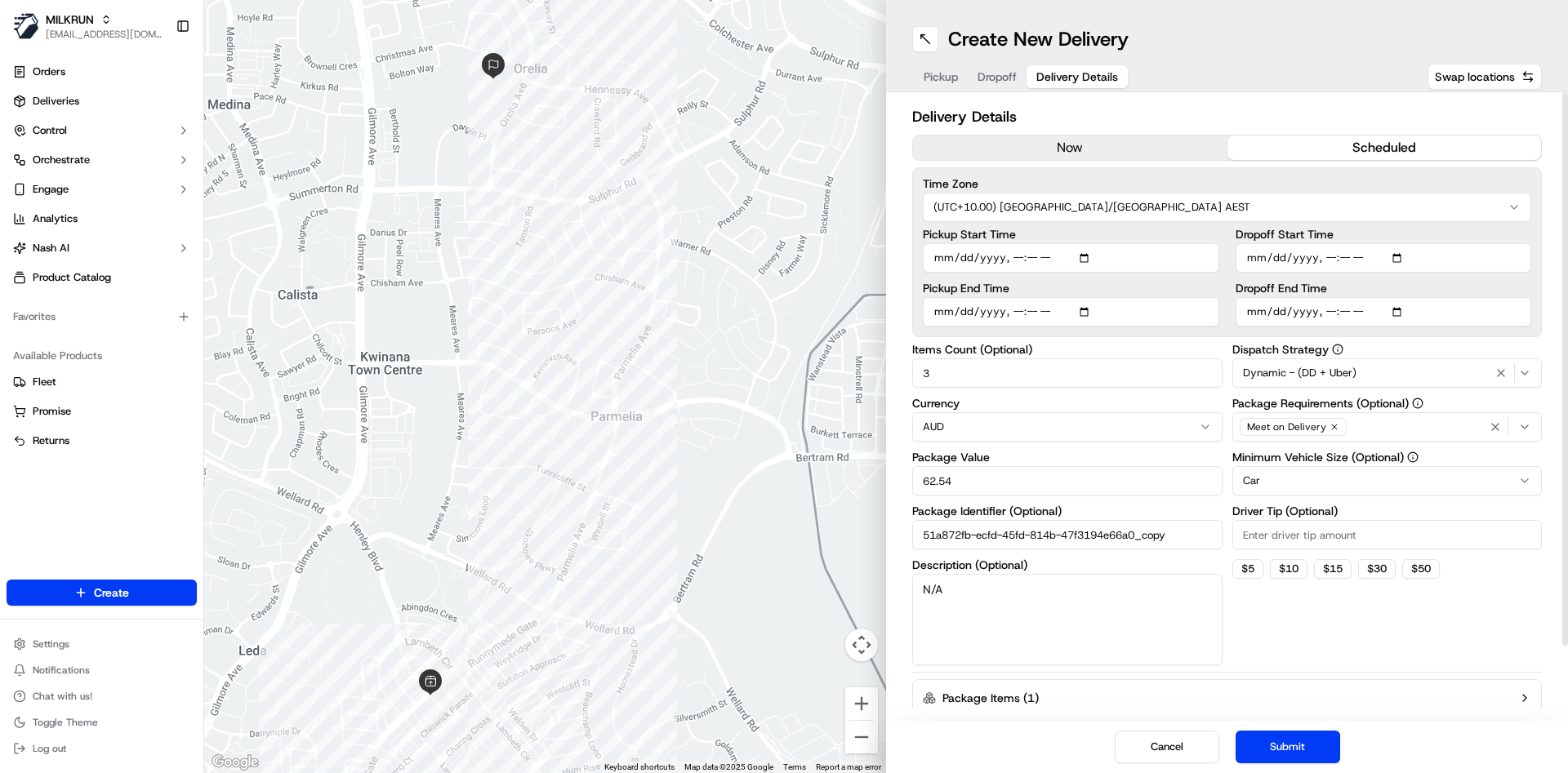
click at [1033, 256] on input "Pickup Start Time" at bounding box center [1071, 258] width 296 height 29
type input "[DATE]T19:40"
click at [1304, 742] on button "Submit" at bounding box center [1288, 747] width 105 height 33
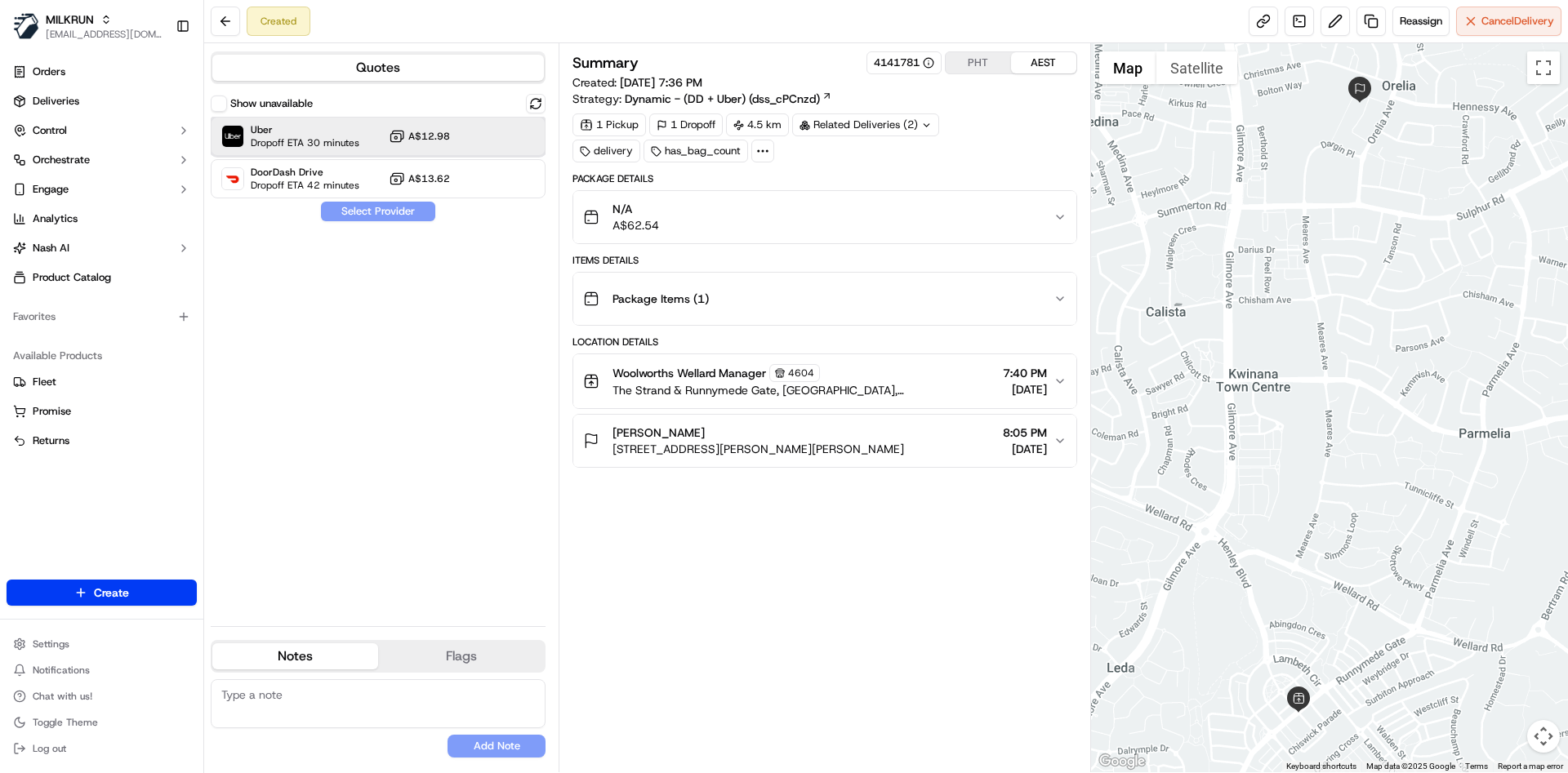
click at [339, 132] on span "Uber" at bounding box center [305, 130] width 109 height 13
click at [380, 216] on button "Assign Provider" at bounding box center [378, 211] width 116 height 19
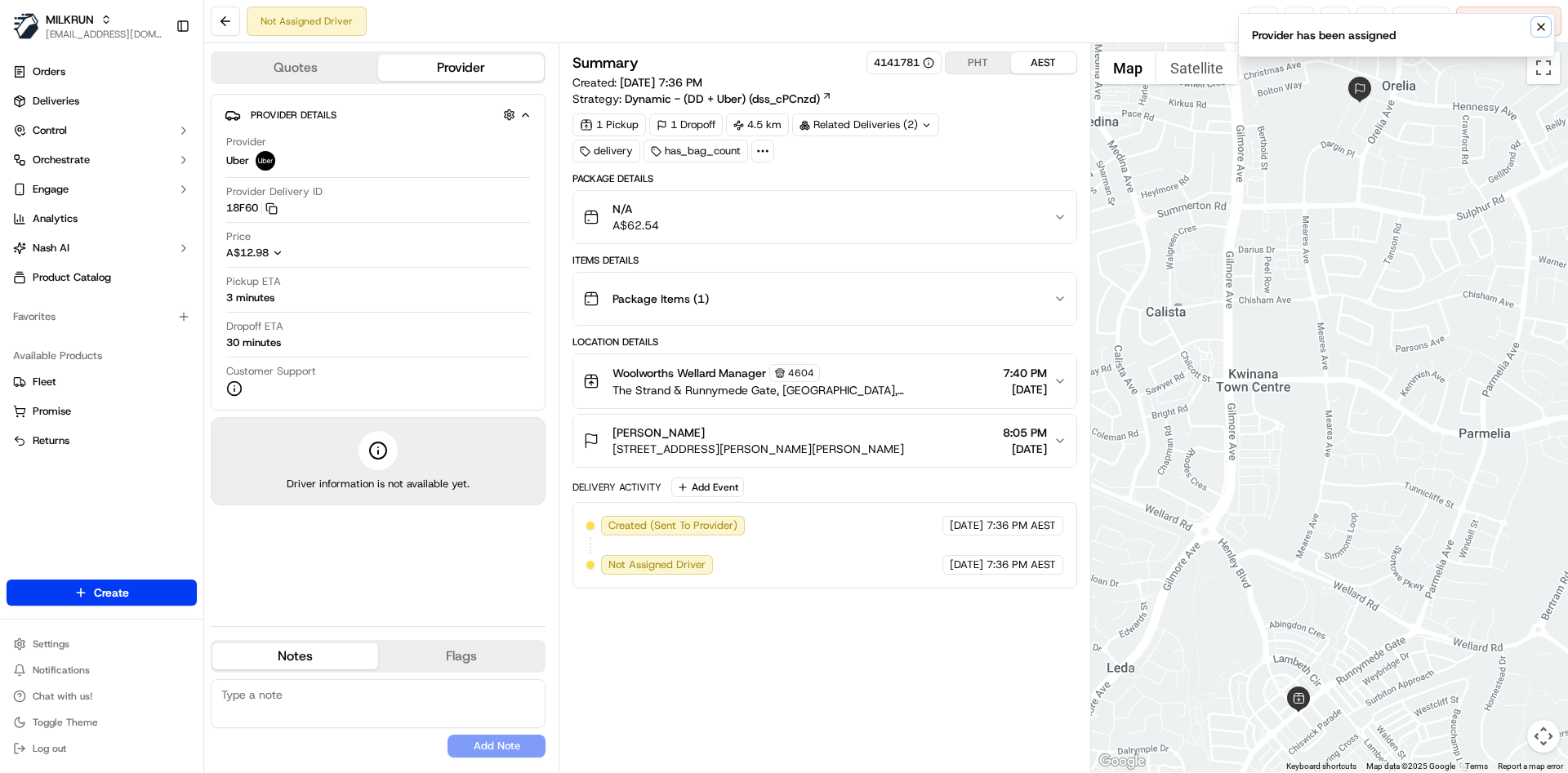
click at [1537, 34] on button "Notifications (F8)" at bounding box center [1540, 26] width 19 height 19
click at [1264, 13] on link at bounding box center [1263, 21] width 29 height 29
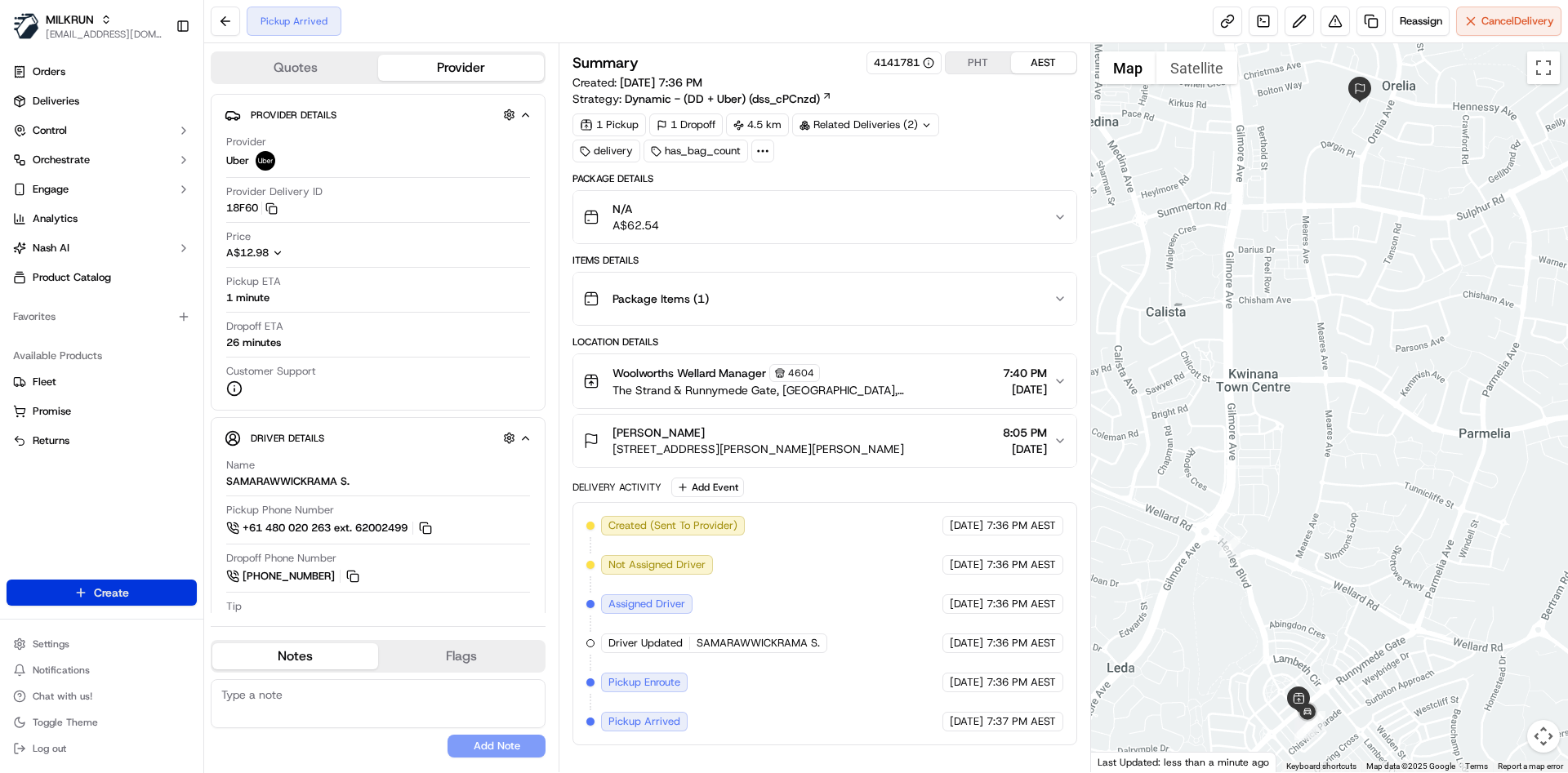
click at [121, 605] on html "MILKRUN [EMAIL_ADDRESS][DOMAIN_NAME] Toggle Sidebar Orders Deliveries Control O…" at bounding box center [784, 386] width 1568 height 773
click at [245, 629] on link "Delivery" at bounding box center [295, 622] width 182 height 29
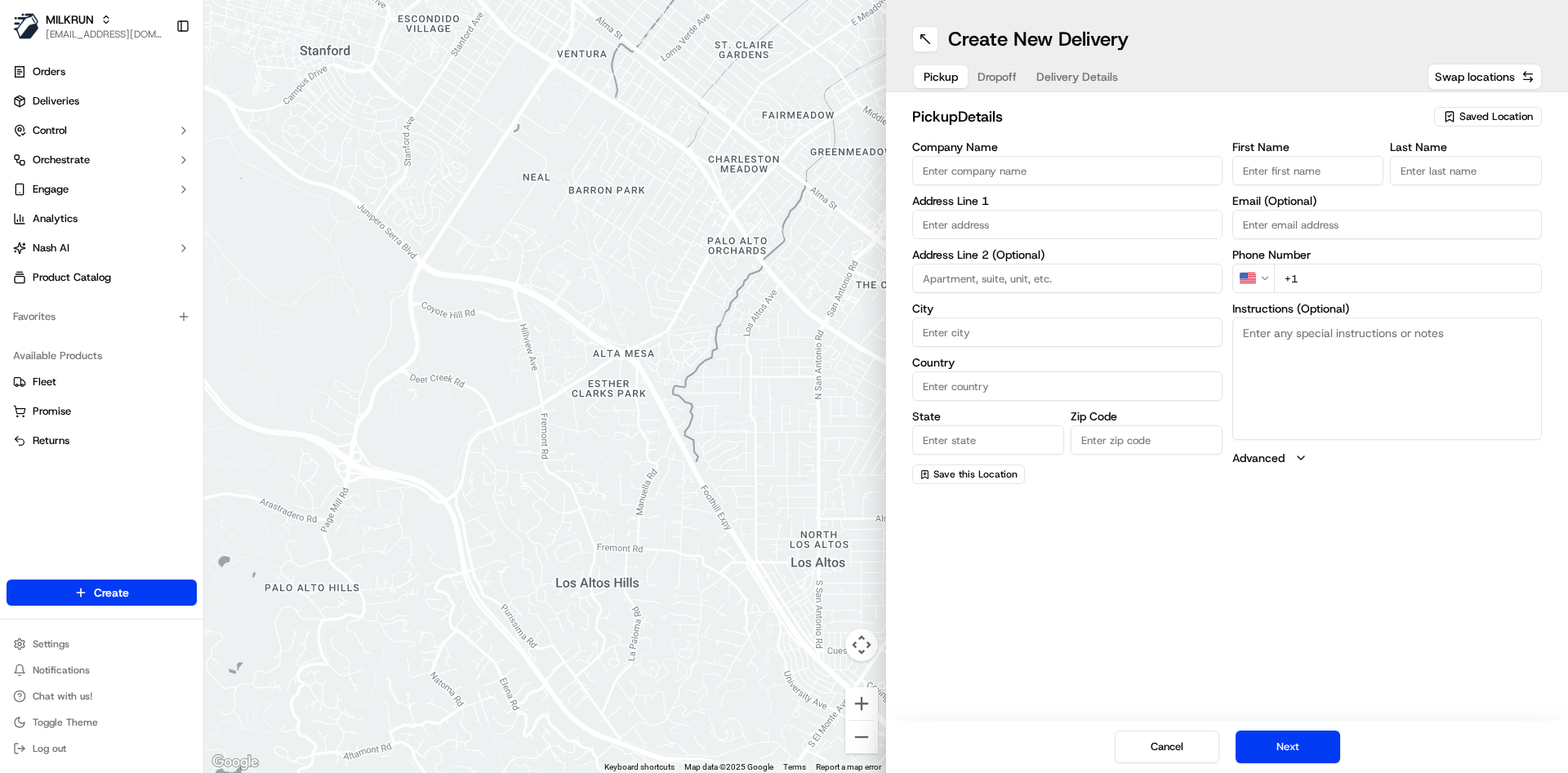
click at [1506, 118] on span "Saved Location" at bounding box center [1496, 117] width 74 height 15
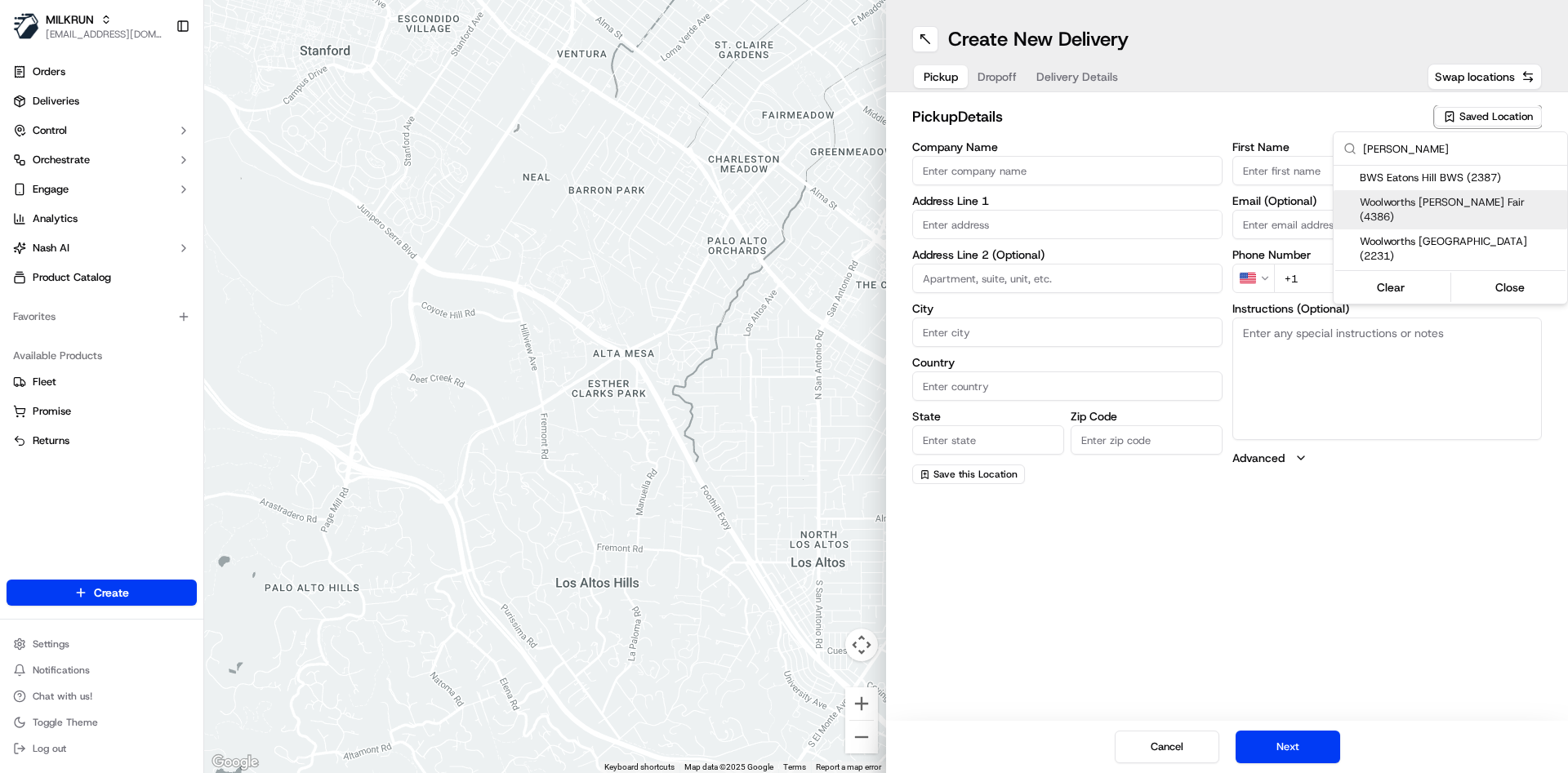
type input "[PERSON_NAME]"
click at [1473, 200] on span "Woolworths [PERSON_NAME] Fair (4386)" at bounding box center [1460, 209] width 201 height 29
type input "Woolworths [PERSON_NAME] Fair"
type input "2 Recreation Dr"
type input "[PERSON_NAME]"
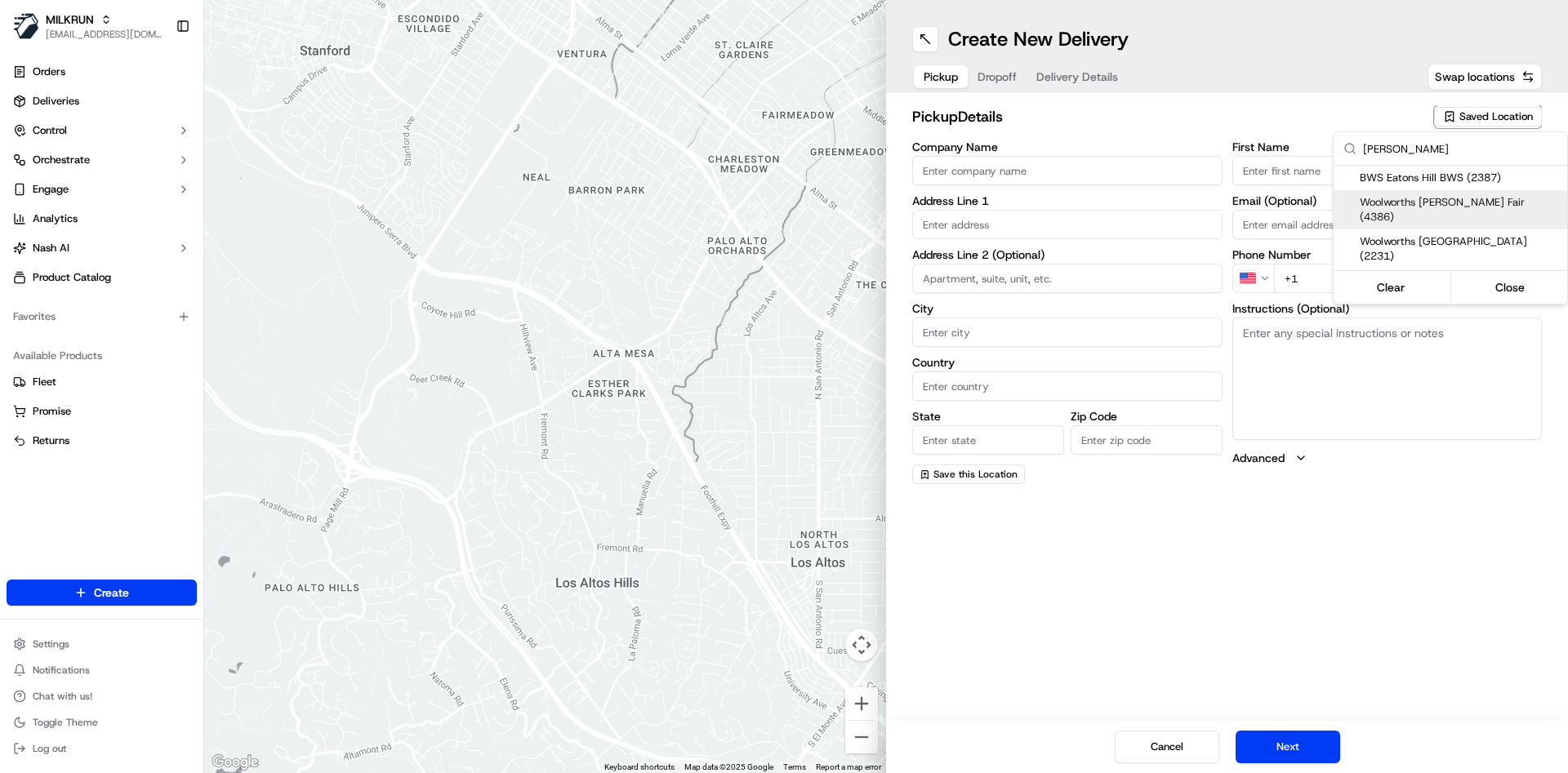
type input "AU"
type input "WA"
type input "6232"
type input "Manager"
type input "-33.31890278"
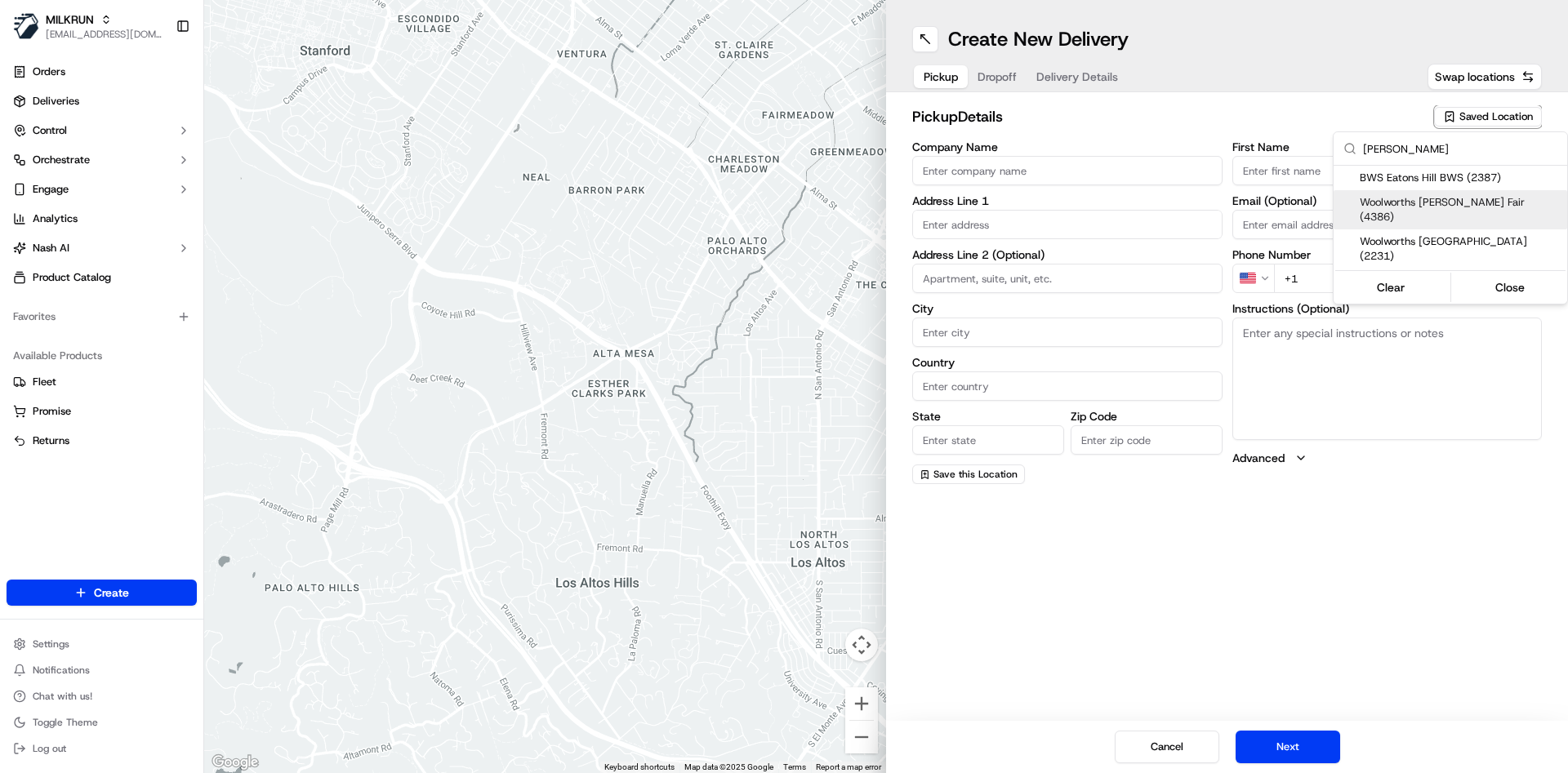
type input "[PHONE_NUMBER]"
type textarea "This is a Woolworths Store. Enter Car Park from [GEOGRAPHIC_DATA]. Please go to…"
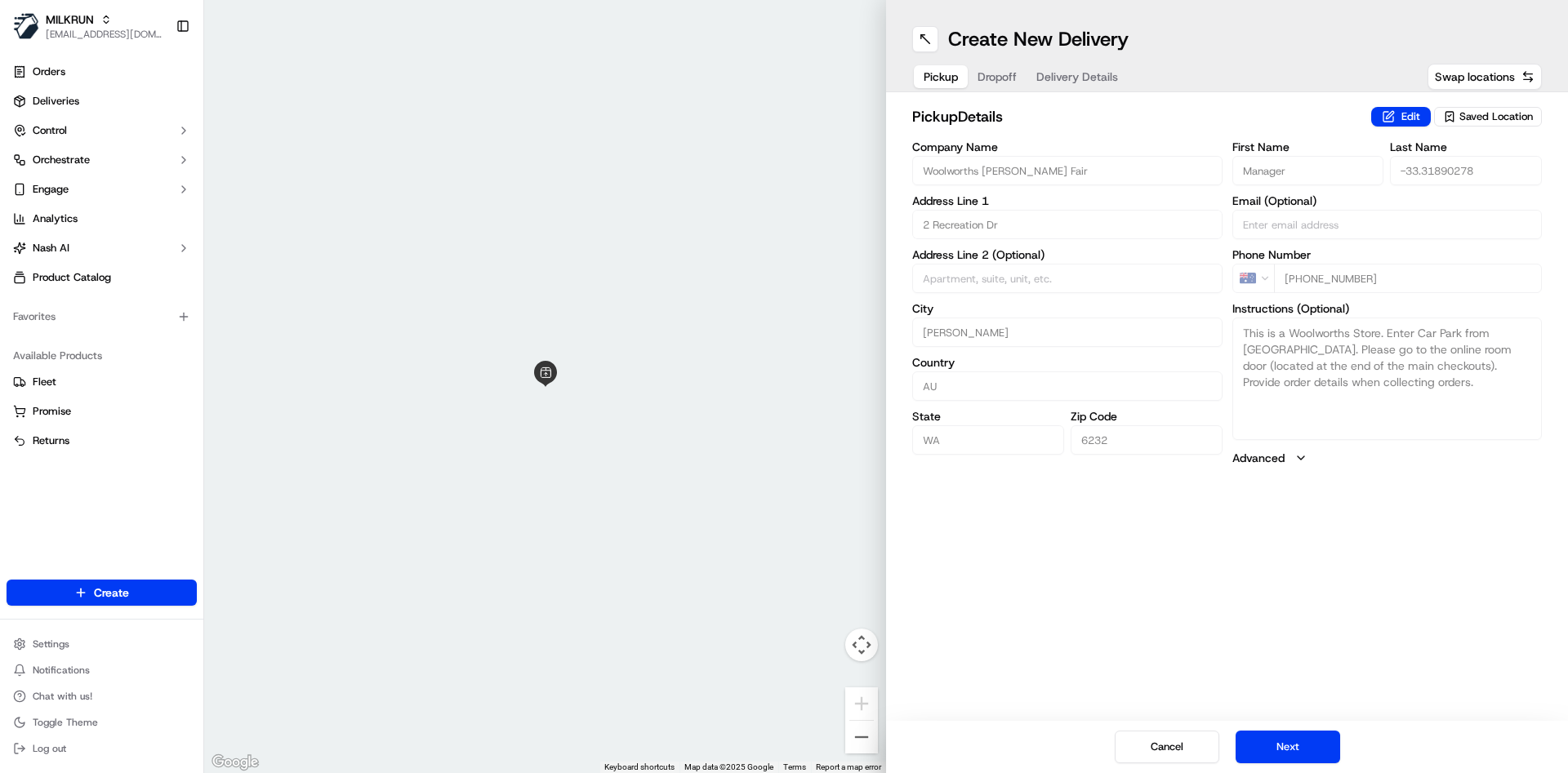
click at [1006, 79] on html "MILKRUN [EMAIL_ADDRESS][DOMAIN_NAME] Toggle Sidebar Orders Deliveries Control O…" at bounding box center [784, 386] width 1568 height 773
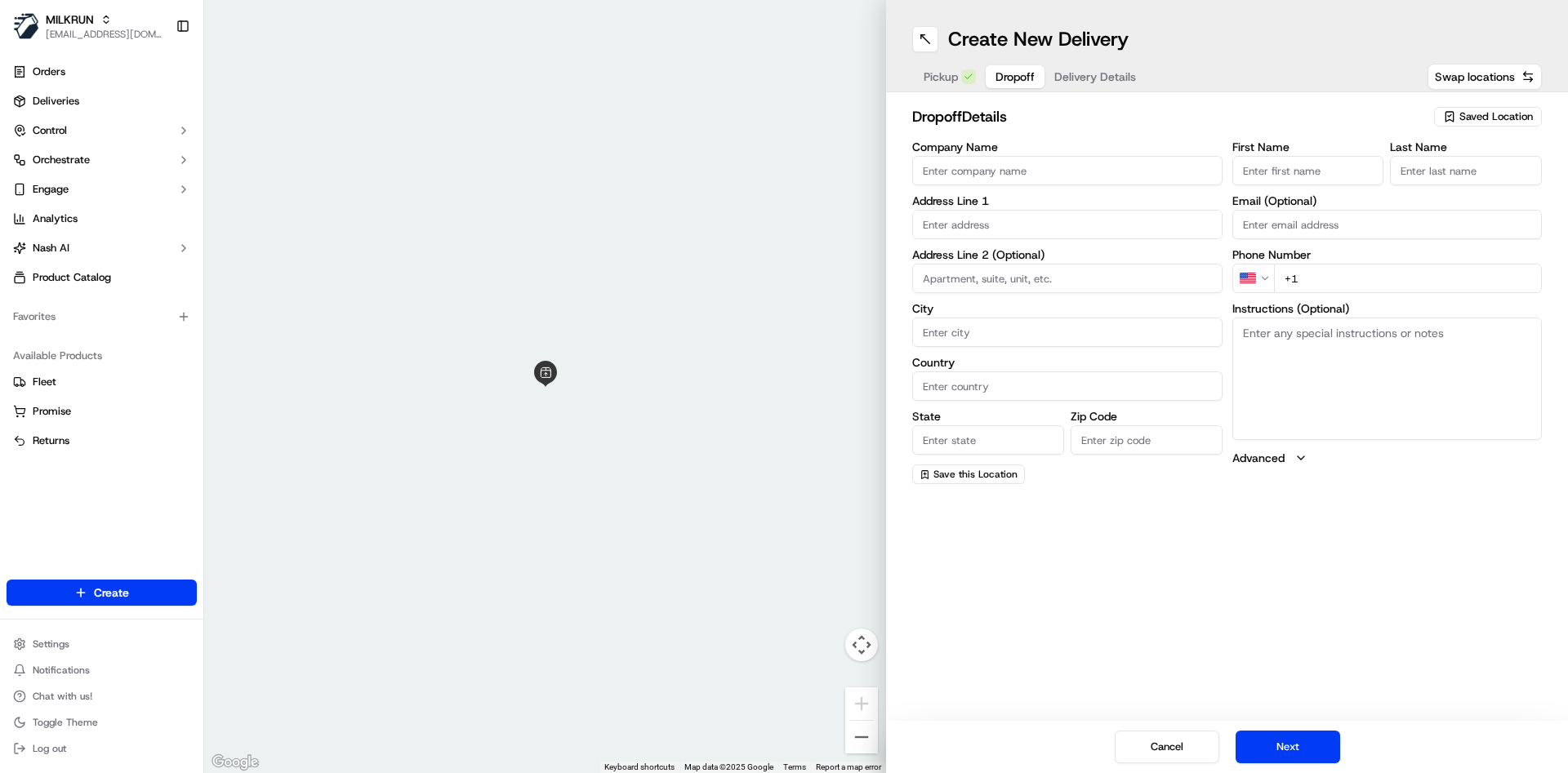
click at [1006, 79] on span "Dropoff" at bounding box center [1015, 77] width 39 height 17
click at [1258, 163] on input "First Name" at bounding box center [1309, 170] width 152 height 29
type input "[PERSON_NAME]"
click at [1405, 169] on input "Last Name" at bounding box center [1466, 170] width 152 height 29
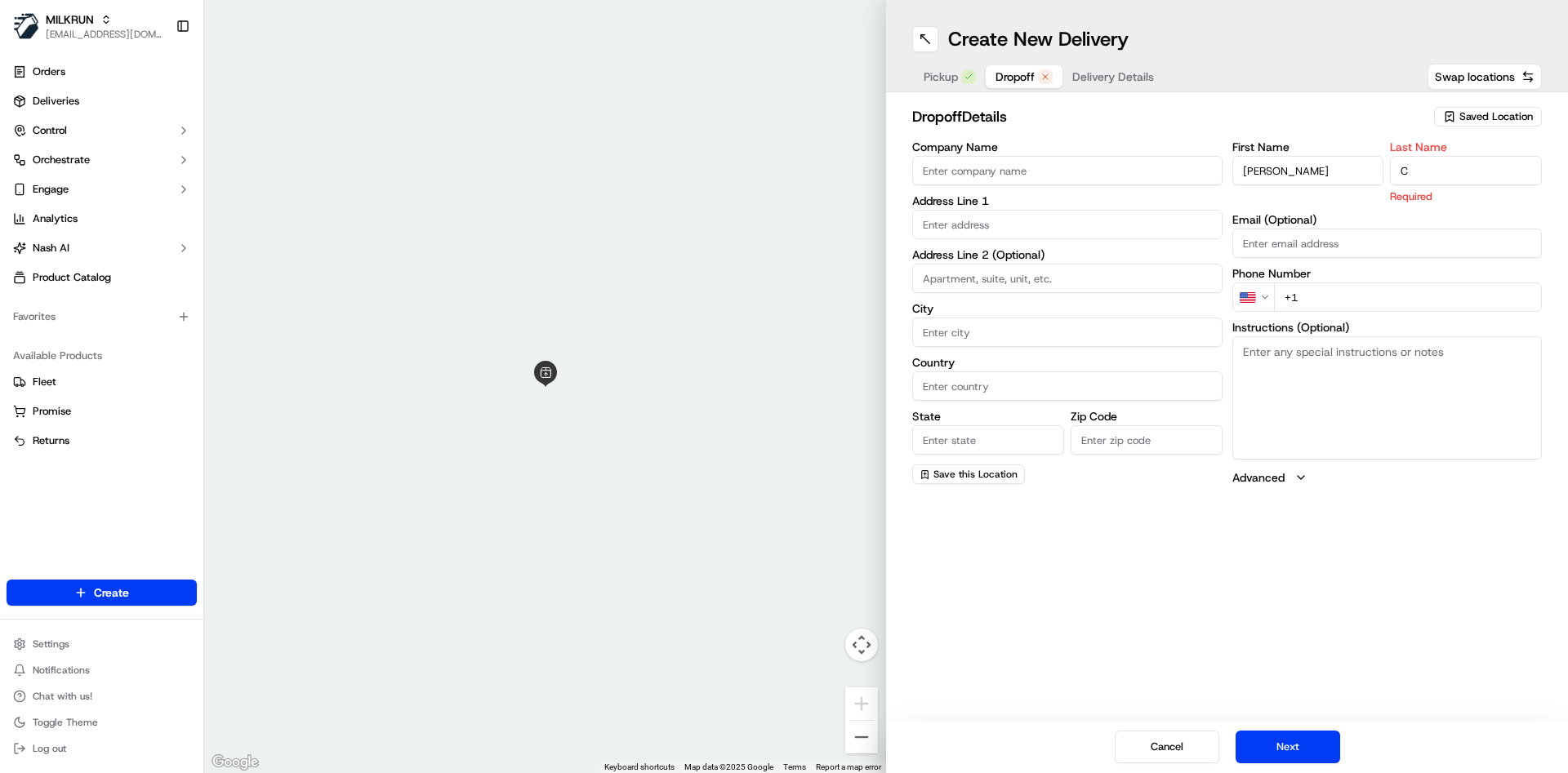
type input "C"
click at [1113, 549] on div "Create New Delivery Pickup Dropoff Delivery Details Swap locations dropoff Deta…" at bounding box center [1227, 386] width 682 height 773
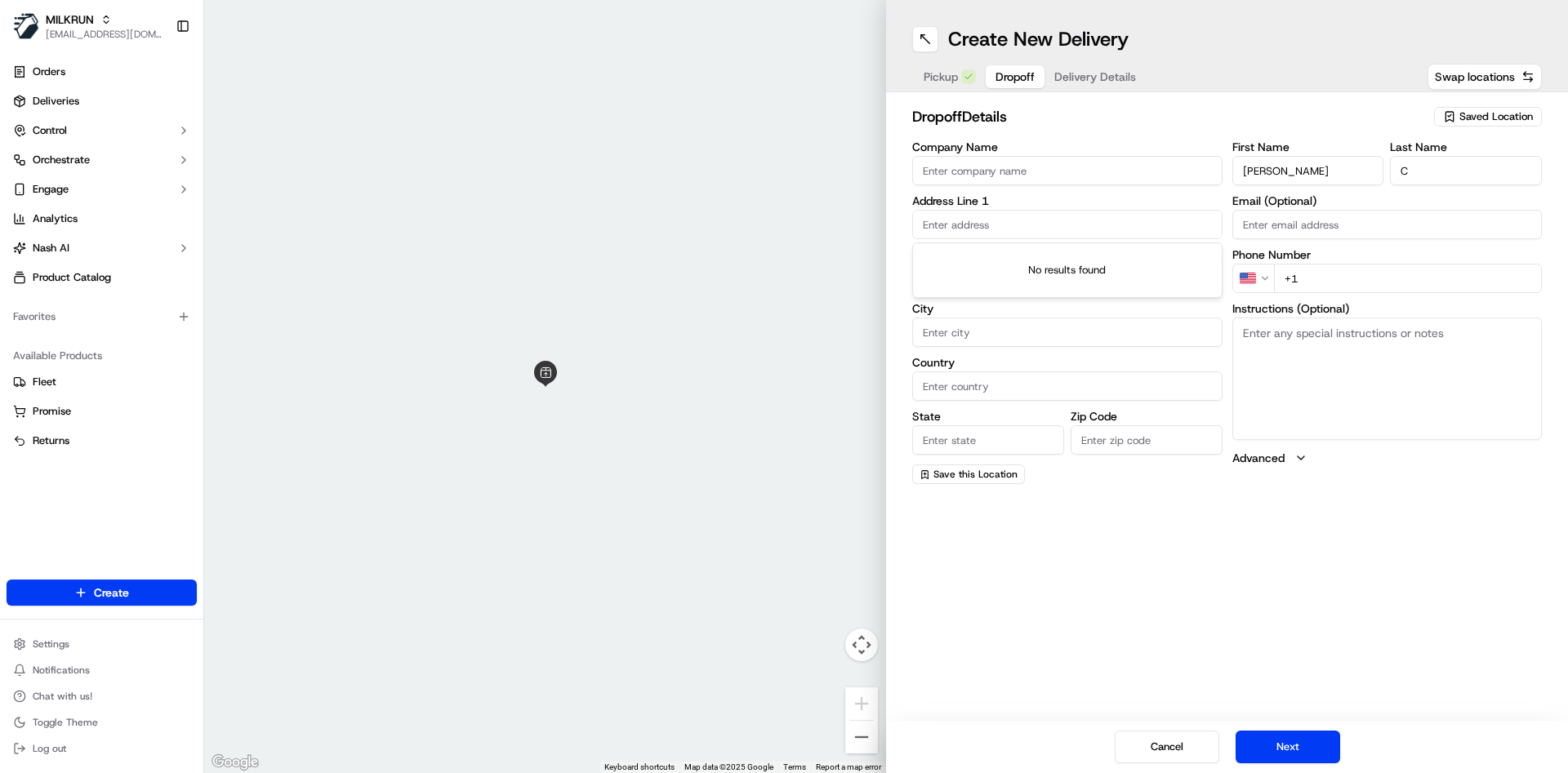
click at [1049, 225] on input "text" at bounding box center [1067, 224] width 310 height 29
paste input "24 Falabella CresEaton WA 6232"
click at [1028, 265] on div "[STREET_ADDRESS][PERSON_NAME]" at bounding box center [1067, 259] width 302 height 24
type input "[STREET_ADDRESS][PERSON_NAME]"
type input "[PERSON_NAME]"
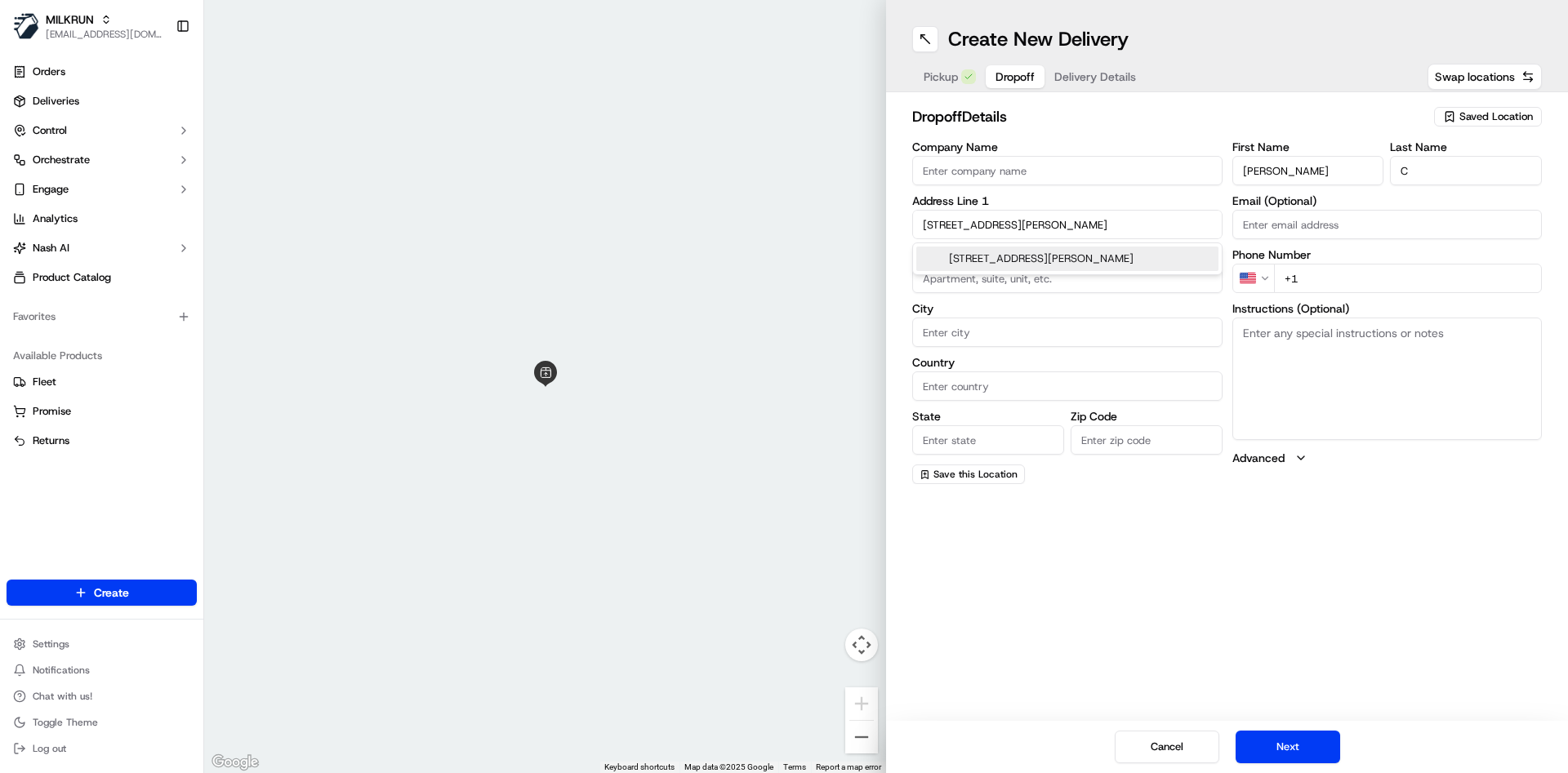
type input "[GEOGRAPHIC_DATA]"
type input "WA"
type input "6232"
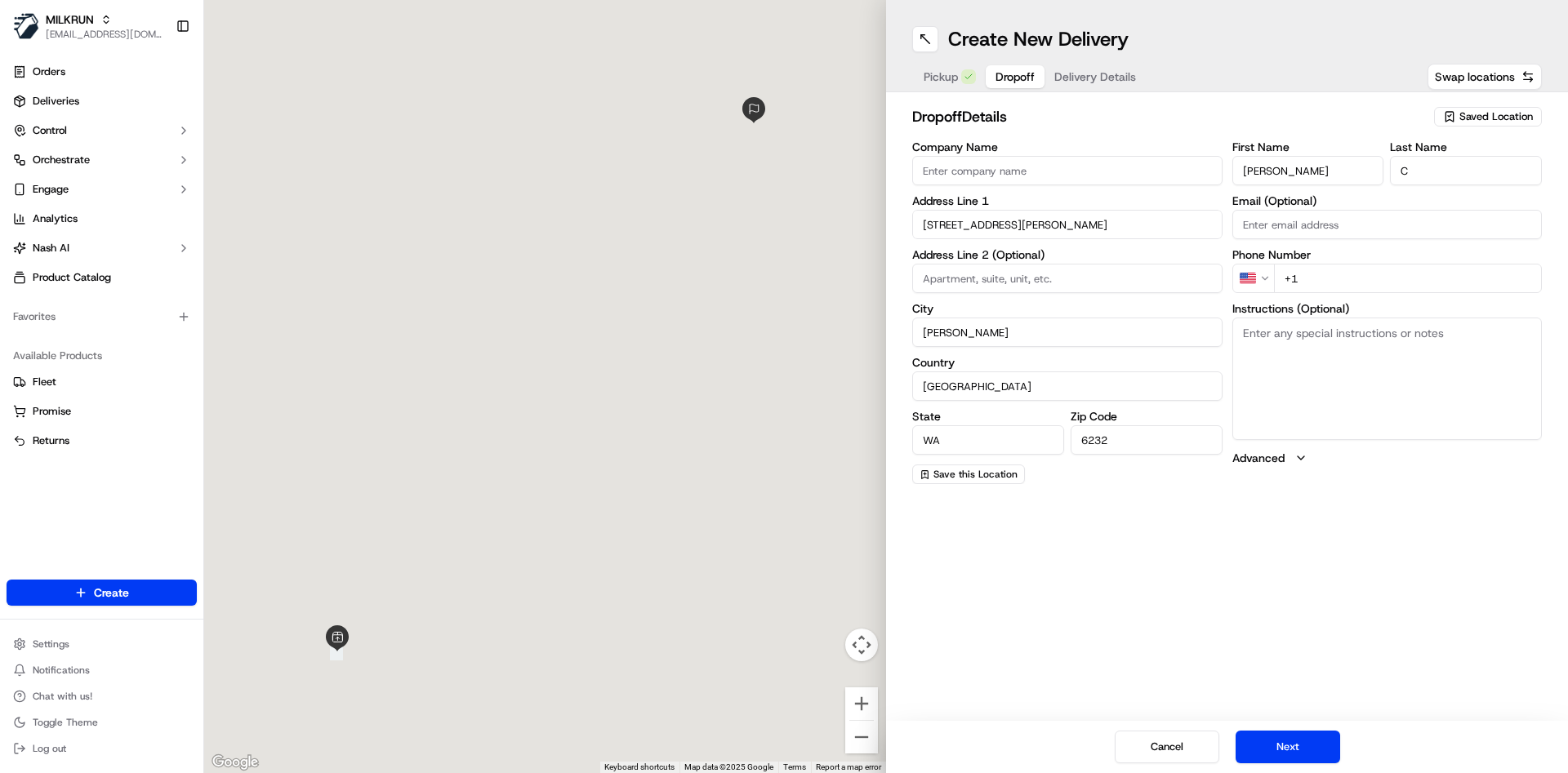
type input "[STREET_ADDRESS]"
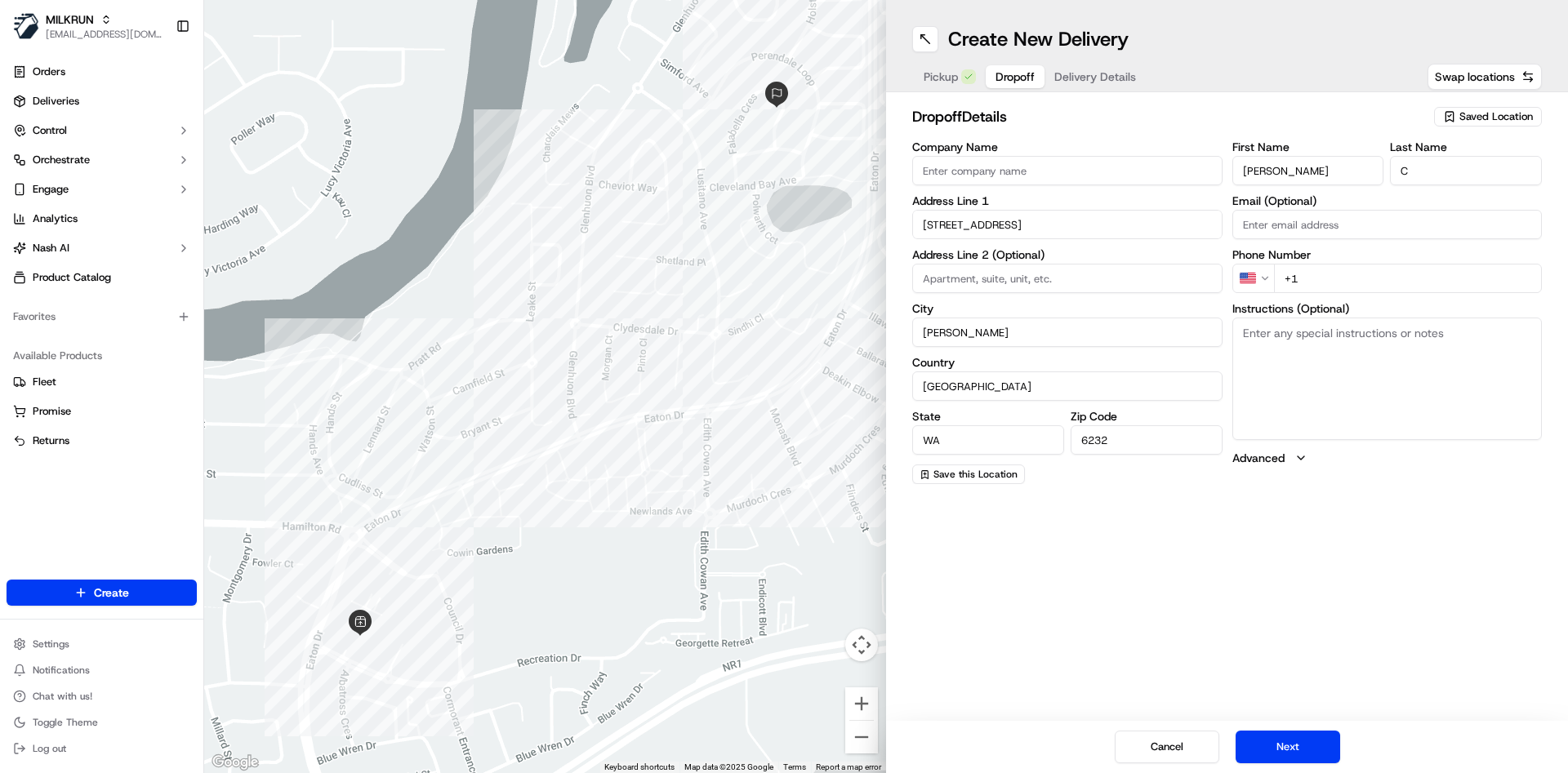
click at [956, 85] on button "Pickup" at bounding box center [950, 76] width 72 height 23
click at [1015, 84] on span "Dropoff" at bounding box center [1015, 77] width 39 height 17
click at [1268, 271] on html "MILKRUN [EMAIL_ADDRESS][DOMAIN_NAME] Toggle Sidebar Orders Deliveries Control O…" at bounding box center [784, 386] width 1568 height 773
click at [1389, 279] on input "+61" at bounding box center [1408, 278] width 269 height 29
paste input "2 8785 3681"
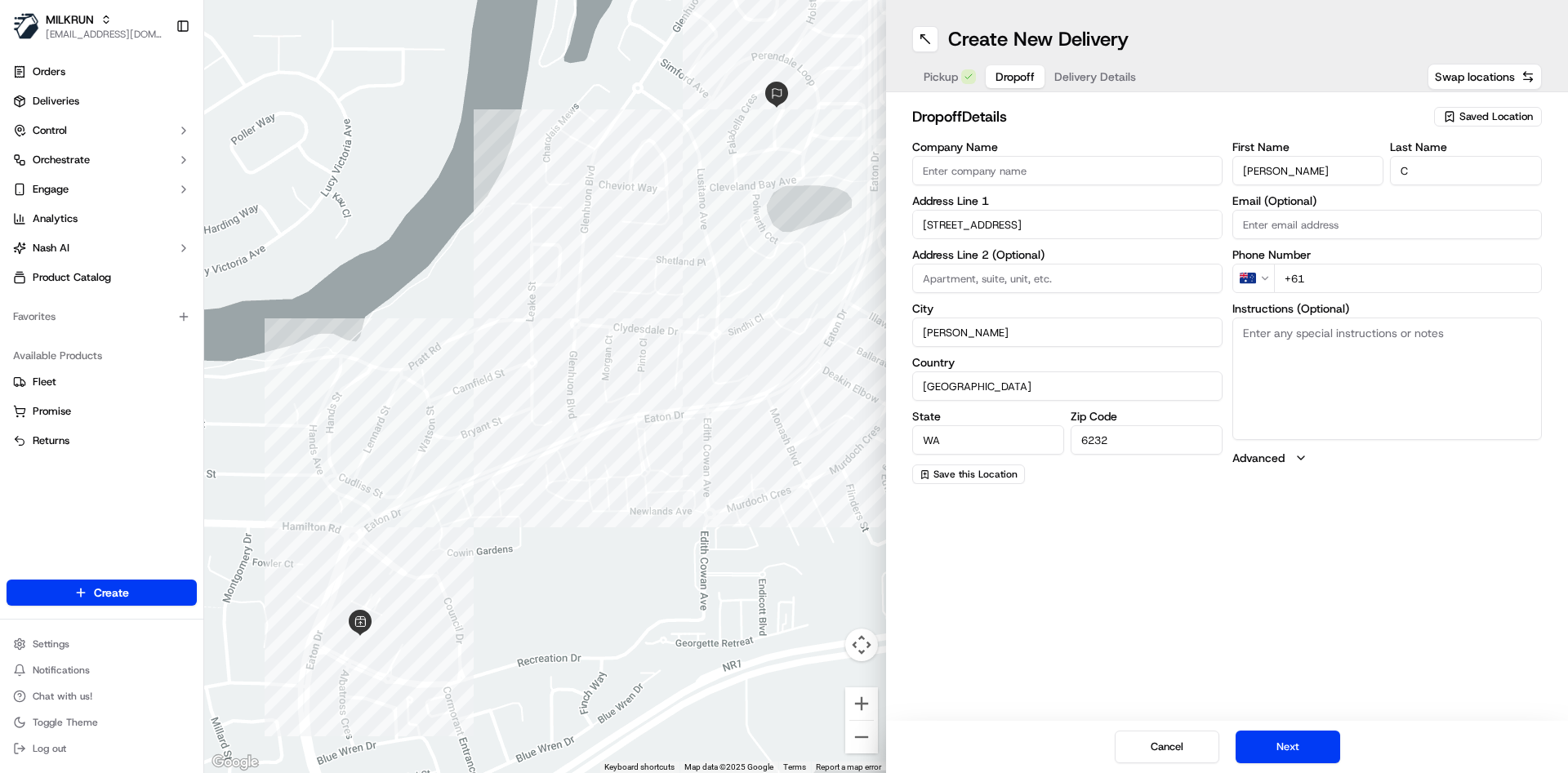
type input "[PHONE_NUMBER]"
click at [1053, 68] on div "Pickup Dropoff Delivery Details" at bounding box center [1029, 76] width 235 height 29
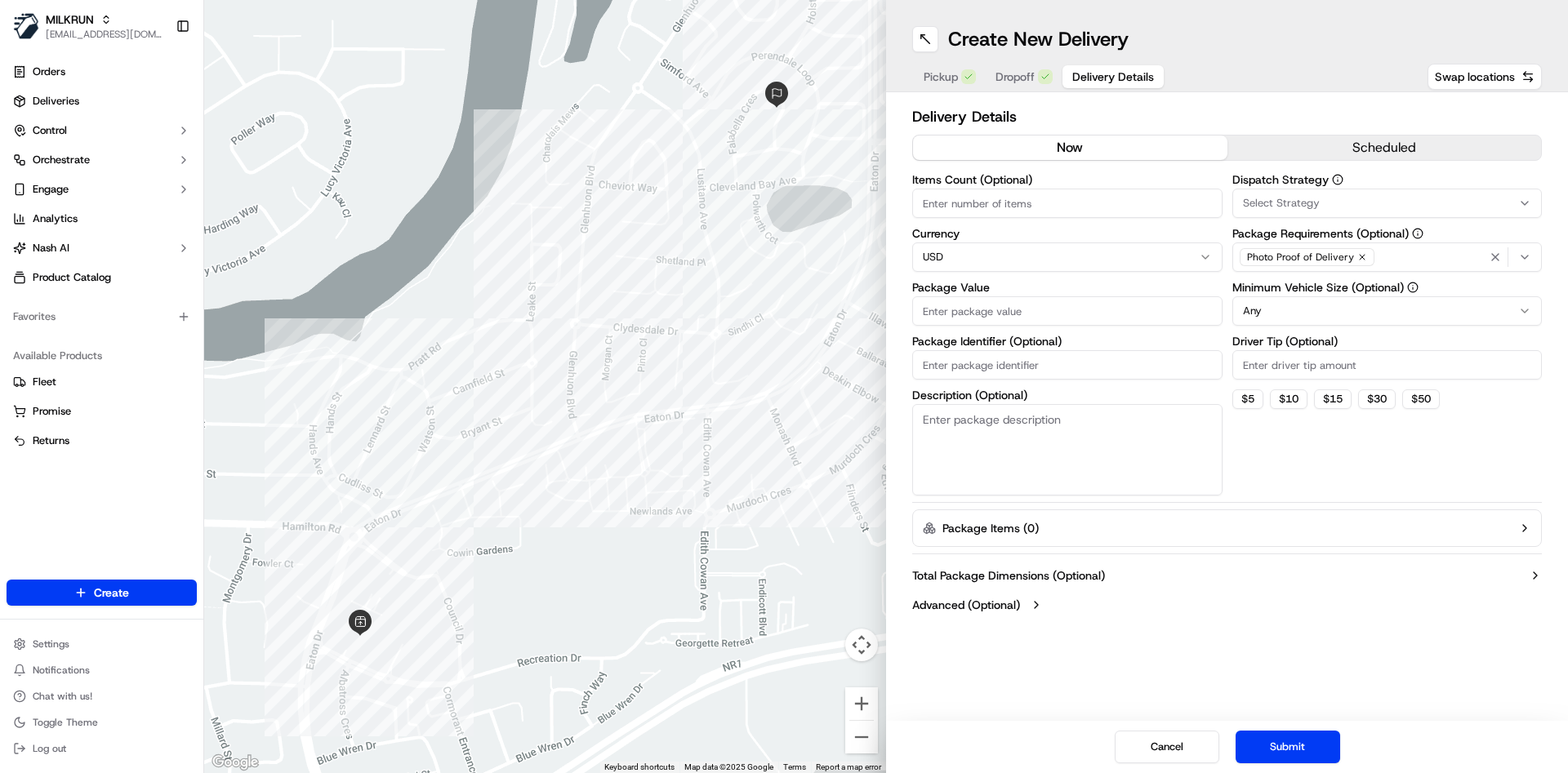
click at [994, 199] on input "Items Count (Optional)" at bounding box center [1067, 202] width 310 height 29
type input "9"
click at [987, 245] on html "MILKRUN [EMAIL_ADDRESS][DOMAIN_NAME] Toggle Sidebar Orders Deliveries Control O…" at bounding box center [784, 386] width 1568 height 773
click at [985, 311] on input "Package Value" at bounding box center [1067, 310] width 310 height 29
type input "86"
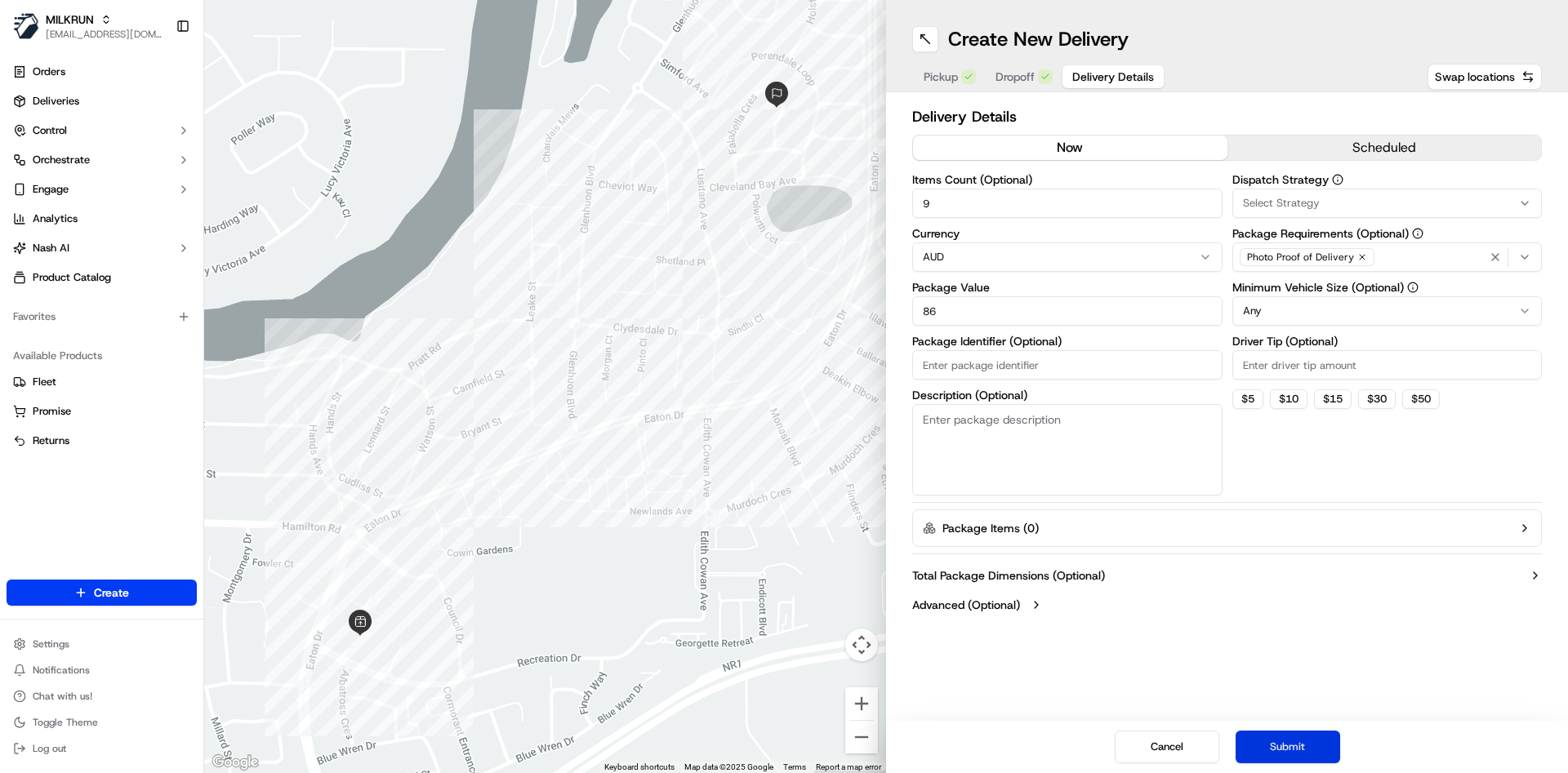
click at [1252, 740] on button "Submit" at bounding box center [1288, 747] width 105 height 33
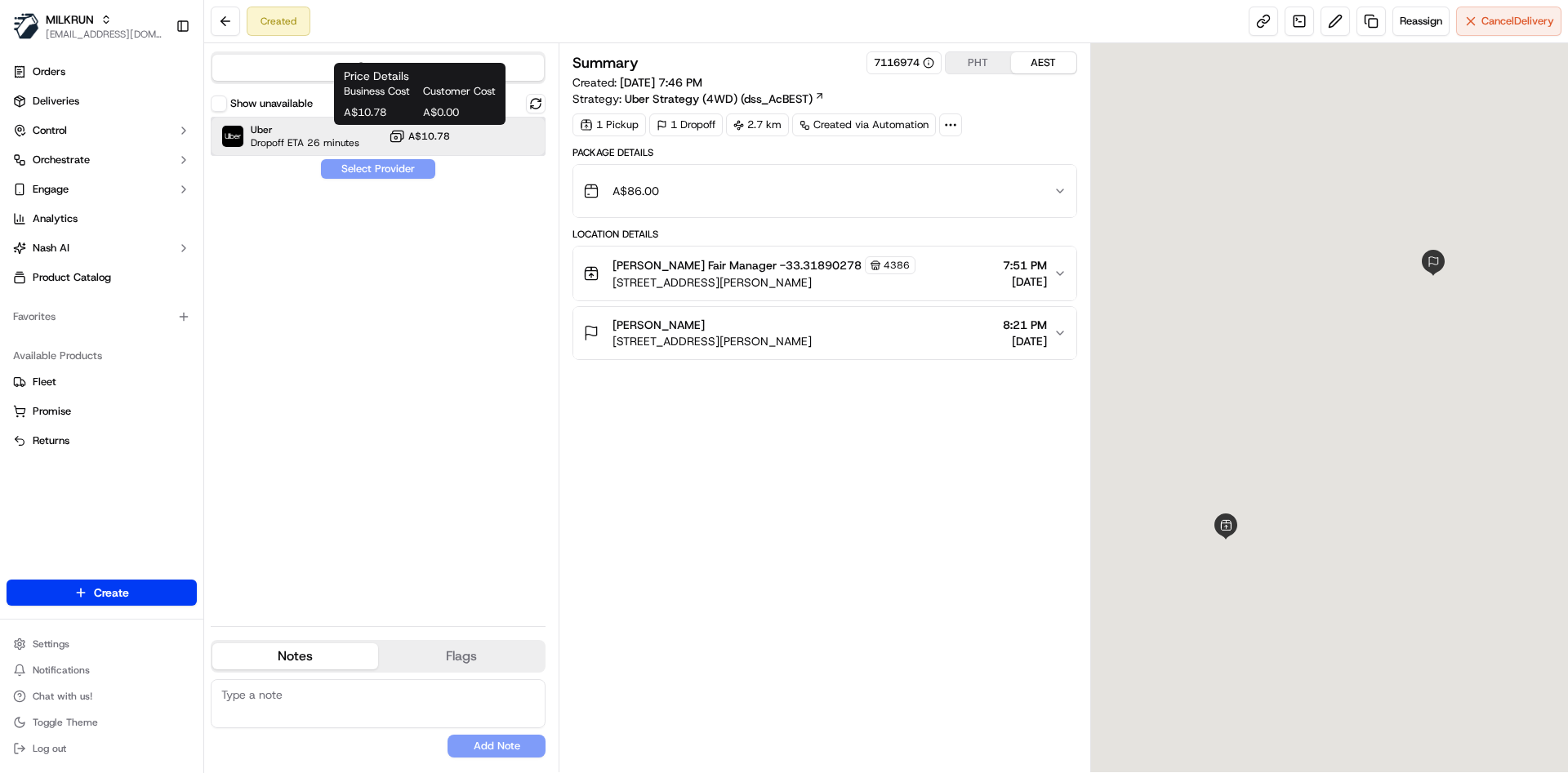
click at [362, 132] on div "Uber Dropoff ETA 26 minutes A$10.78" at bounding box center [378, 136] width 335 height 39
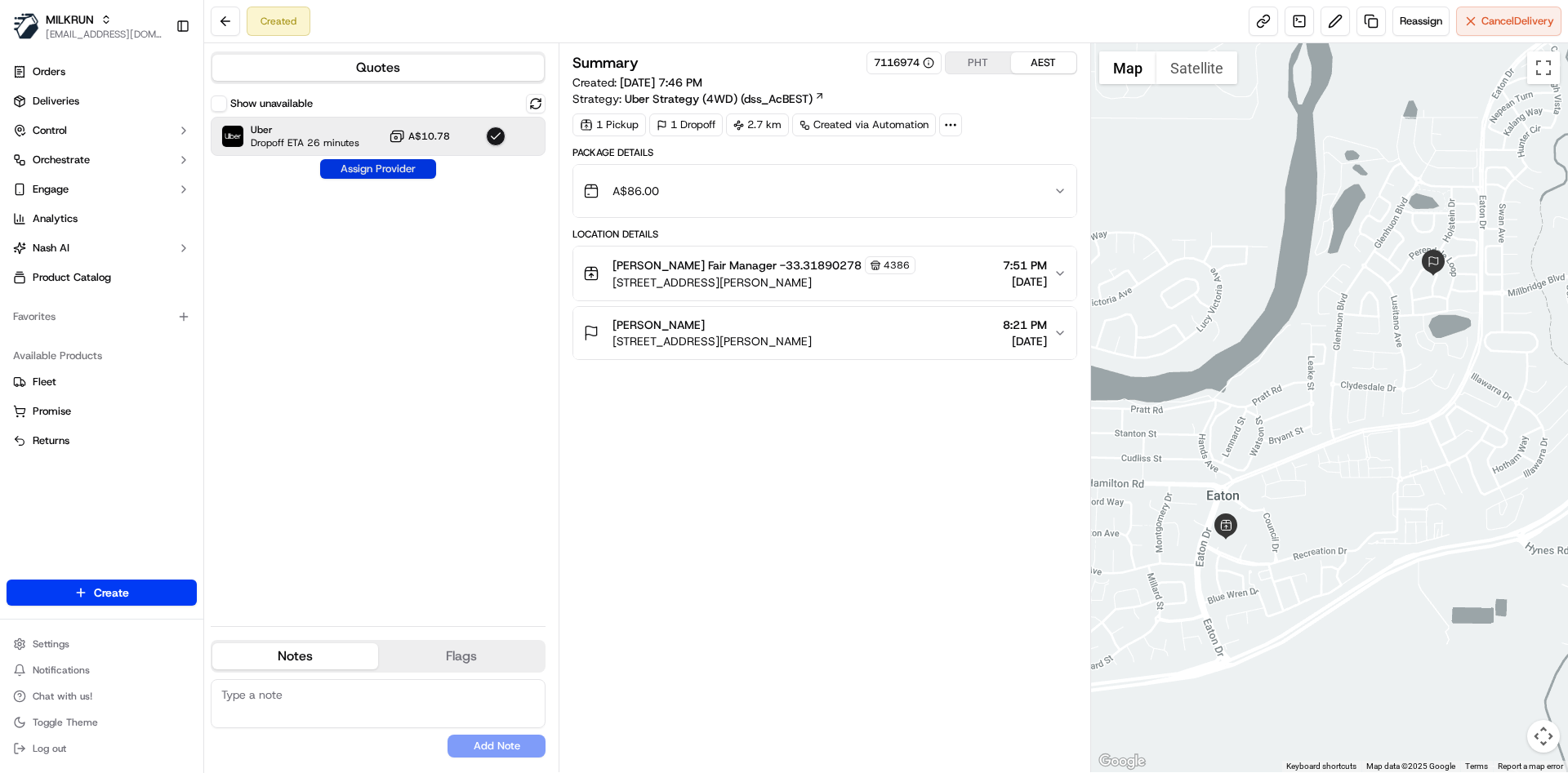
click at [374, 175] on button "Assign Provider" at bounding box center [378, 168] width 116 height 19
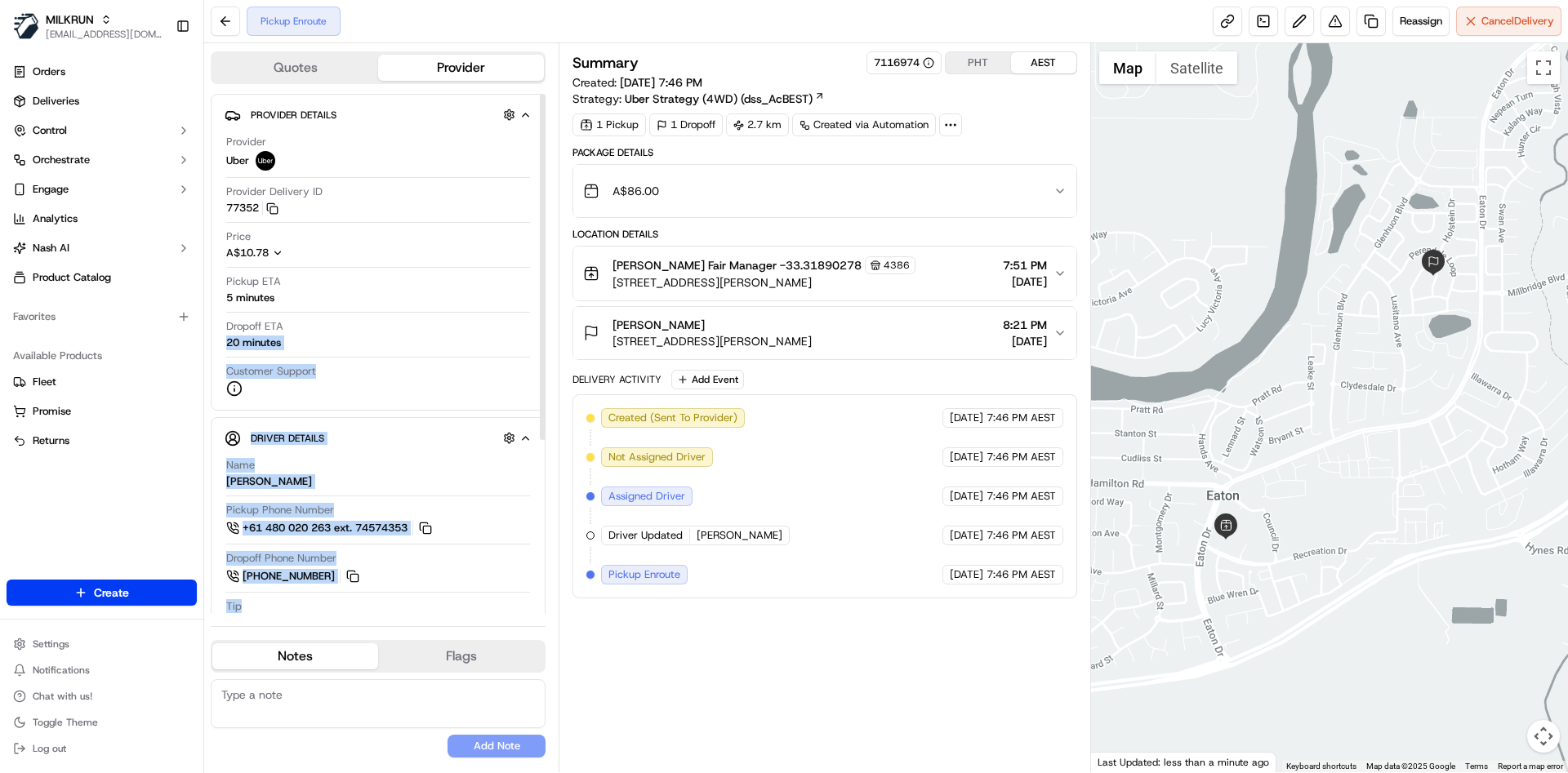
drag, startPoint x: 538, startPoint y: 330, endPoint x: 551, endPoint y: 459, distance: 129.7
click at [550, 465] on div "Quotes Provider Provider Details Hidden ( 2 ) Provider Uber Provider Delivery I…" at bounding box center [382, 408] width 355 height 729
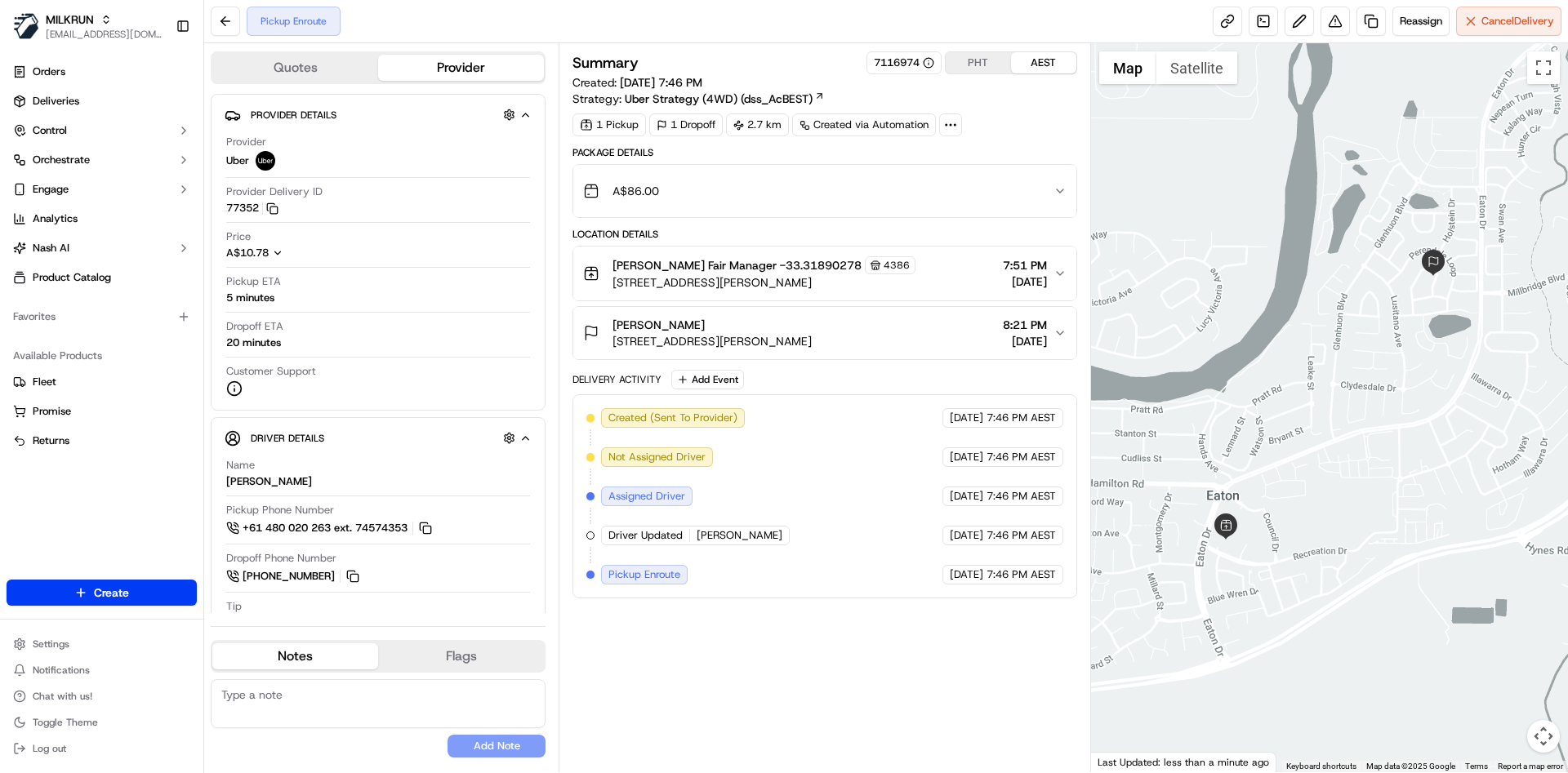
click at [569, 328] on div "Summary 7116974 PHT AEST Created: [DATE] 7:46 PM Strategy: Uber Strategy (4WD) …" at bounding box center [824, 408] width 531 height 729
click at [1290, 12] on button at bounding box center [1299, 21] width 29 height 29
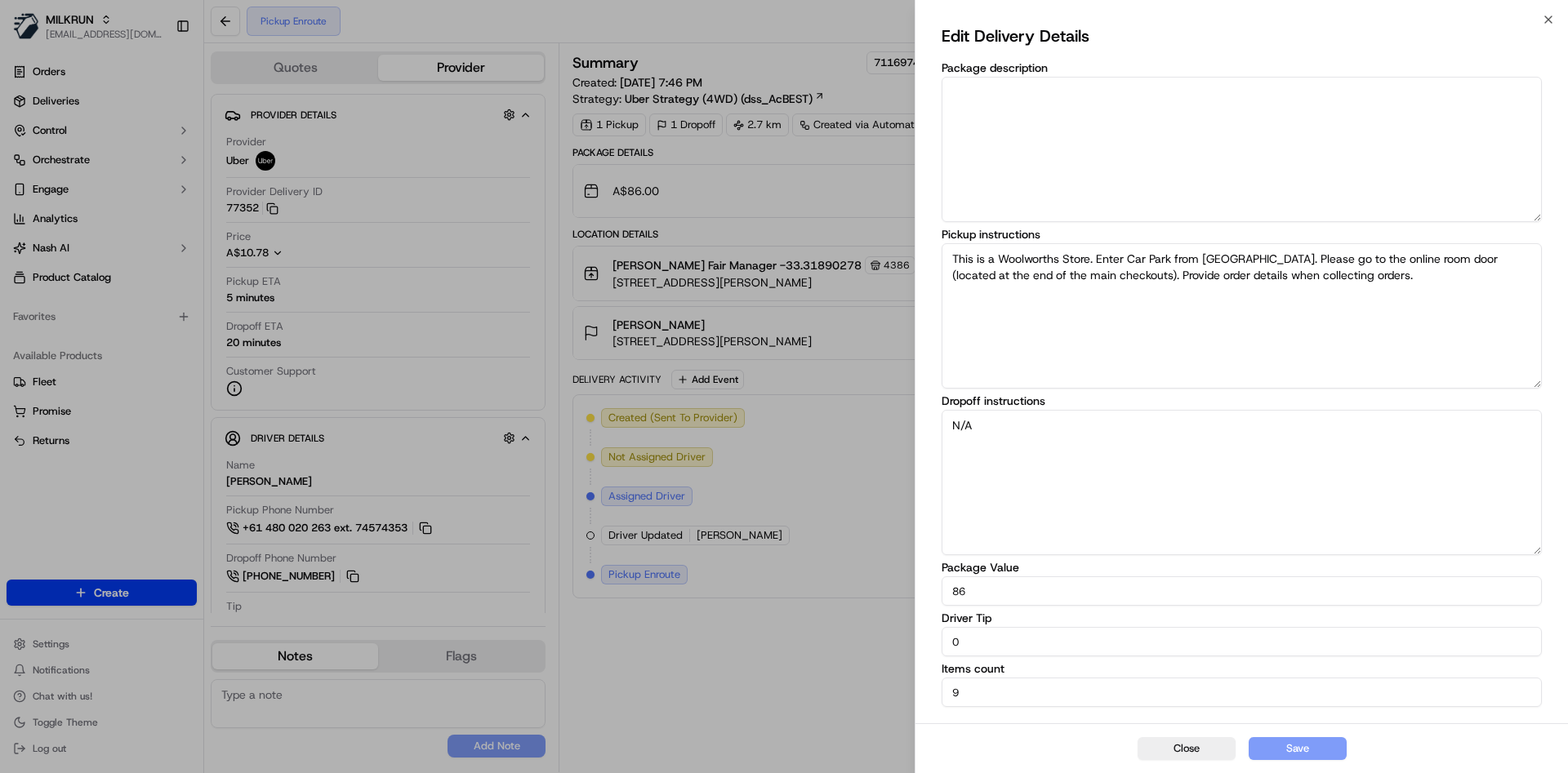
click at [1159, 303] on textarea "This is a Woolworths Store. Enter Car Park from [GEOGRAPHIC_DATA]. Please go to…" at bounding box center [1242, 316] width 600 height 146
click at [1074, 450] on textarea "N/A" at bounding box center [1242, 483] width 600 height 146
type textarea "N"
type textarea "D"
type textarea "h"
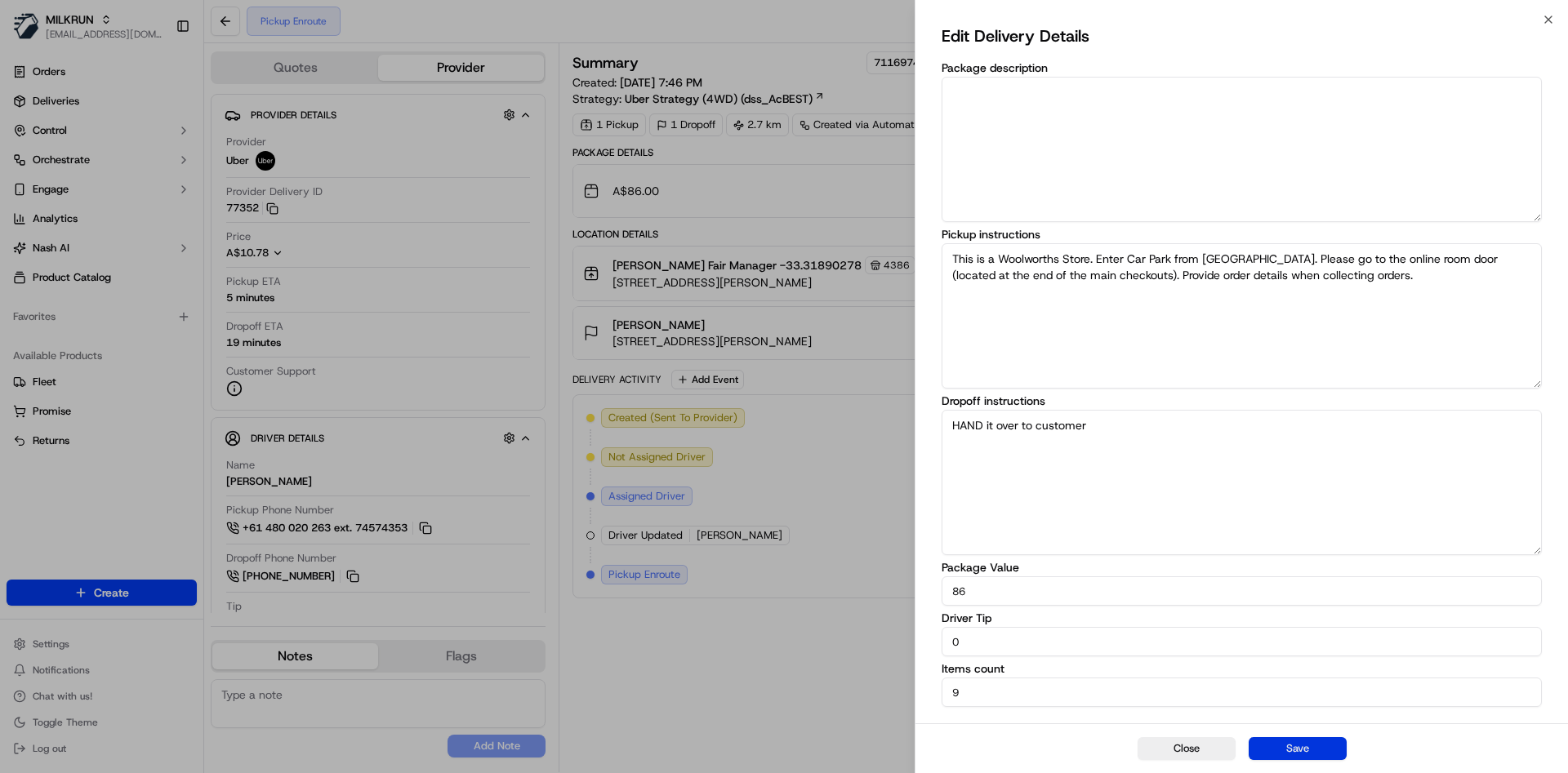
type textarea "HAND it over to customer"
click at [1283, 751] on button "Save" at bounding box center [1298, 748] width 98 height 23
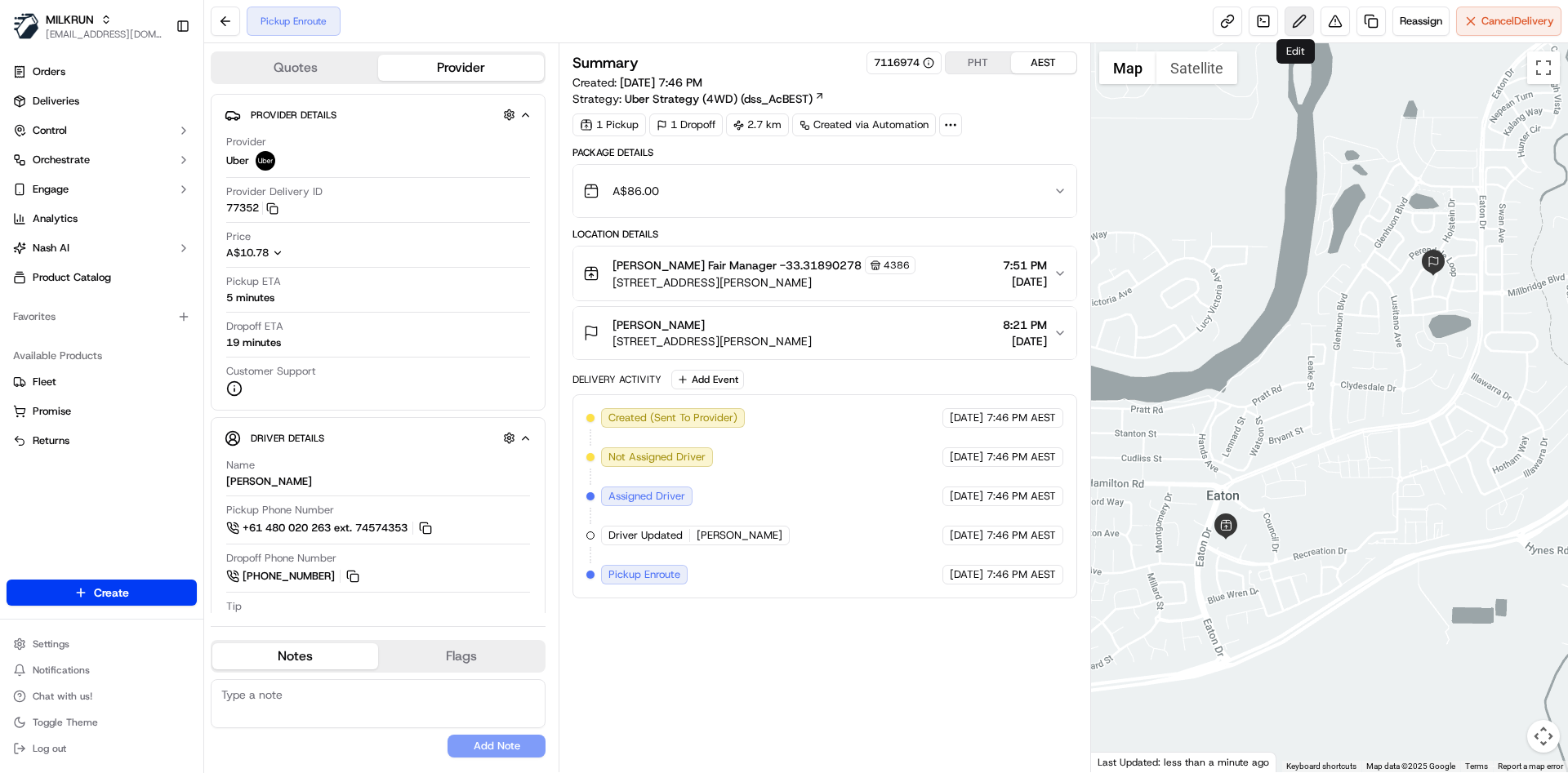
click at [1290, 33] on button at bounding box center [1299, 21] width 29 height 29
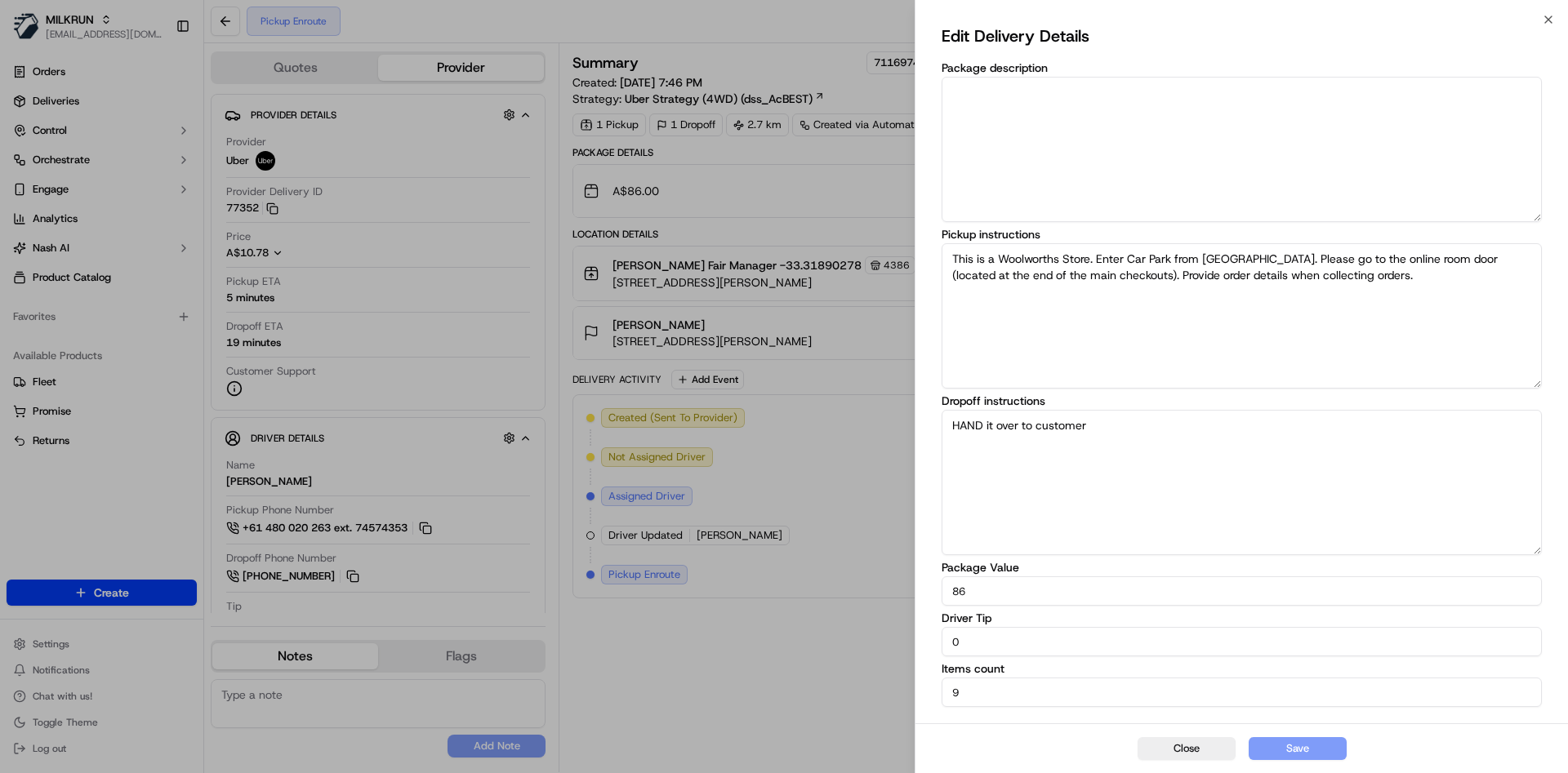
click at [1181, 433] on textarea "HAND it over to customer" at bounding box center [1242, 483] width 600 height 146
type textarea "HAND it over to customer do not leave it unattended"
click at [1324, 756] on button "Save" at bounding box center [1298, 748] width 98 height 23
